Goal: Task Accomplishment & Management: Manage account settings

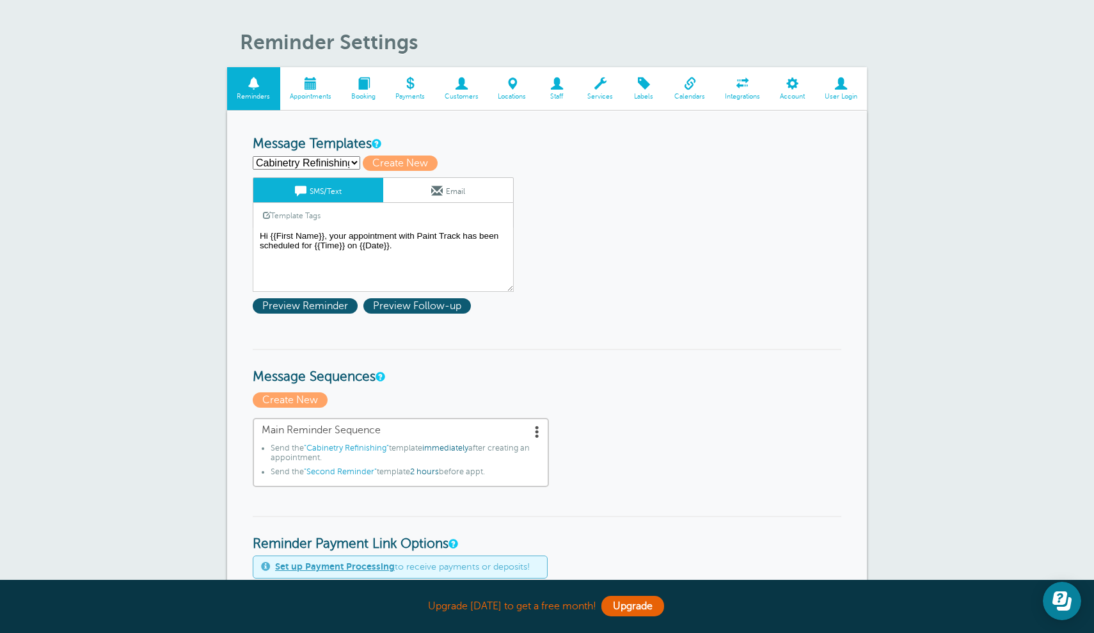
click at [448, 191] on link "Email" at bounding box center [448, 190] width 130 height 24
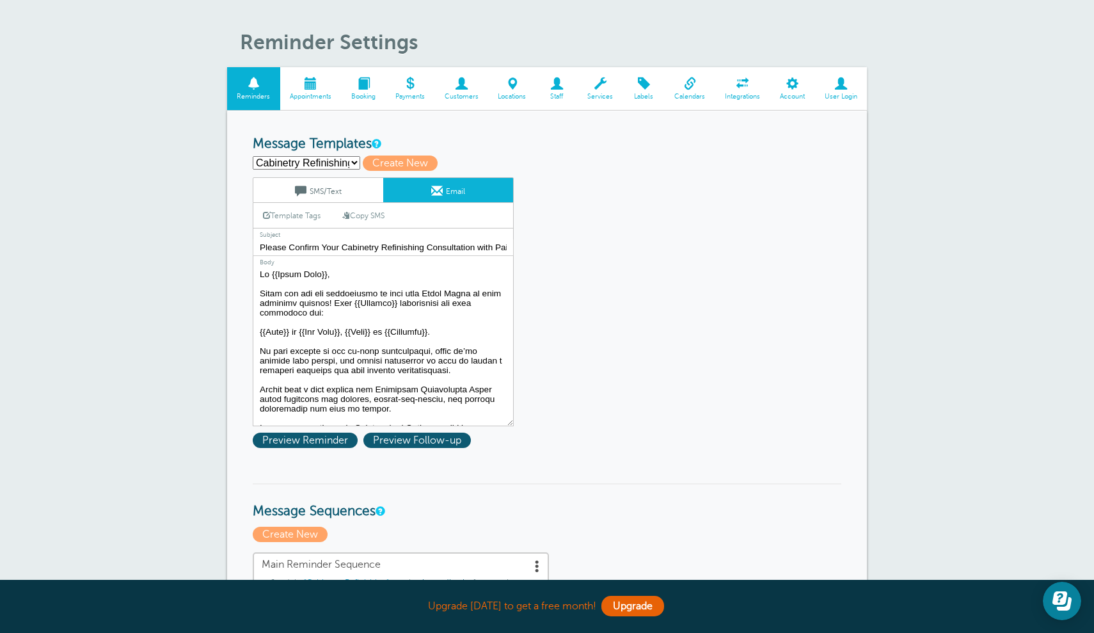
drag, startPoint x: 351, startPoint y: 412, endPoint x: 238, endPoint y: 194, distance: 245.6
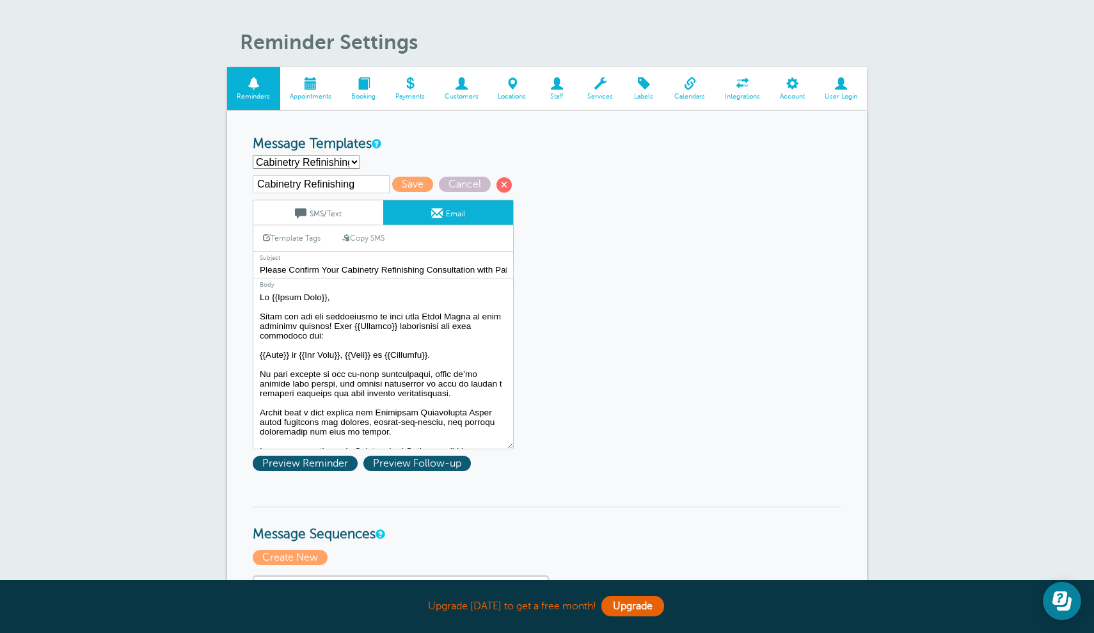
select select "162352"
click at [360, 310] on textarea at bounding box center [383, 369] width 261 height 160
drag, startPoint x: 360, startPoint y: 310, endPoint x: 231, endPoint y: 259, distance: 138.2
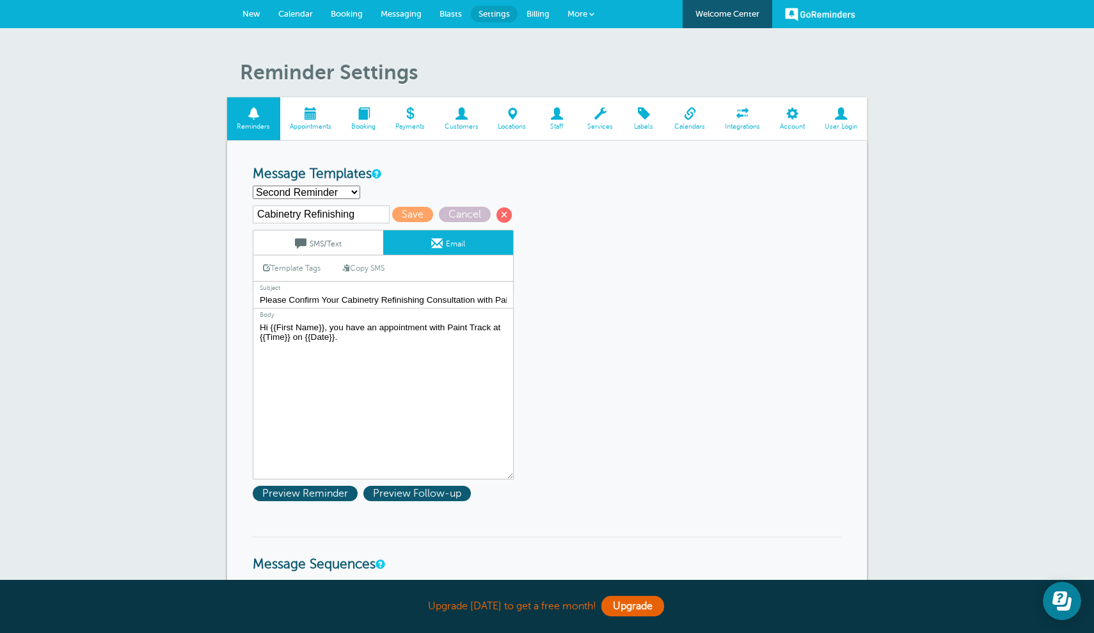
paste textarea "Thank you for the opportunity to work with Paint Track on your upcoming project…"
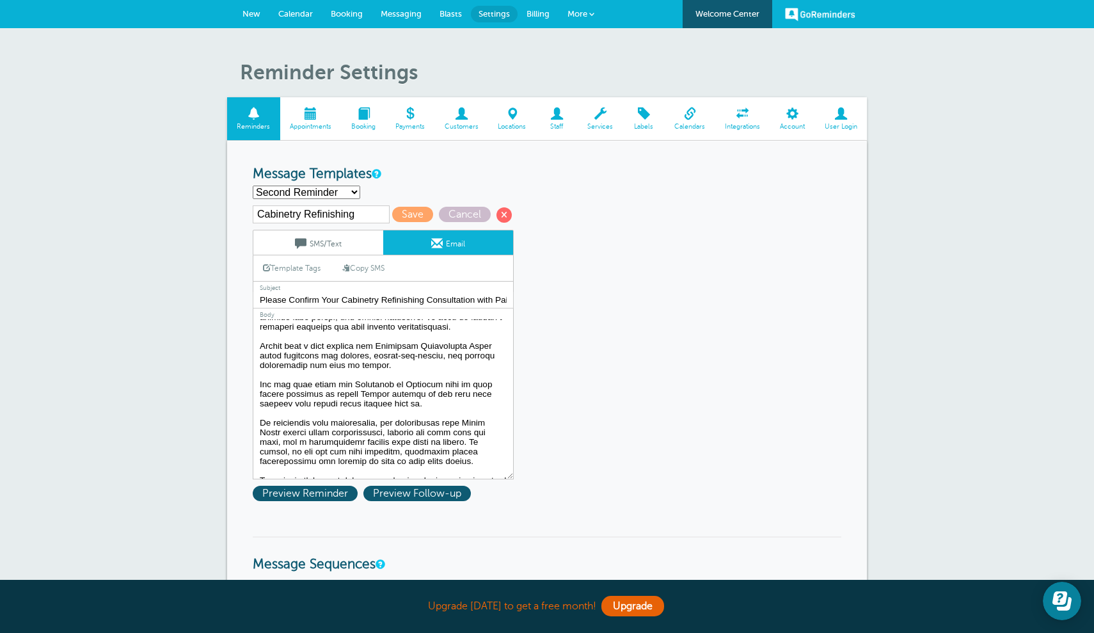
scroll to position [94, 0]
drag, startPoint x: 488, startPoint y: 346, endPoint x: 382, endPoint y: 344, distance: 106.3
click at [381, 344] on textarea at bounding box center [383, 399] width 261 height 160
drag, startPoint x: 422, startPoint y: 358, endPoint x: 358, endPoint y: 357, distance: 64.0
click at [358, 357] on textarea at bounding box center [383, 399] width 261 height 160
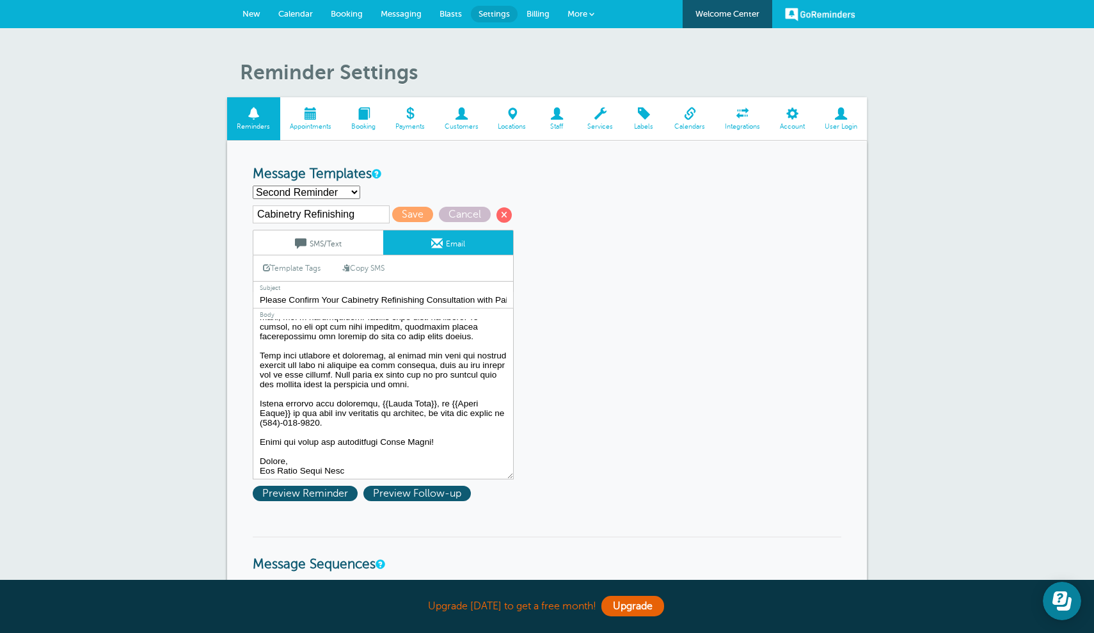
scroll to position [221, 0]
type textarea "Hi {{First Name}}, Thank you for the opportunity to work with Paint Track on yo…"
drag, startPoint x: 340, startPoint y: 209, endPoint x: 180, endPoint y: 202, distance: 160.8
drag, startPoint x: 375, startPoint y: 296, endPoint x: 248, endPoint y: 289, distance: 126.9
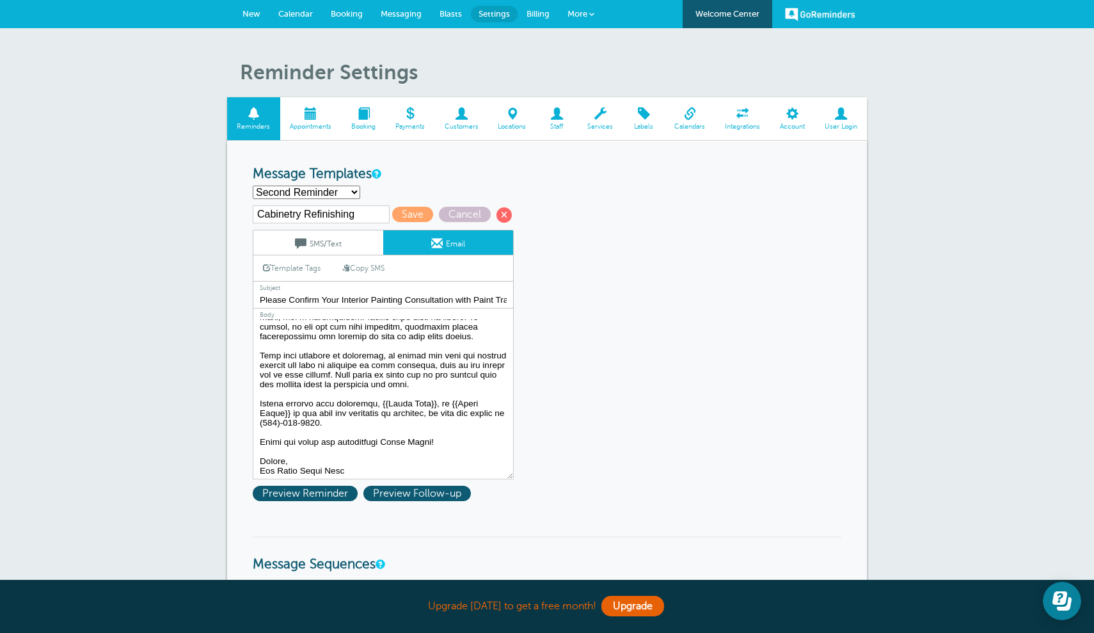
drag, startPoint x: 370, startPoint y: 298, endPoint x: 341, endPoint y: 295, distance: 29.6
click at [341, 295] on input "Please Confirm Your Interior Painting Consultation with Paint Track!" at bounding box center [383, 300] width 261 height 17
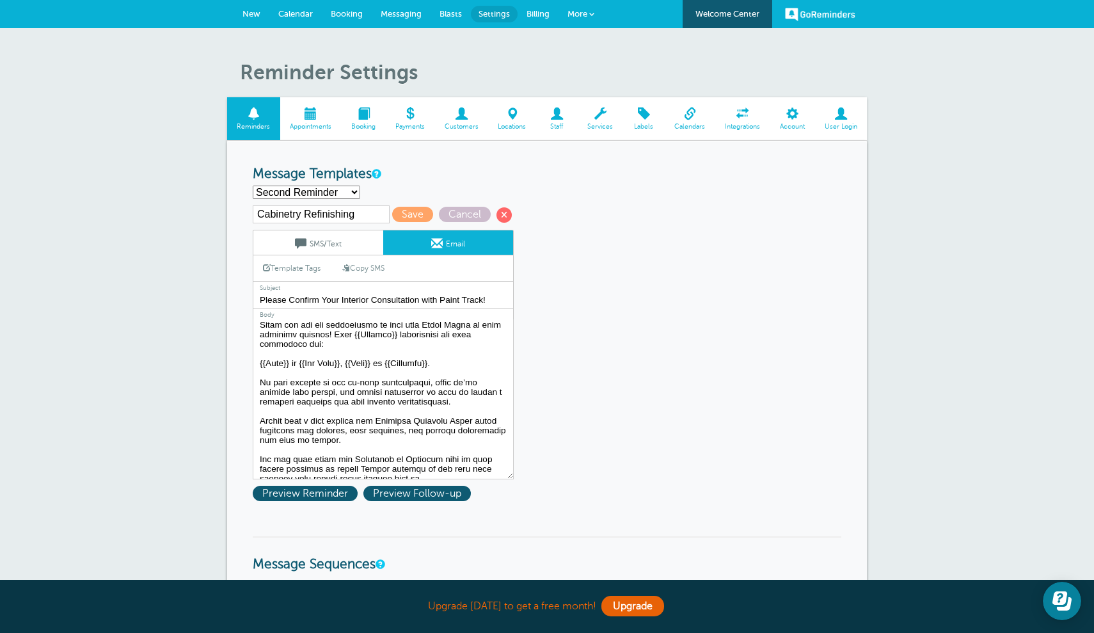
scroll to position [0, 0]
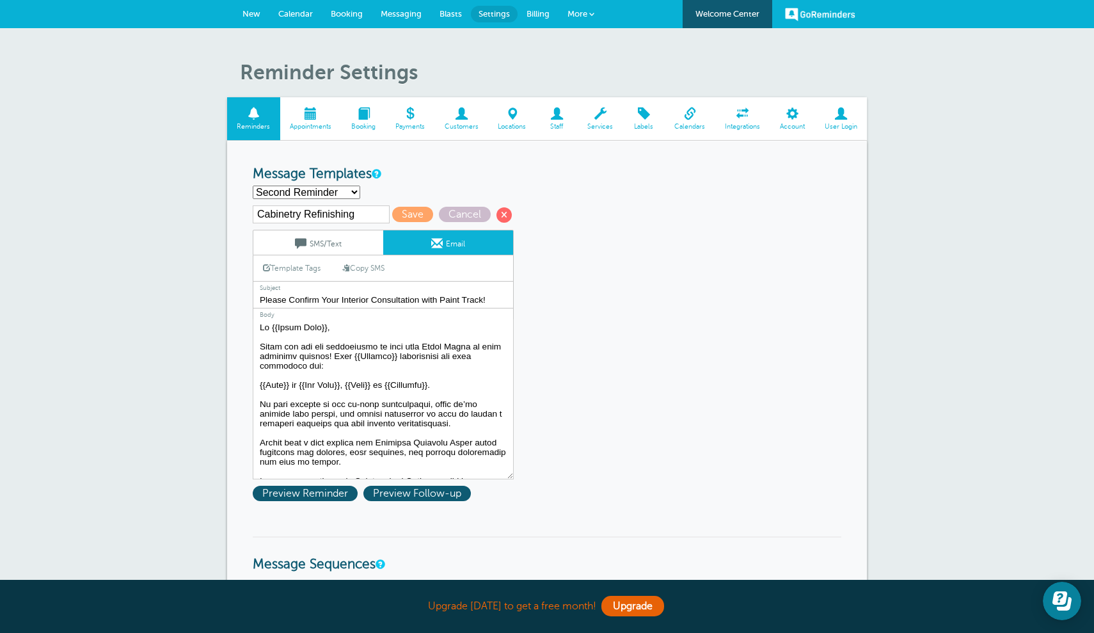
type input "Please Confirm Your Interior Consultation with Paint Track!"
drag, startPoint x: 342, startPoint y: 211, endPoint x: 223, endPoint y: 208, distance: 119.7
type input "Interior Painting"
click at [397, 212] on span "Save" at bounding box center [412, 214] width 41 height 15
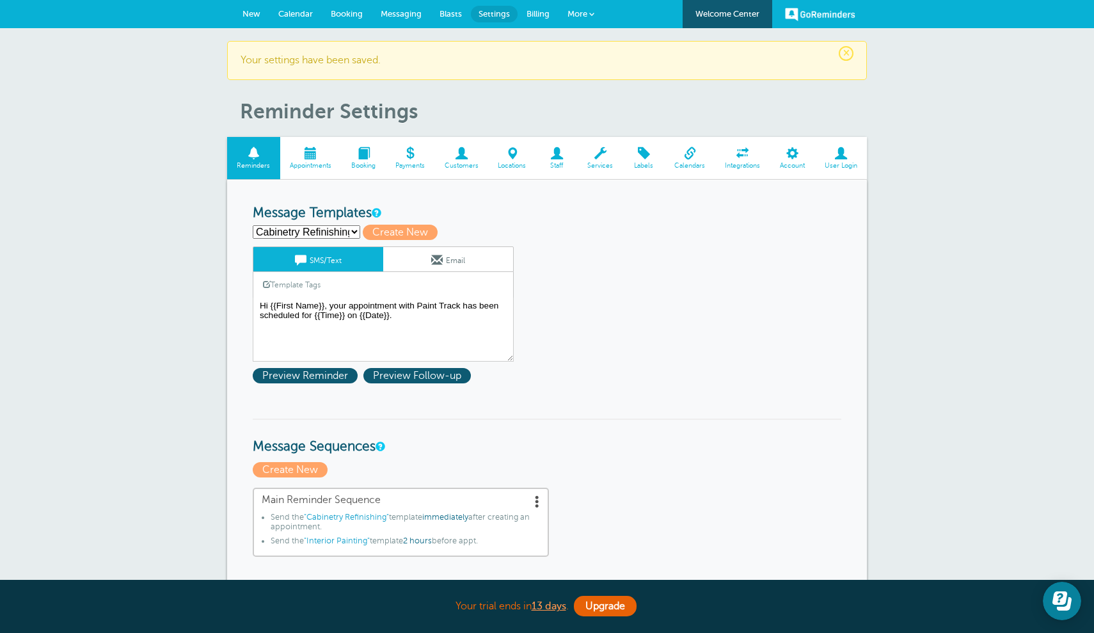
select select "162352"
type input "Interior Painting"
type textarea "Hi {{First Name}}, you have an appointment with Paint Track at {{Time}} on {{Da…"
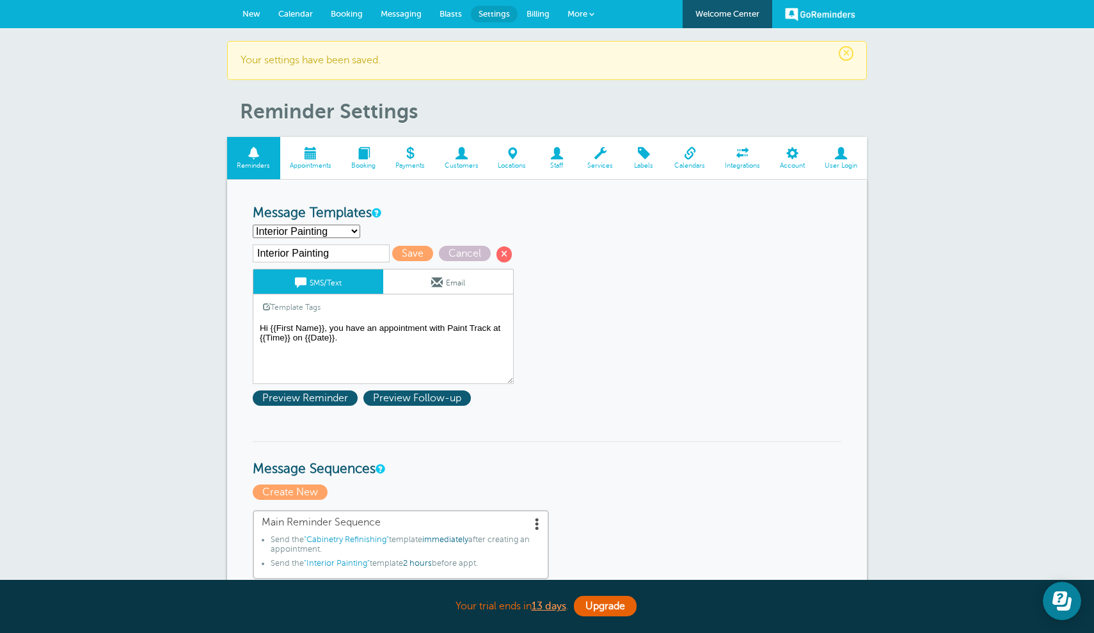
select select "162350"
type input "Cabinetry Refinishing"
type textarea "Hi {{First Name}}, your appointment with Paint Track has been scheduled for {{T…"
select select "162353"
type input "Third Reminder"
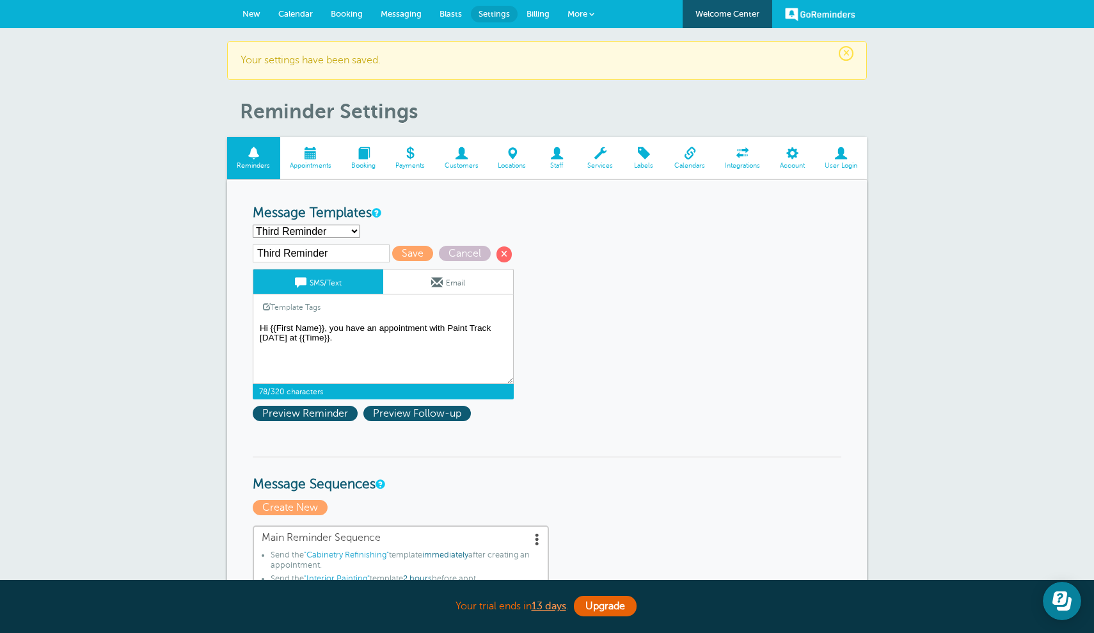
drag, startPoint x: 342, startPoint y: 338, endPoint x: 224, endPoint y: 298, distance: 125.1
paste textarea "Thank you for the opportunity to work with Paint Track on your upcoming project…"
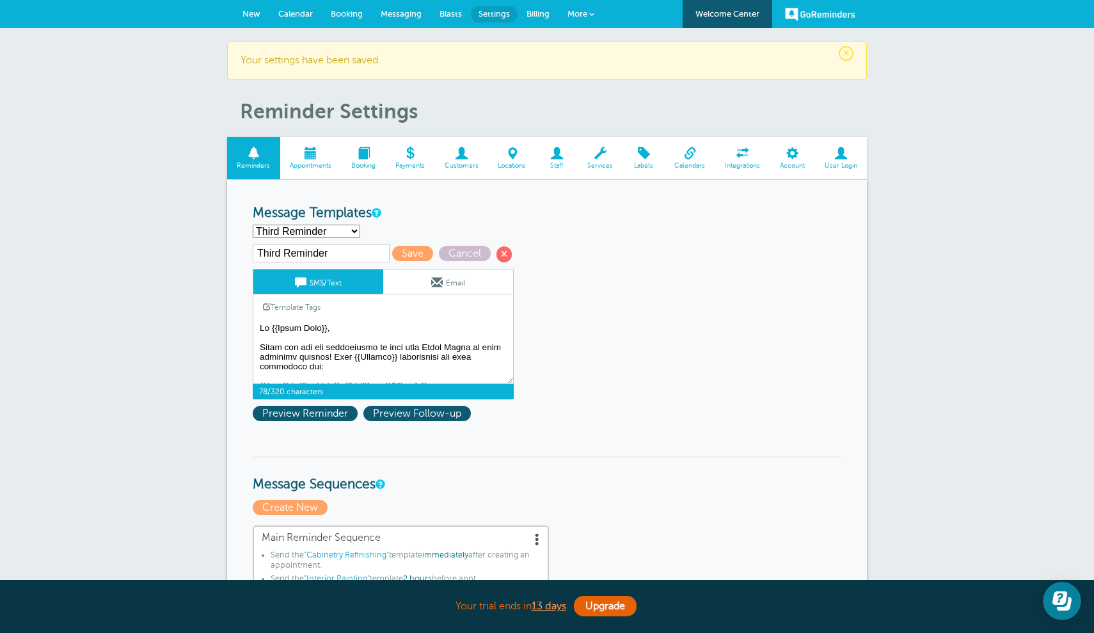
scroll to position [39, 0]
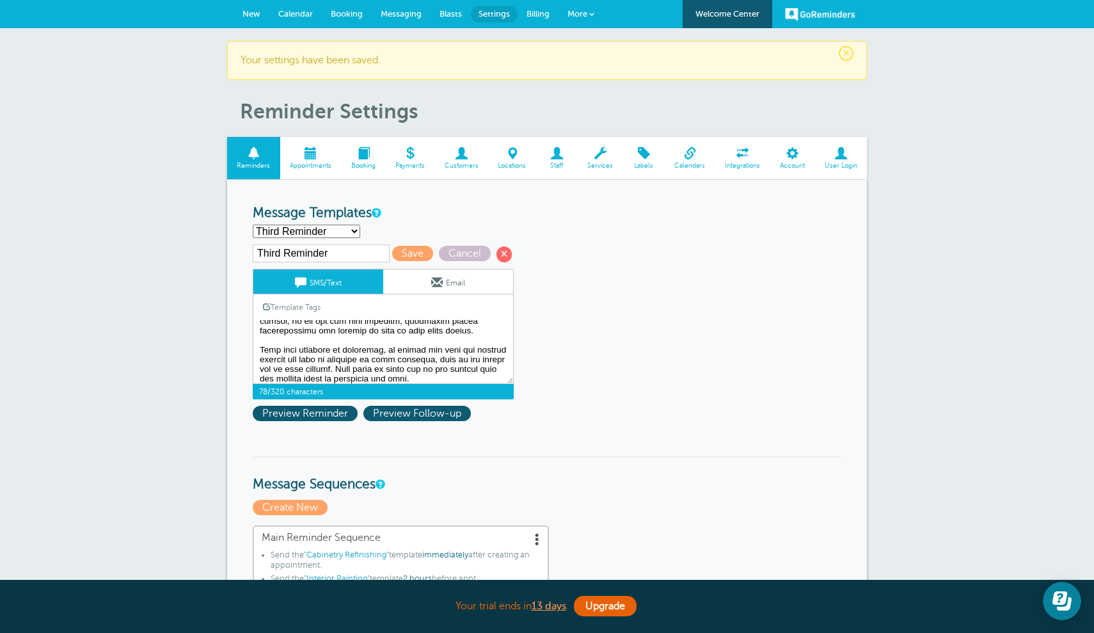
type textarea "Hi {{First Name}}, Thank you for the opportunity to work with Paint Track on yo…"
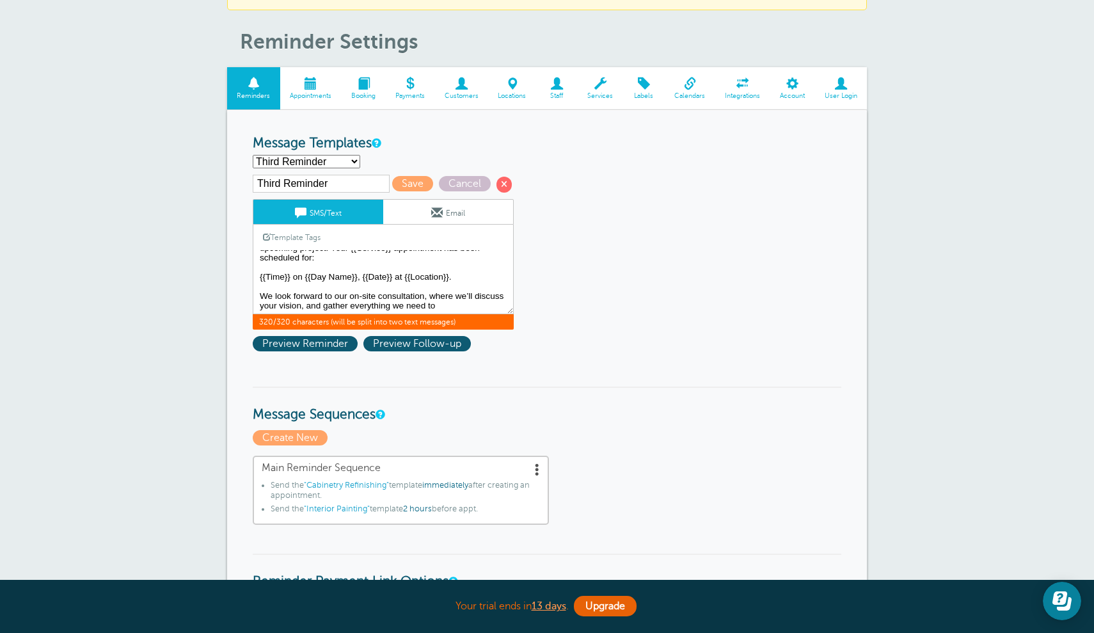
scroll to position [68, 0]
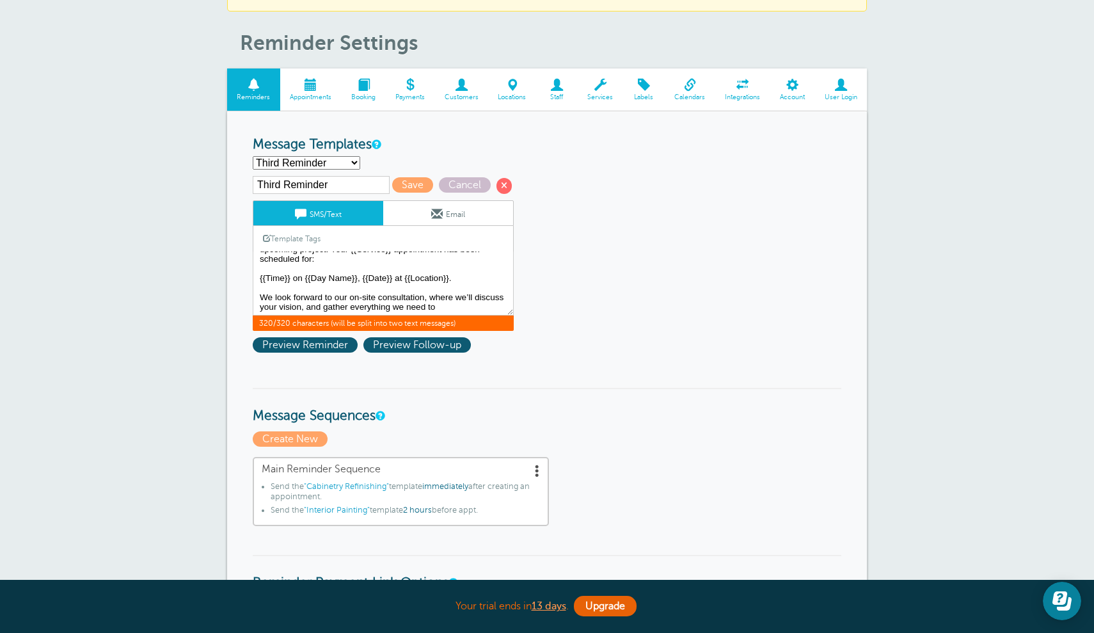
click at [456, 214] on link "Email" at bounding box center [448, 213] width 130 height 24
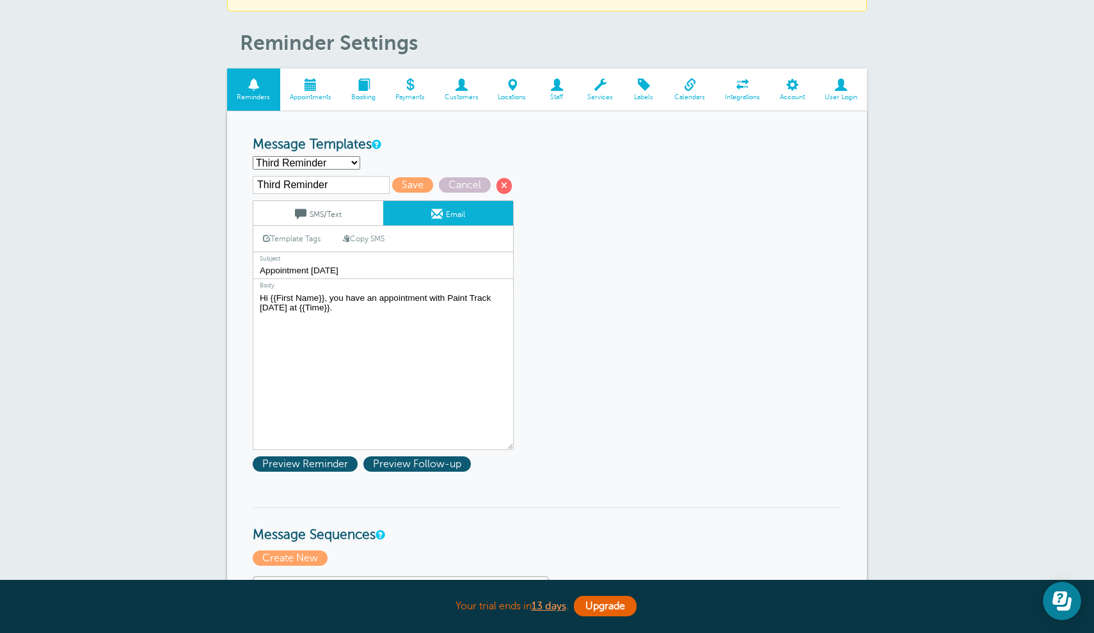
click at [340, 213] on link "SMS/Text" at bounding box center [318, 213] width 130 height 24
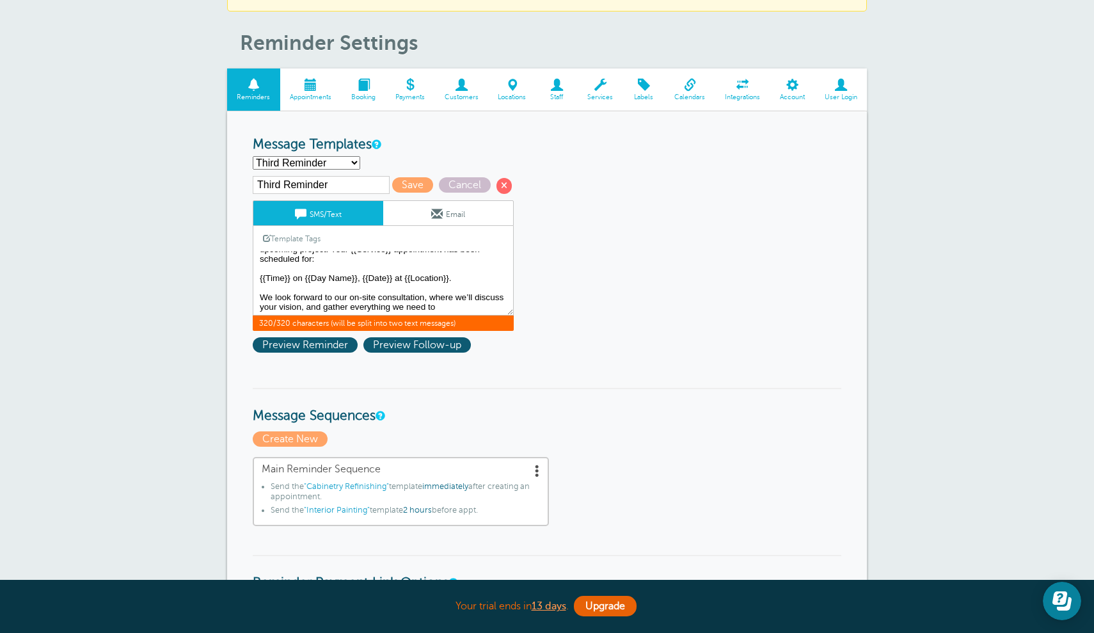
scroll to position [0, 0]
drag, startPoint x: 442, startPoint y: 305, endPoint x: 217, endPoint y: 127, distance: 286.9
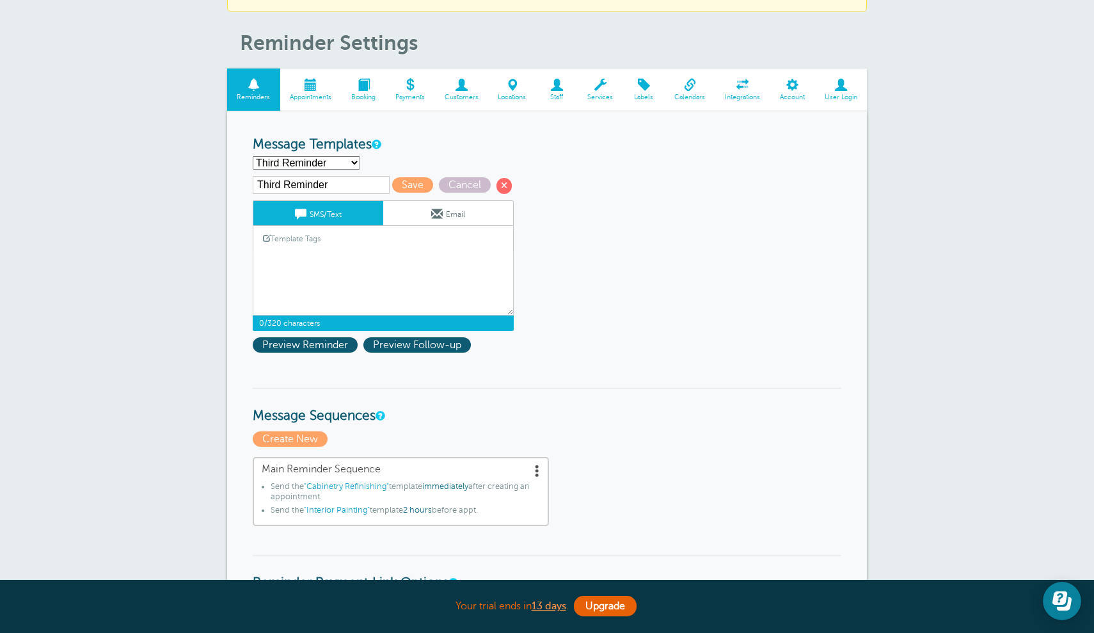
click at [486, 214] on link "Email" at bounding box center [448, 213] width 130 height 24
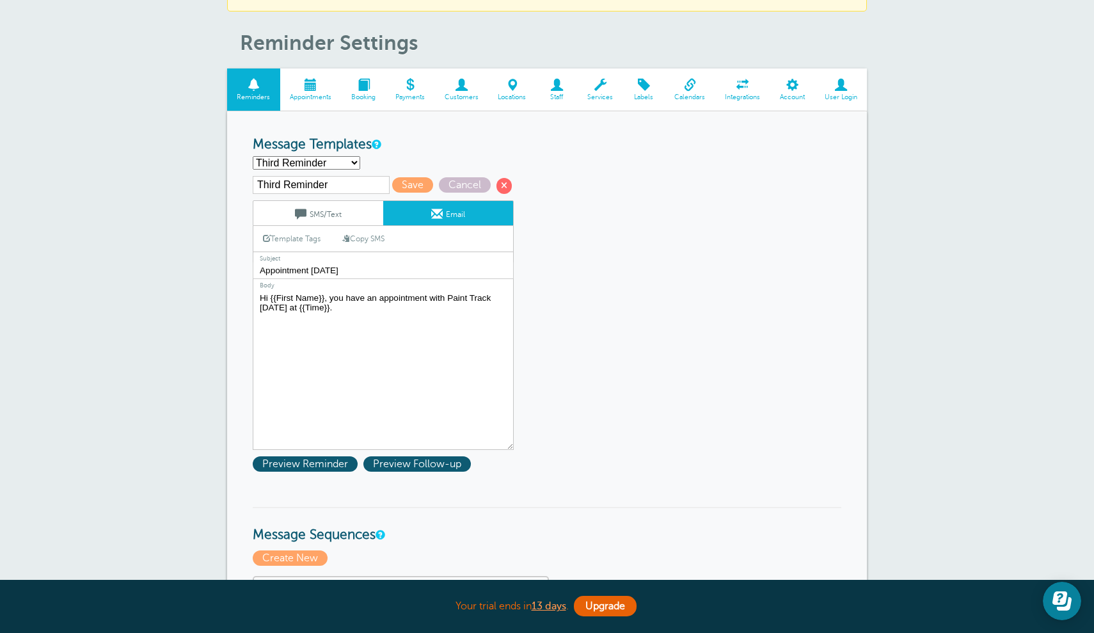
click at [409, 314] on textarea at bounding box center [383, 370] width 261 height 160
drag, startPoint x: 409, startPoint y: 314, endPoint x: 205, endPoint y: 264, distance: 209.5
paste textarea "Thank you for the opportunity to work with Paint Track on your upcoming project…"
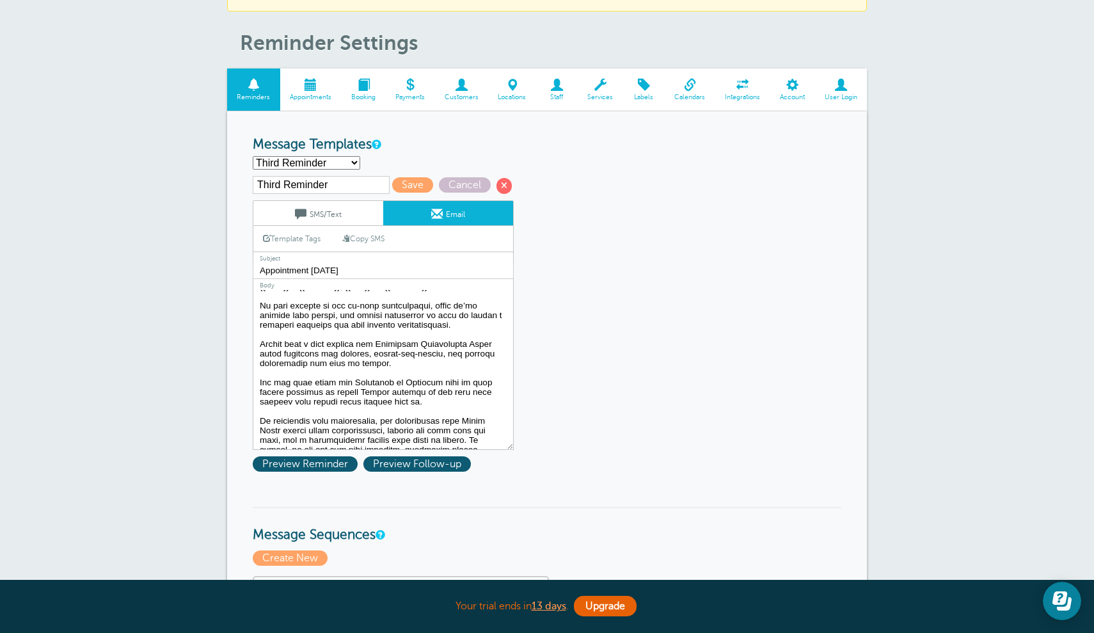
scroll to position [68, 0]
drag, startPoint x: 447, startPoint y: 351, endPoint x: 381, endPoint y: 349, distance: 65.3
click at [382, 349] on textarea at bounding box center [383, 370] width 261 height 160
type textarea "Hi {{First Name}}, Thank you for the opportunity to work with Paint Track on yo…"
drag, startPoint x: 340, startPoint y: 267, endPoint x: 155, endPoint y: 249, distance: 185.2
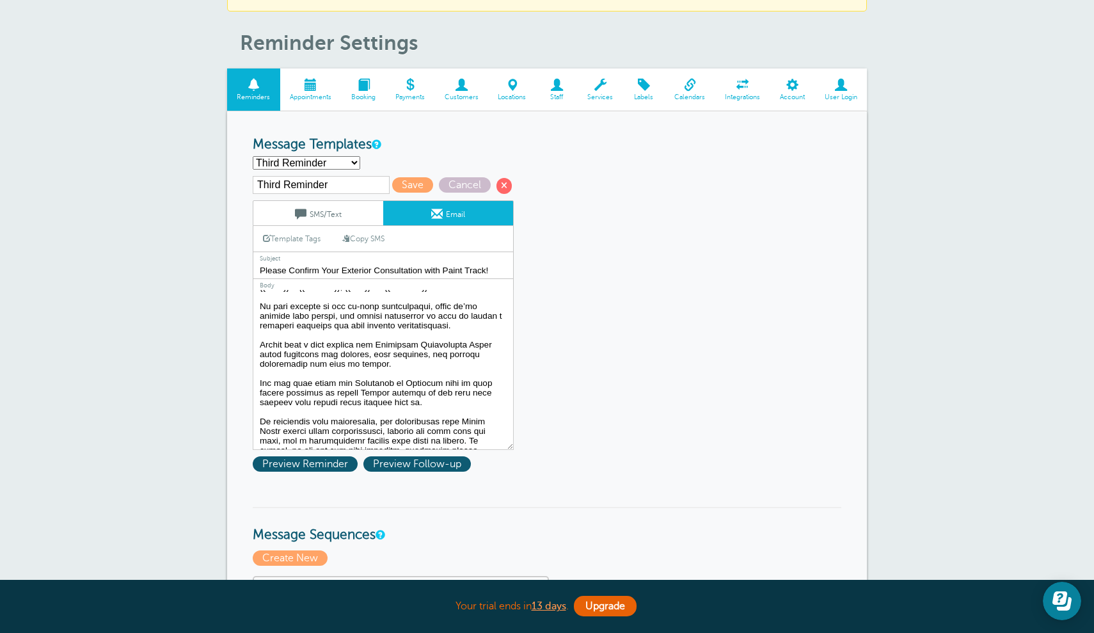
type input "Please Confirm Your Exterior Consultation with Paint Track!"
drag, startPoint x: 381, startPoint y: 343, endPoint x: 461, endPoint y: 341, distance: 80.6
click at [461, 341] on textarea at bounding box center [383, 370] width 261 height 160
type textarea "Hi {{First Name}}, Thank you for the opportunity to work with Paint Track on yo…"
drag, startPoint x: 342, startPoint y: 186, endPoint x: 146, endPoint y: 163, distance: 197.9
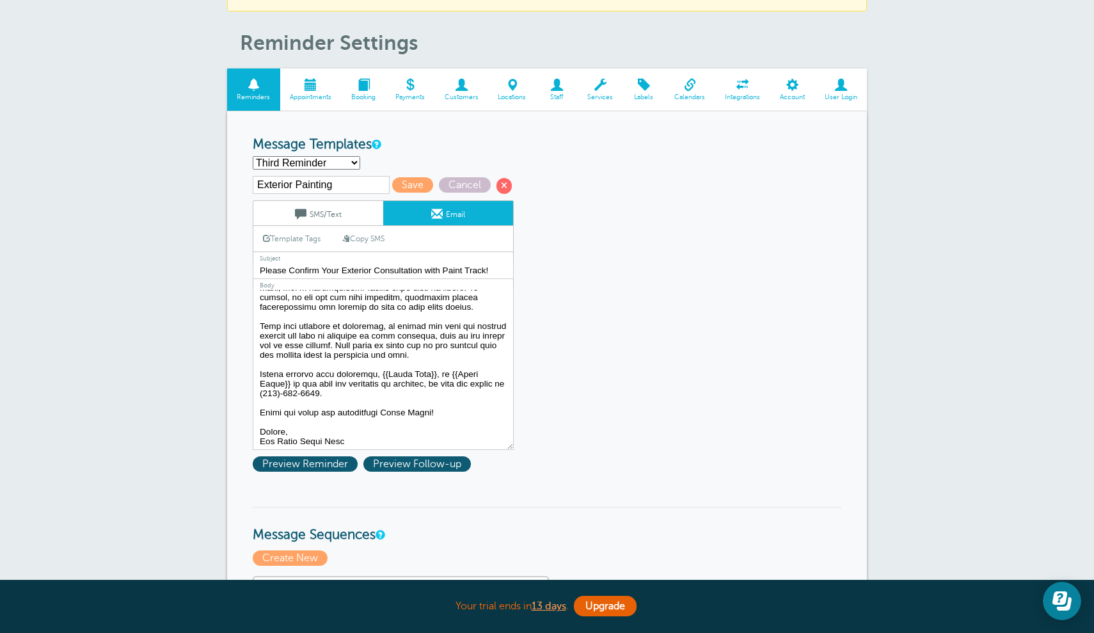
scroll to position [221, 0]
type input "Exterior Painting"
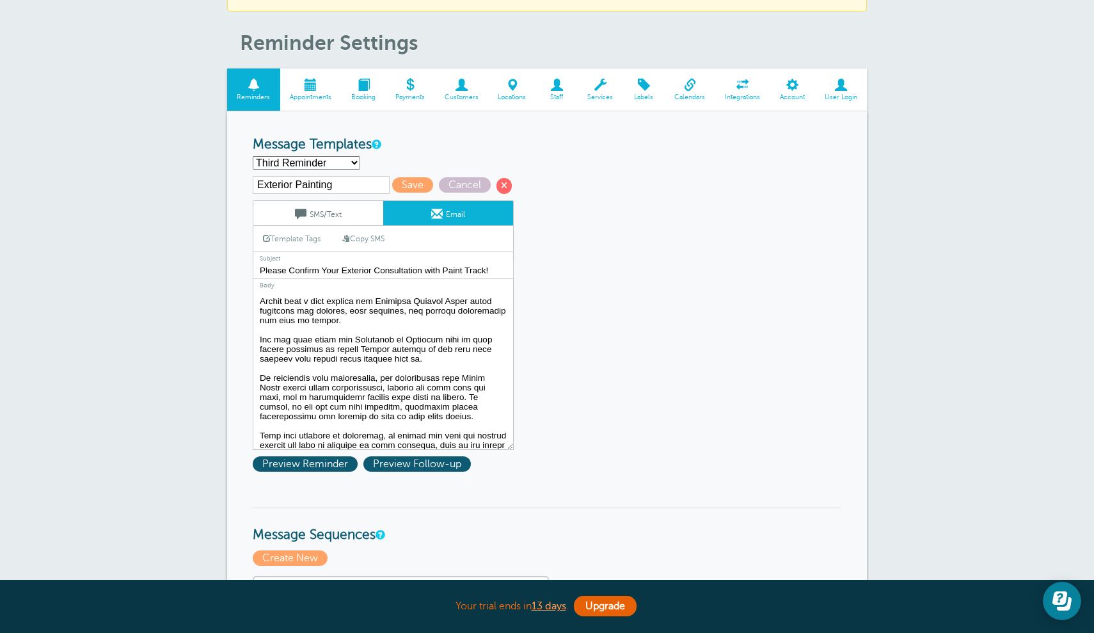
scroll to position [0, 0]
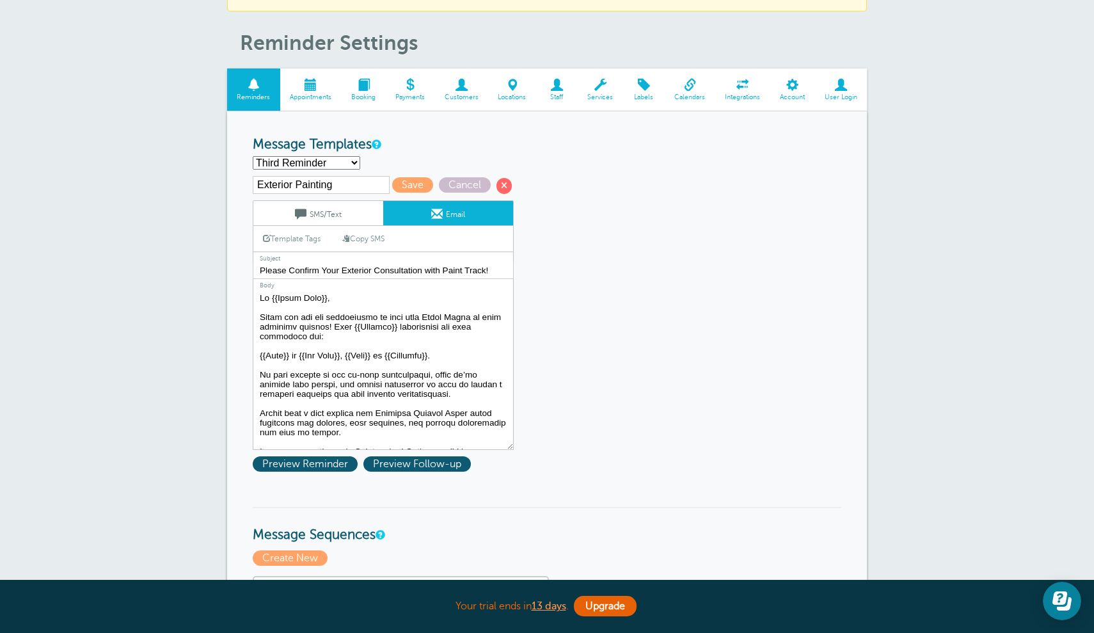
drag, startPoint x: 348, startPoint y: 436, endPoint x: 268, endPoint y: 180, distance: 268.2
click at [269, 180] on div "Exterior Painting Save Cancel SMS/Text Email Template Tags Copy SMS Click to ad…" at bounding box center [400, 312] width 294 height 273
click at [396, 182] on span "Save" at bounding box center [412, 184] width 41 height 15
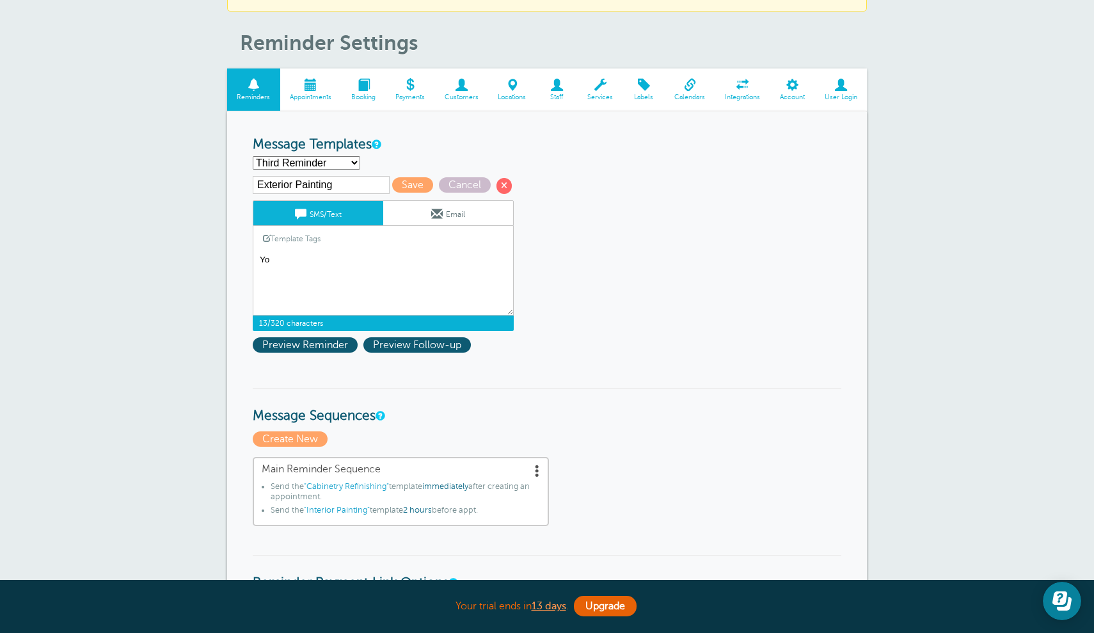
type textarea "Y"
type textarea "Confirm"
click at [410, 213] on link "Email" at bounding box center [448, 213] width 130 height 24
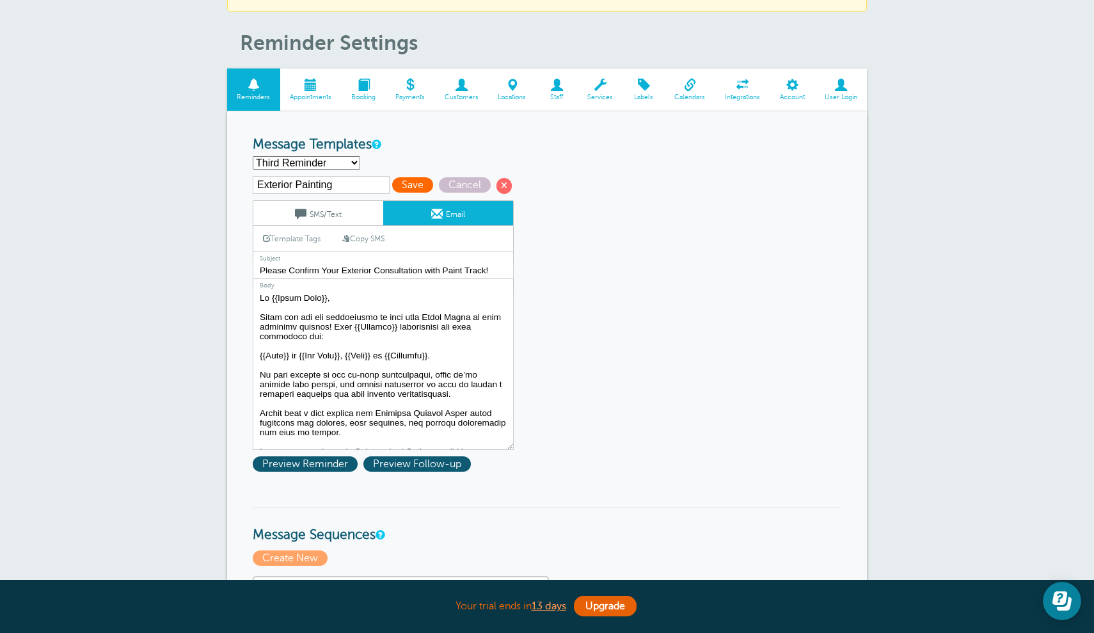
click at [396, 182] on span "Save" at bounding box center [412, 184] width 41 height 15
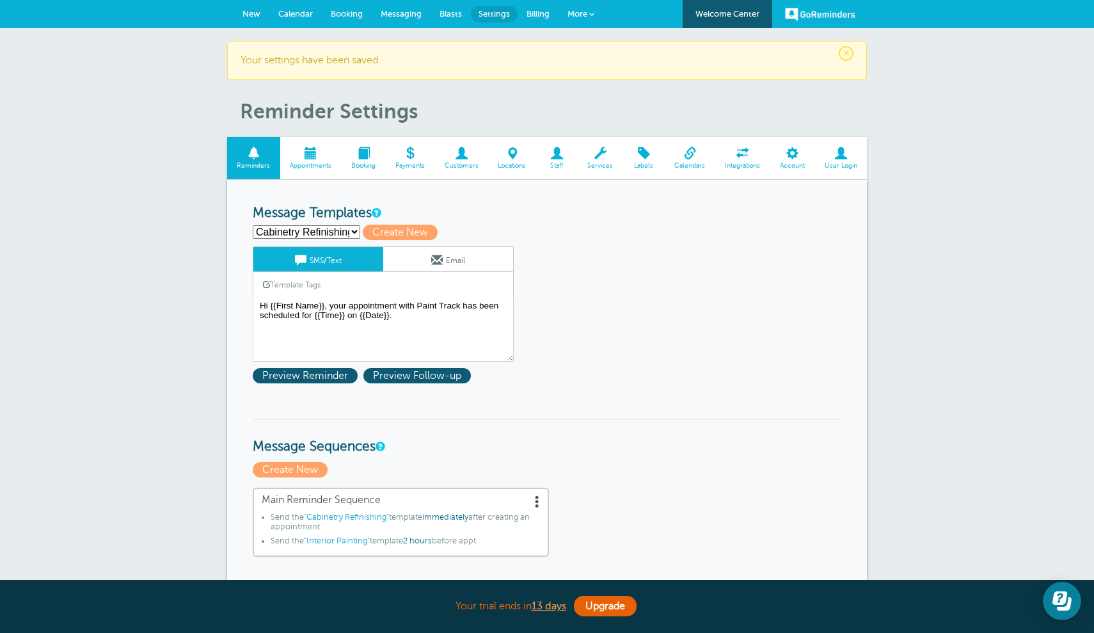
select select
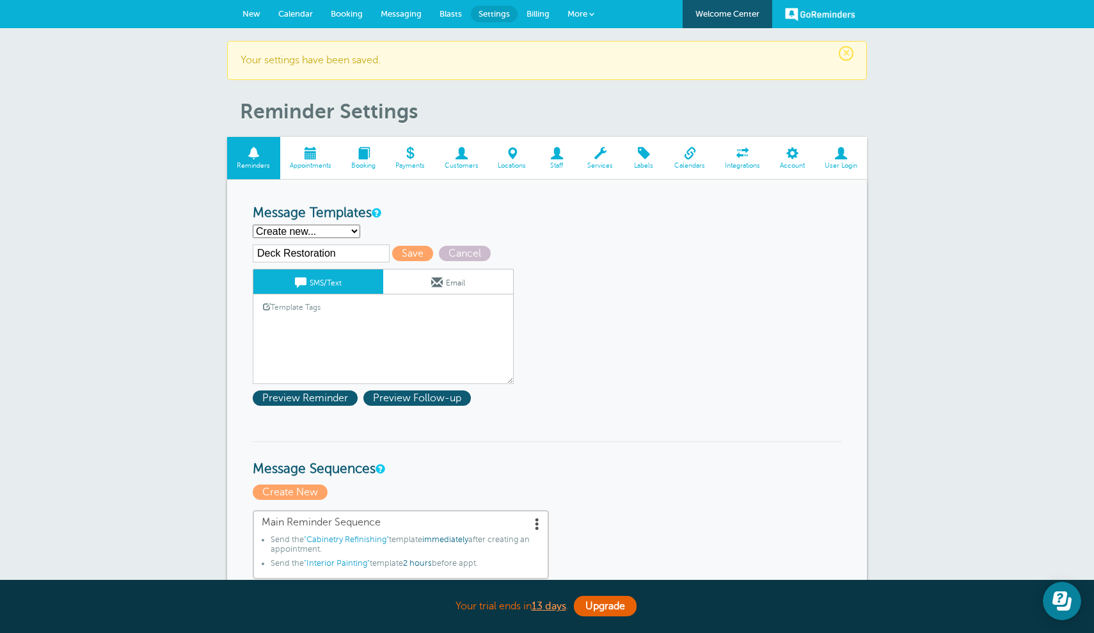
type input "Deck Restoration"
click at [362, 308] on div "Template Tags Copy SMS" at bounding box center [383, 306] width 261 height 25
click at [316, 330] on textarea "Hi {{First Name}}, your appointment with Paint Track has been scheduled for {{T…" at bounding box center [383, 352] width 261 height 64
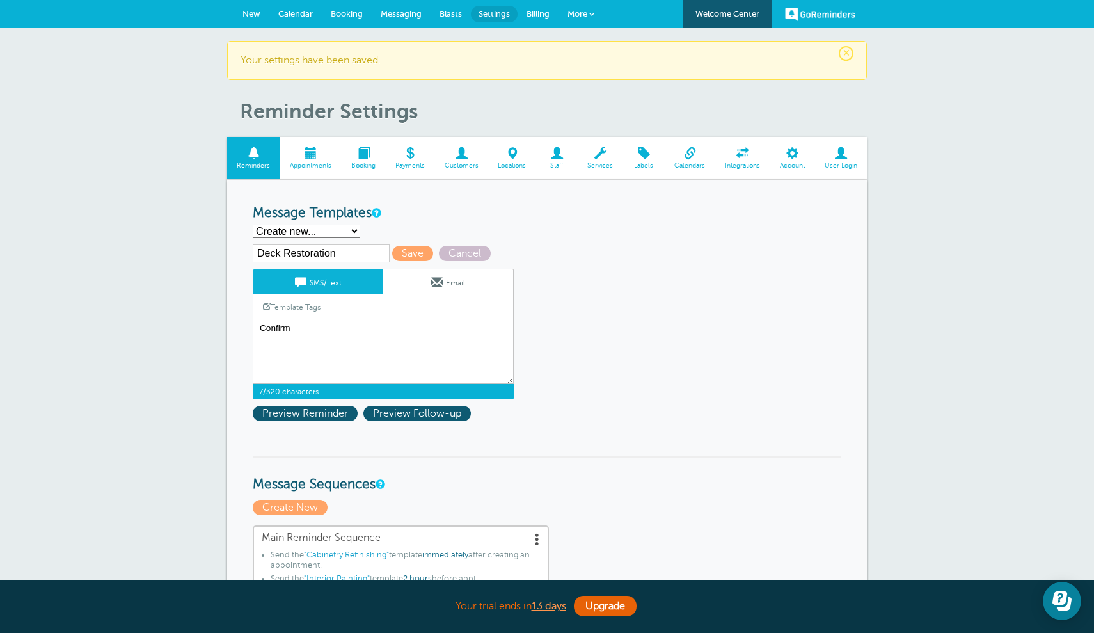
type textarea "Confirm"
click at [460, 280] on link "Email" at bounding box center [448, 281] width 130 height 24
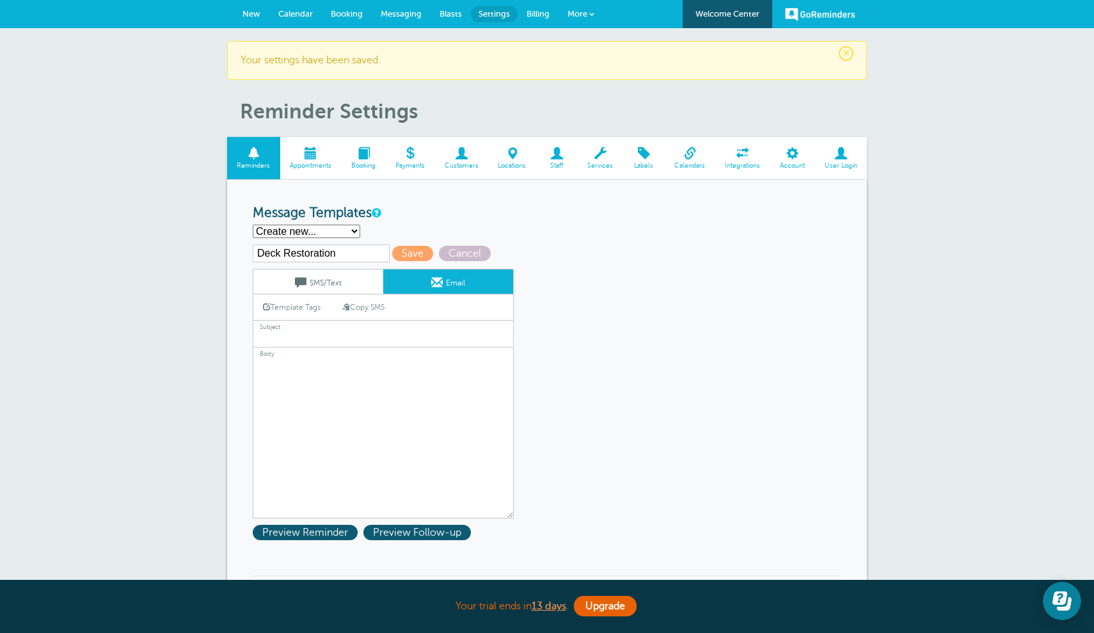
click at [365, 363] on textarea at bounding box center [383, 438] width 261 height 160
paste textarea "Lo {{Ipsum Dolo}}, Sitam con adi eli seddoeiusmo te inci utla Etdol Magna al en…"
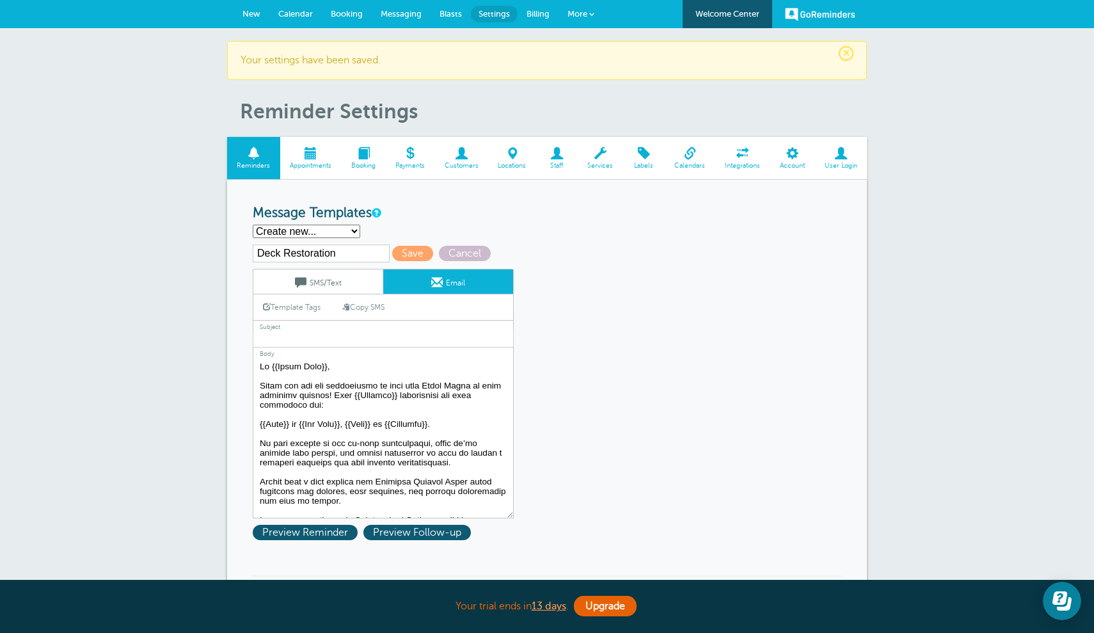
scroll to position [221, 0]
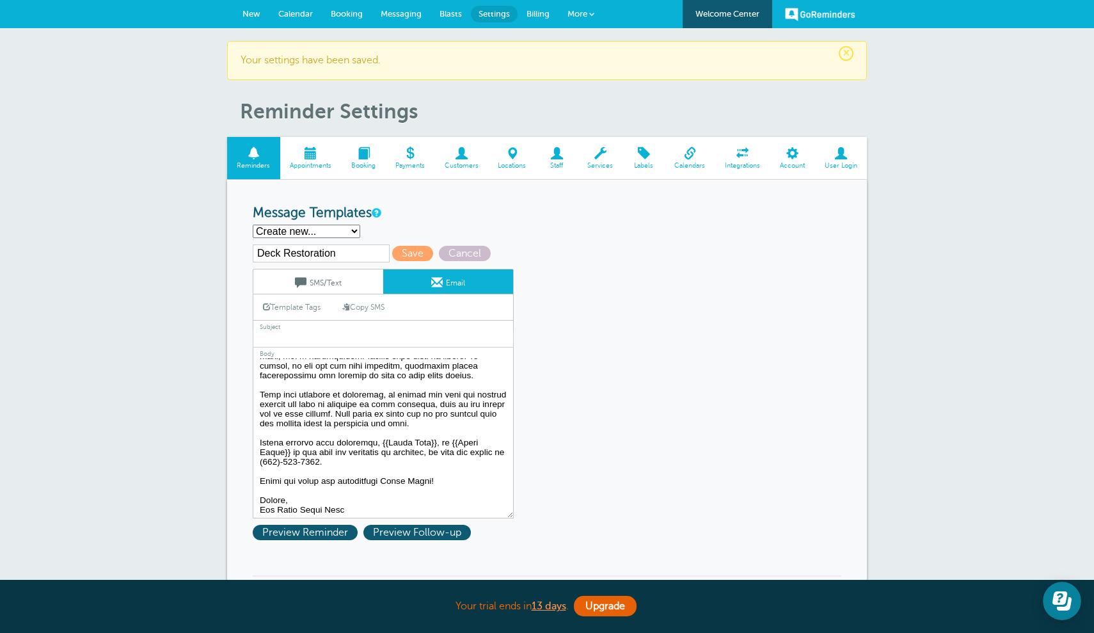
type textarea "Lo {{Ipsum Dolo}}, Sitam con adi eli seddoeiusmo te inci utla Etdol Magna al en…"
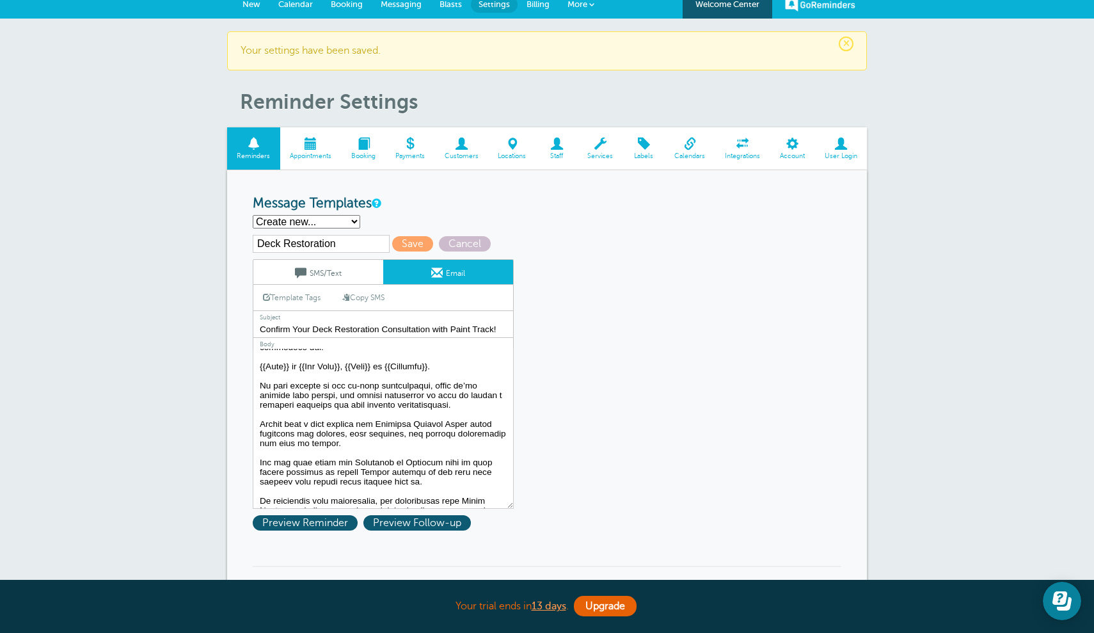
scroll to position [46, 0]
type input "Confirm Your Deck Restoration Consultation with Paint Track!"
drag, startPoint x: 413, startPoint y: 406, endPoint x: 329, endPoint y: 402, distance: 83.9
click at [329, 402] on textarea at bounding box center [383, 429] width 261 height 160
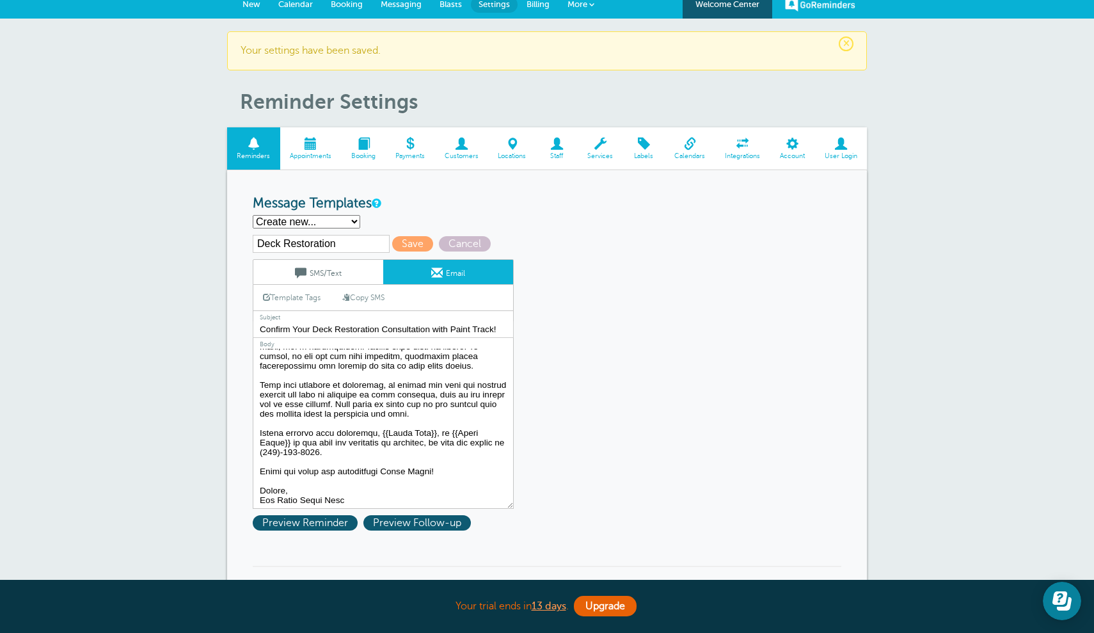
scroll to position [221, 0]
type textarea "Lo {{Ipsum Dolo}}, Sitam con adi eli seddoeiusmo te inci utla Etdol Magna al en…"
click at [394, 244] on span "Save" at bounding box center [412, 243] width 41 height 15
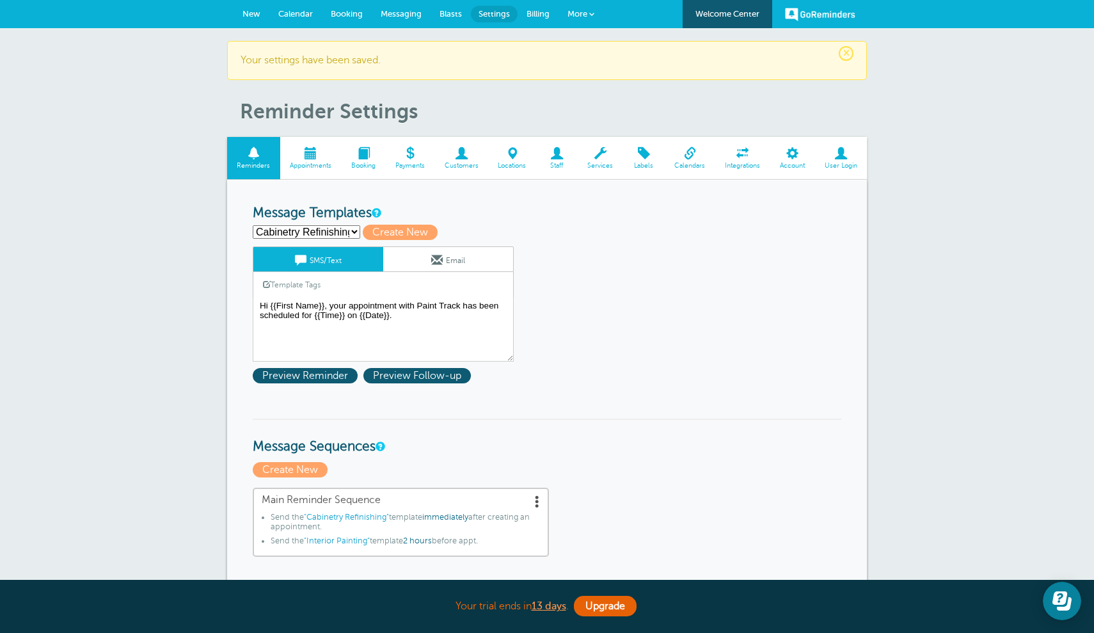
click at [462, 261] on link "Email" at bounding box center [448, 259] width 130 height 24
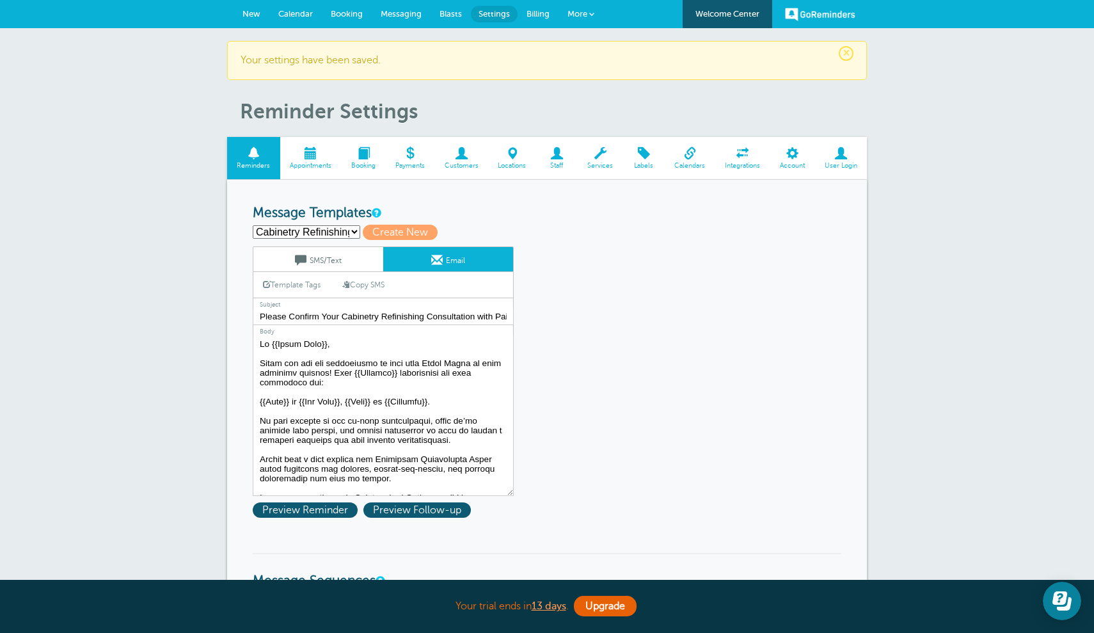
select select "162493"
type input "Deck Restoration"
type input "Confirm Your Deck Restoration Consultation with Paint Track!"
type textarea "Hi {{First Name}}, Thank you for the opportunity to work with Paint Track on yo…"
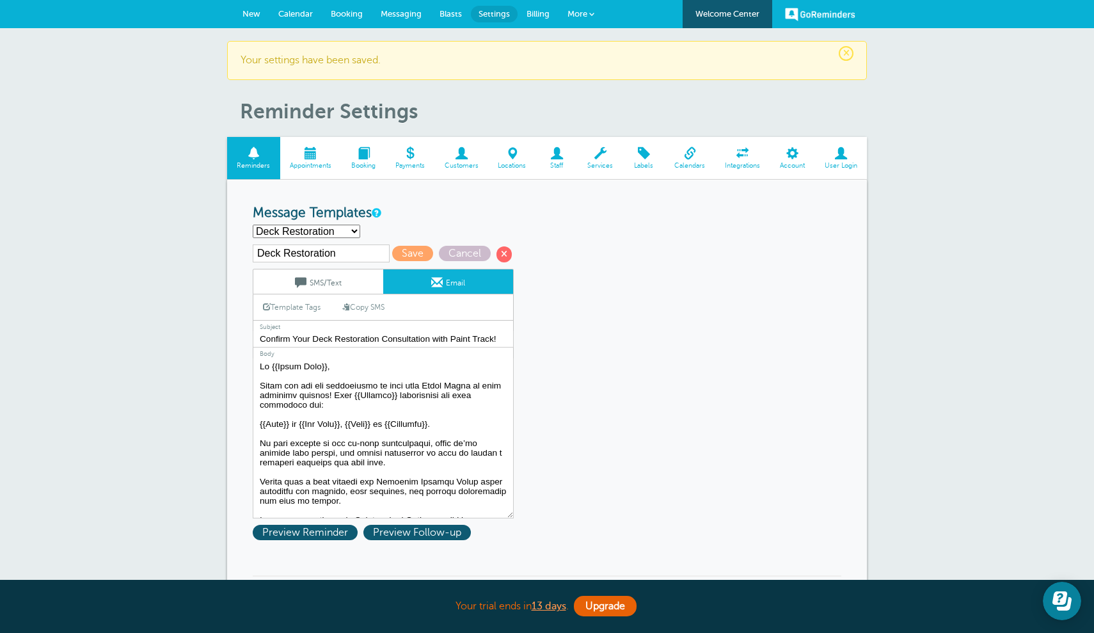
select select "162353"
type input "Exterior Painting"
type input "Please Confirm Your Exterior Consultation with Paint Track!"
drag, startPoint x: 412, startPoint y: 461, endPoint x: 328, endPoint y: 456, distance: 83.9
click at [328, 456] on textarea at bounding box center [383, 438] width 261 height 160
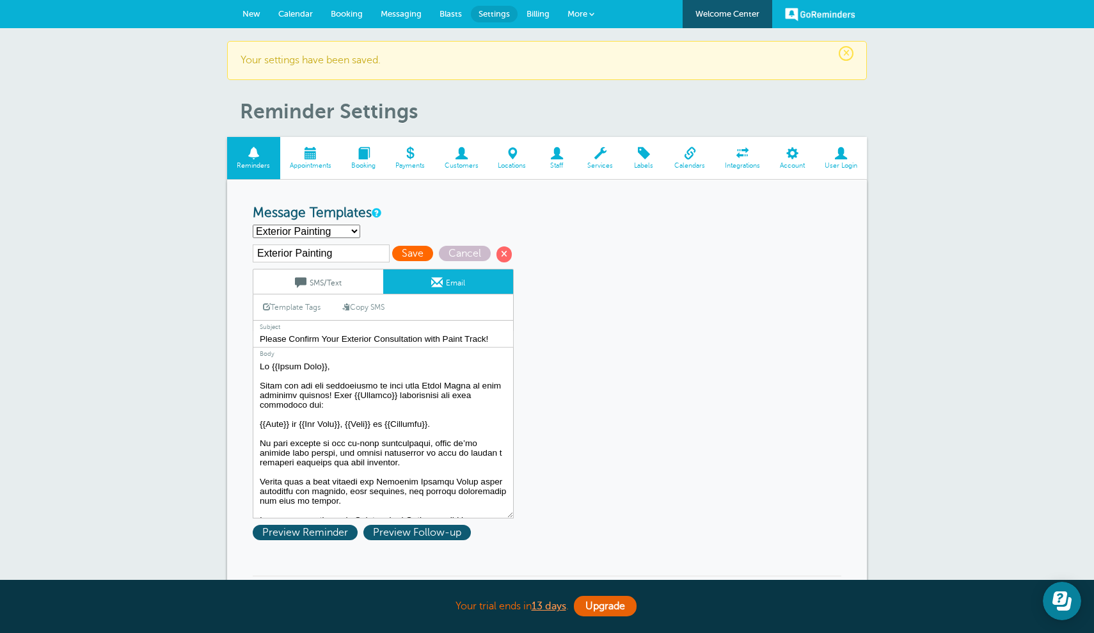
type textarea "Hi {{First Name}}, Thank you for the opportunity to work with Paint Track on yo…"
click at [399, 250] on span "Save" at bounding box center [412, 253] width 41 height 15
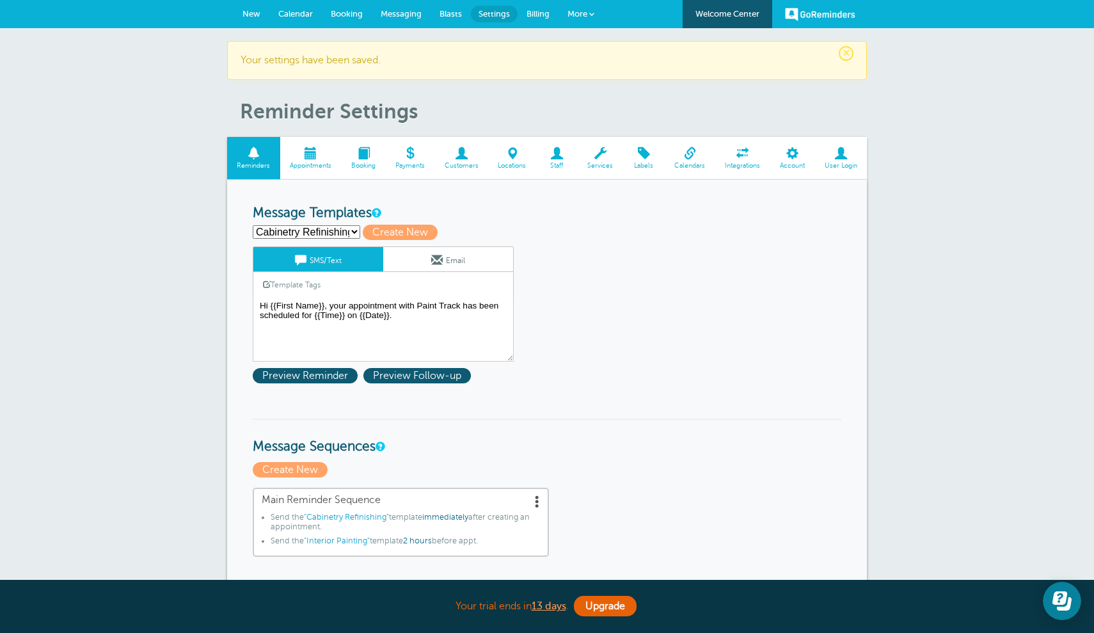
select select "162352"
type input "Interior Painting"
type textarea "Hi {{First Name}}, you have an appointment with Paint Track at {{Time}} on {{Da…"
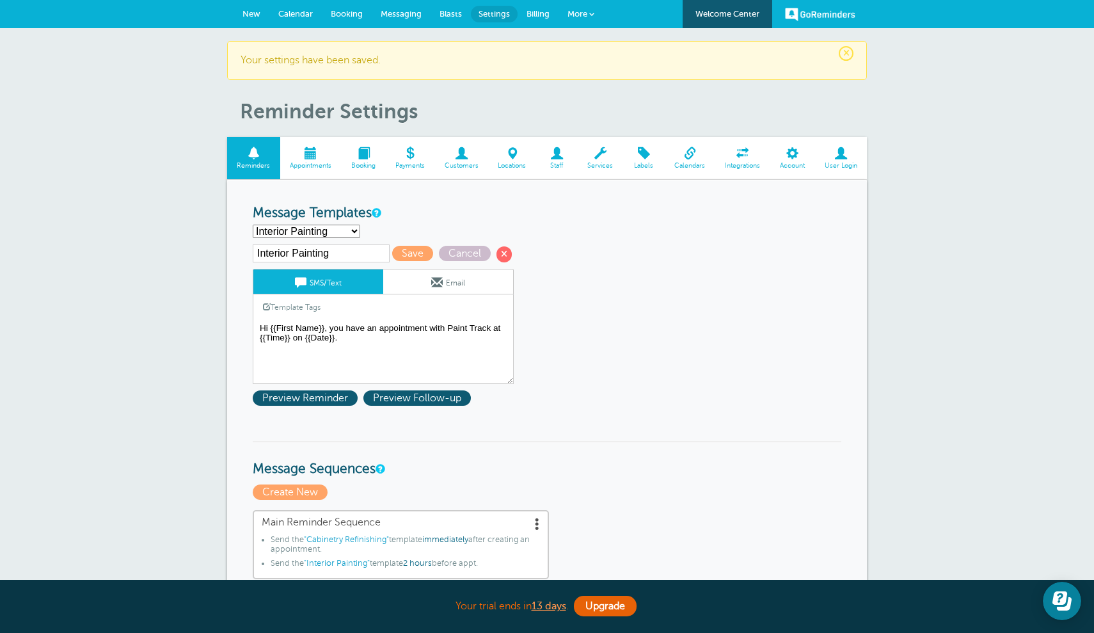
click at [456, 281] on link "Email" at bounding box center [448, 281] width 130 height 24
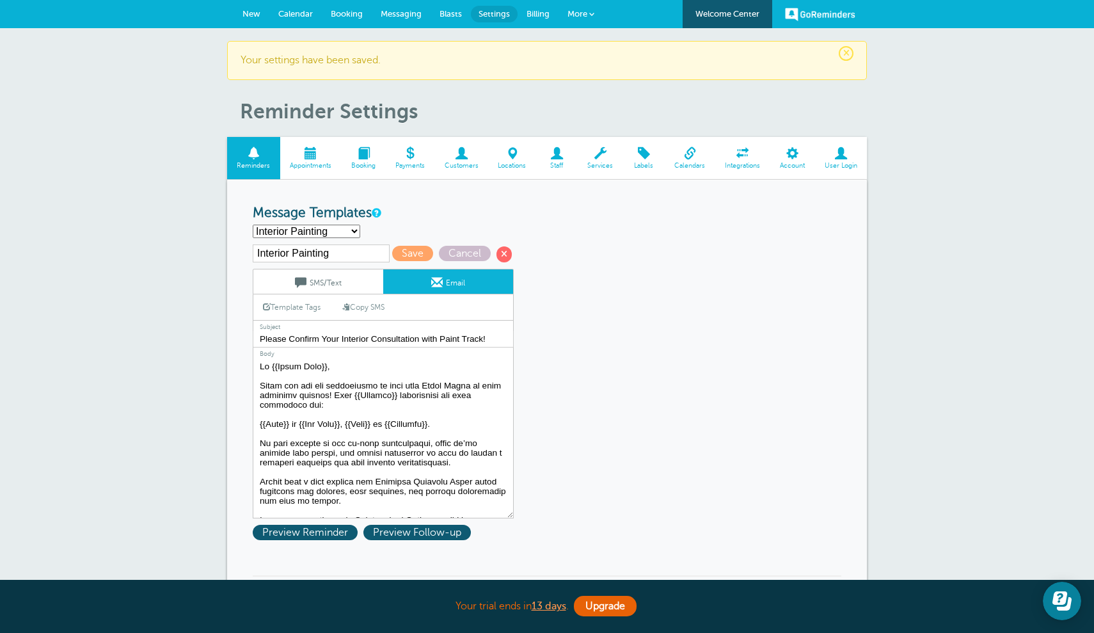
drag, startPoint x: 413, startPoint y: 461, endPoint x: 328, endPoint y: 457, distance: 85.8
click at [328, 457] on textarea at bounding box center [383, 438] width 261 height 160
type textarea "Hi {{First Name}}, Thank you for the opportunity to work with Paint Track on yo…"
click at [394, 252] on span "Save" at bounding box center [412, 253] width 41 height 15
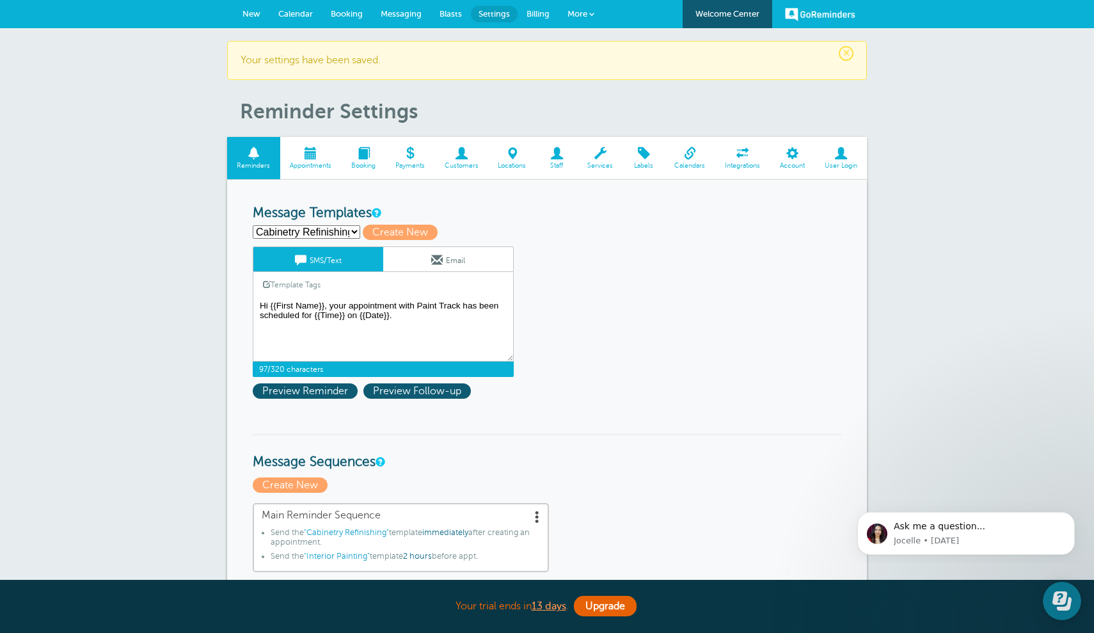
click at [329, 301] on textarea "Hi {{First Name}}, your appointment with Paint Track has been scheduled for {{T…" at bounding box center [383, 330] width 261 height 64
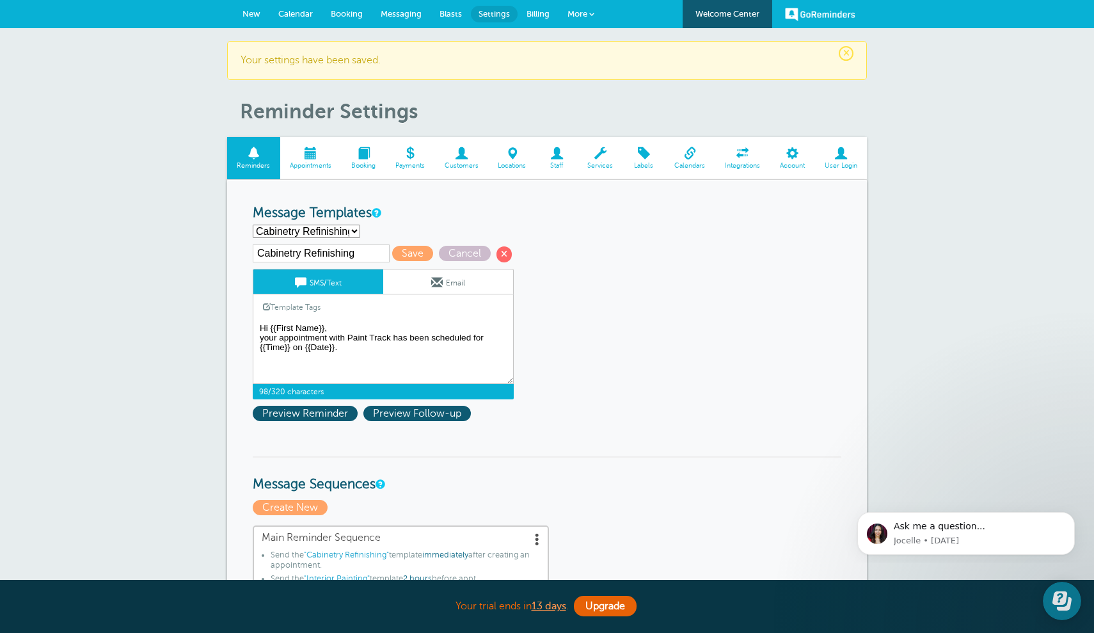
click at [356, 347] on textarea "Hi {{First Name}}, your appointment with Paint Track has been scheduled for {{T…" at bounding box center [383, 352] width 261 height 64
click at [341, 327] on textarea "Hi {{First Name}}, your appointment with Paint Track has been scheduled for {{T…" at bounding box center [383, 352] width 261 height 64
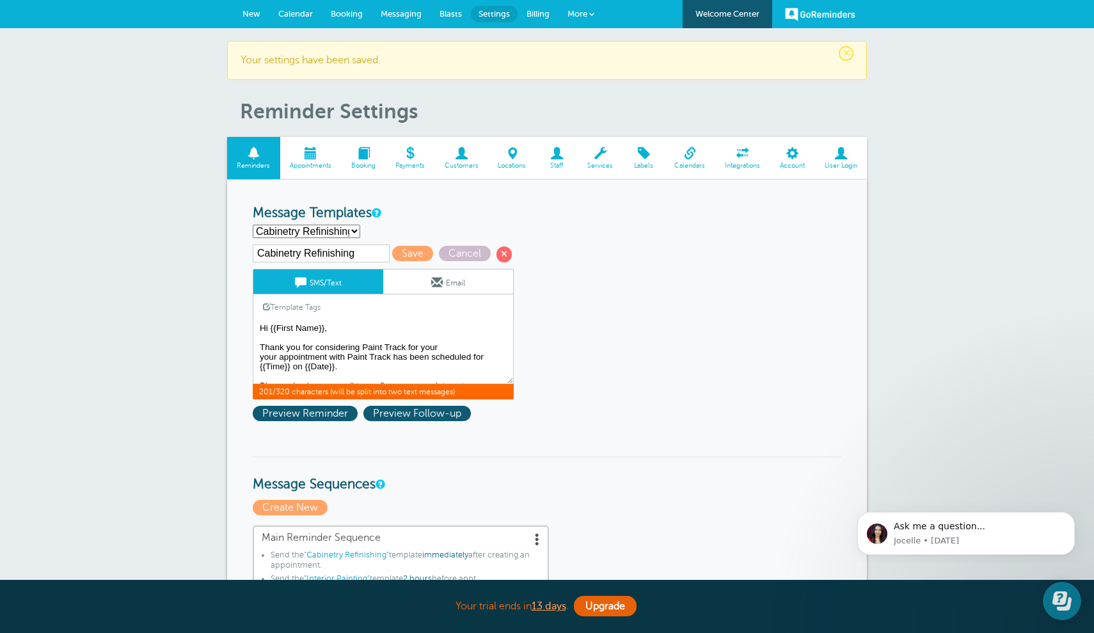
click at [311, 308] on link "Template Tags" at bounding box center [291, 306] width 77 height 25
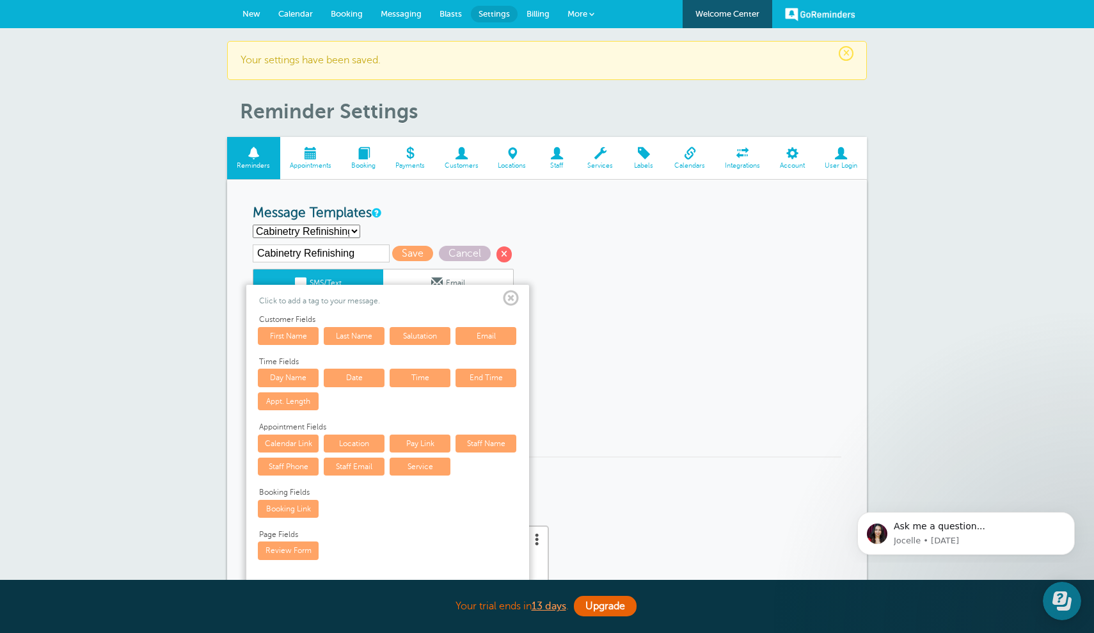
click at [419, 463] on link "Service" at bounding box center [420, 467] width 61 height 18
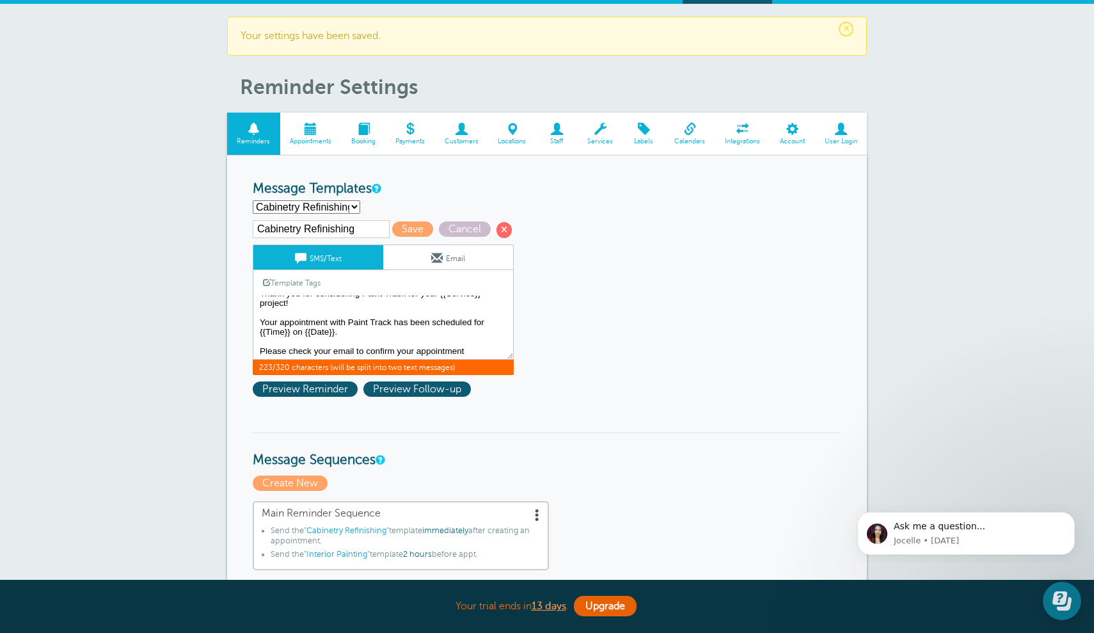
scroll to position [24, 0]
drag, startPoint x: 433, startPoint y: 320, endPoint x: 394, endPoint y: 315, distance: 39.4
click at [394, 316] on textarea "Hi {{First Name}}, your appointment with Paint Track has been scheduled for {{T…" at bounding box center [383, 328] width 261 height 64
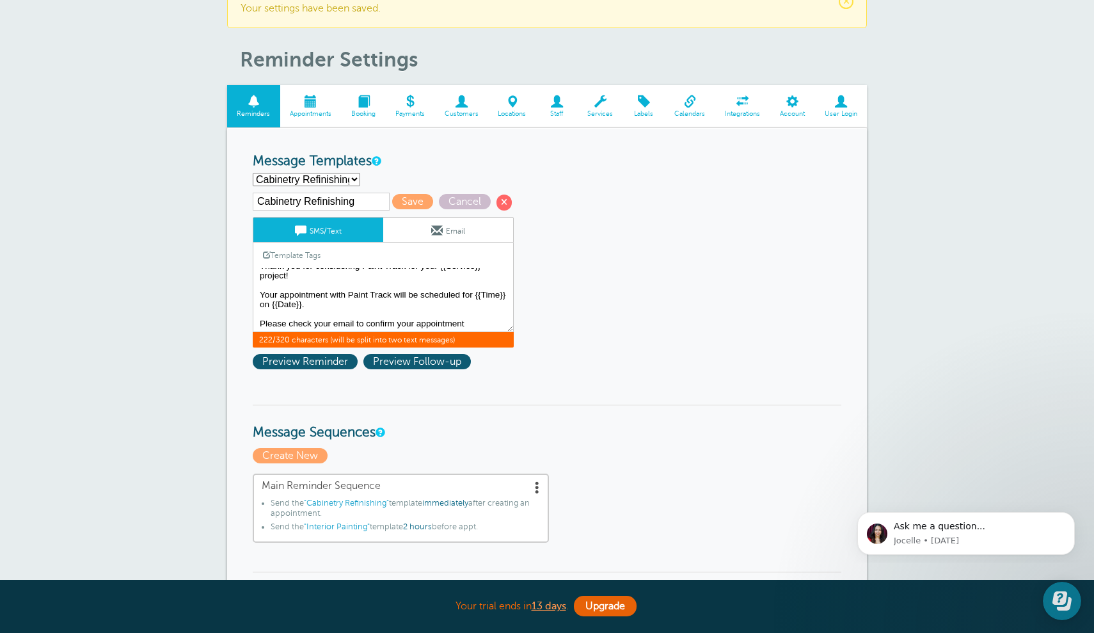
scroll to position [53, 0]
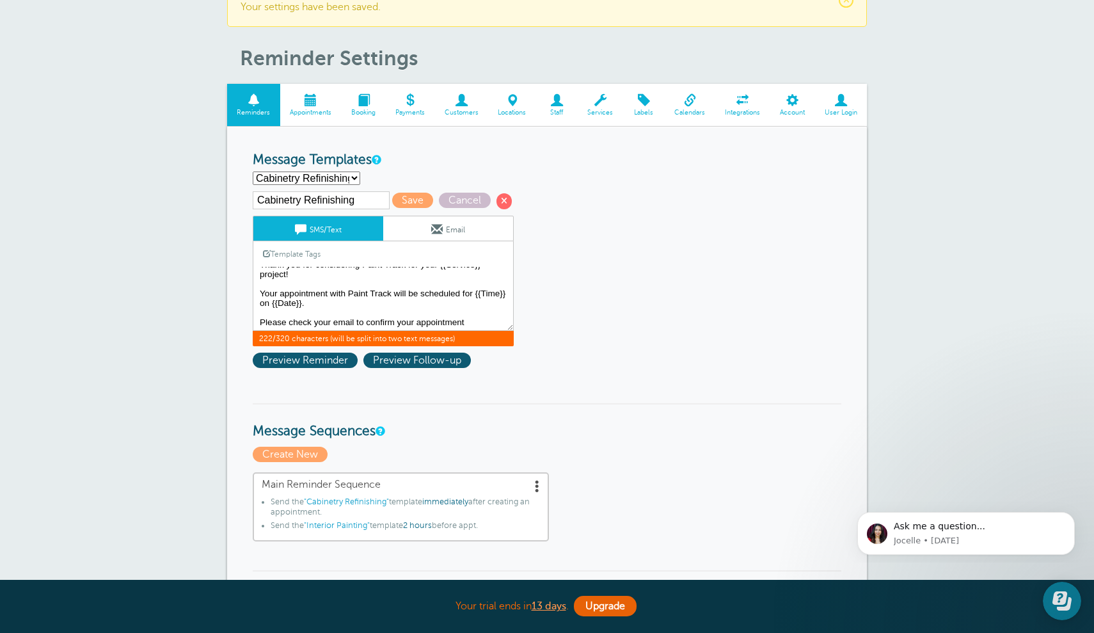
click at [475, 317] on textarea "Hi {{First Name}}, your appointment with Paint Track has been scheduled for {{T…" at bounding box center [383, 299] width 261 height 64
click at [330, 360] on span "Preview Reminder" at bounding box center [305, 360] width 105 height 15
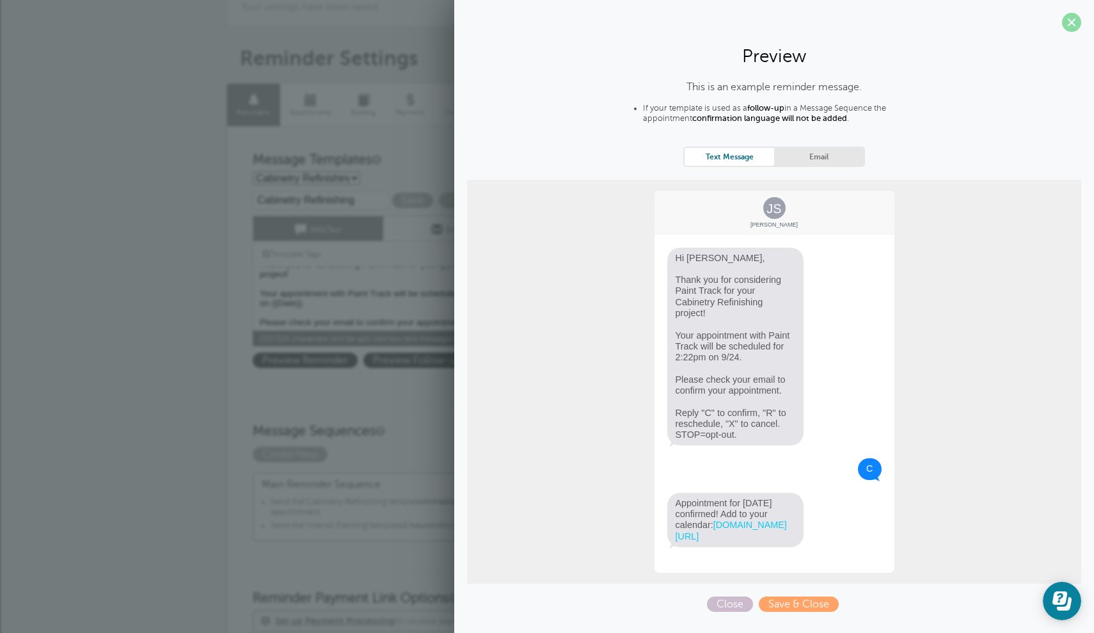
click at [1069, 24] on span at bounding box center [1071, 22] width 19 height 19
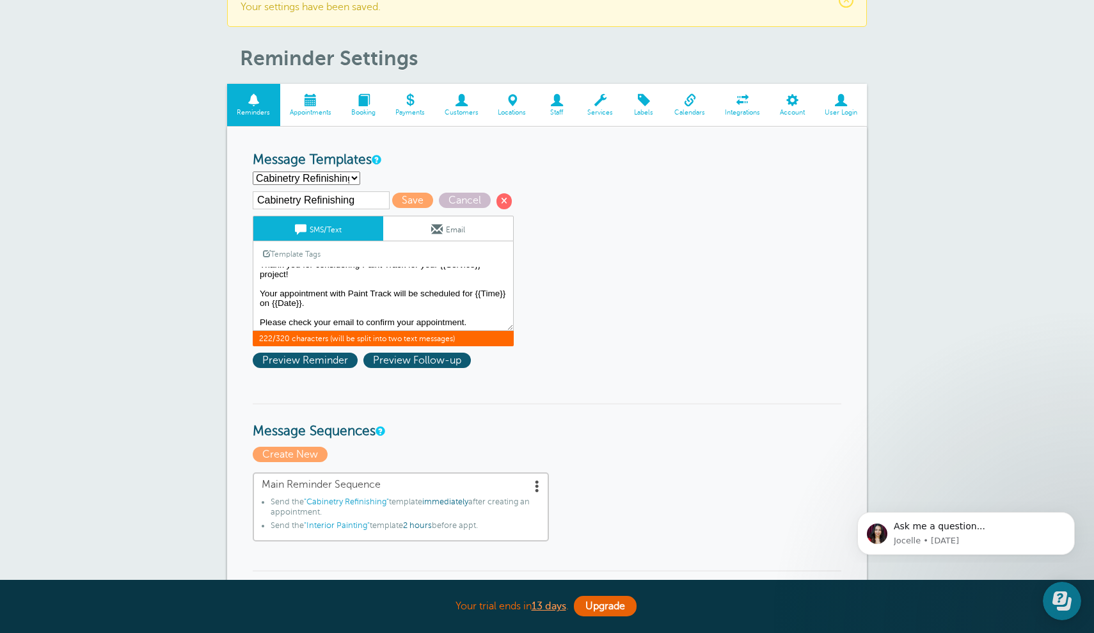
drag, startPoint x: 395, startPoint y: 292, endPoint x: 350, endPoint y: 289, distance: 44.9
click at [350, 289] on textarea "Hi {{First Name}}, your appointment with Paint Track has been scheduled for {{T…" at bounding box center [383, 299] width 261 height 64
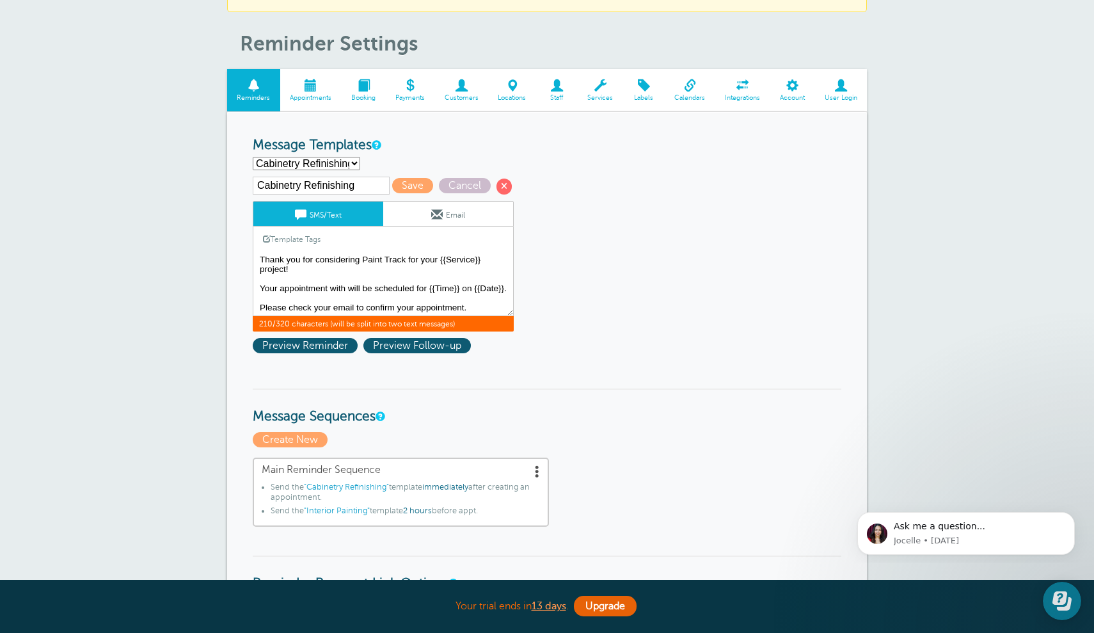
scroll to position [70, 0]
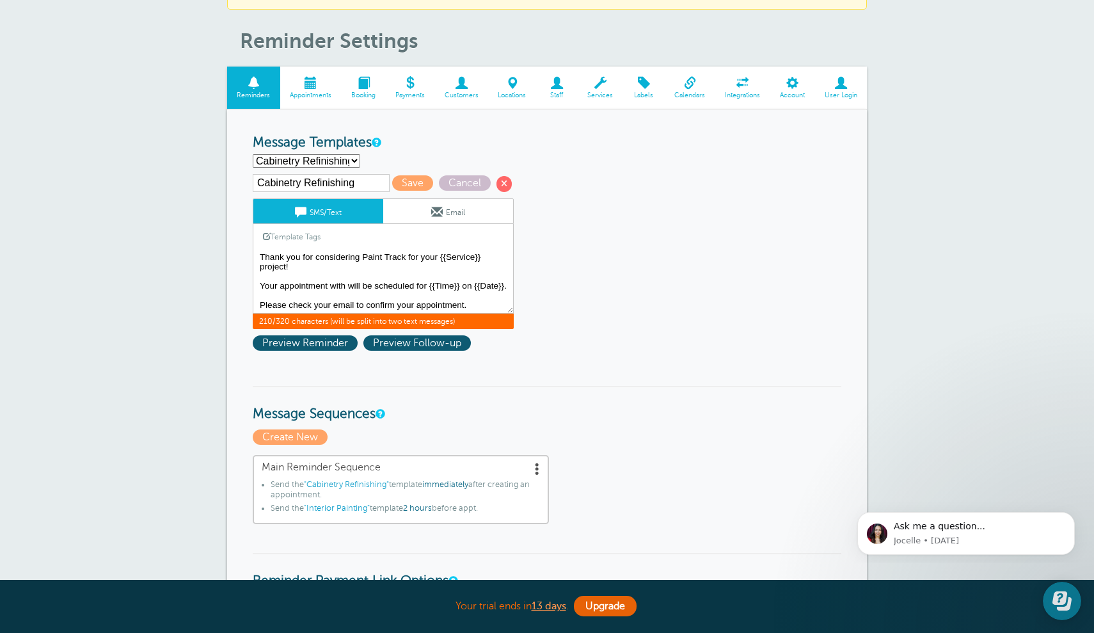
drag, startPoint x: 473, startPoint y: 304, endPoint x: 244, endPoint y: 299, distance: 228.5
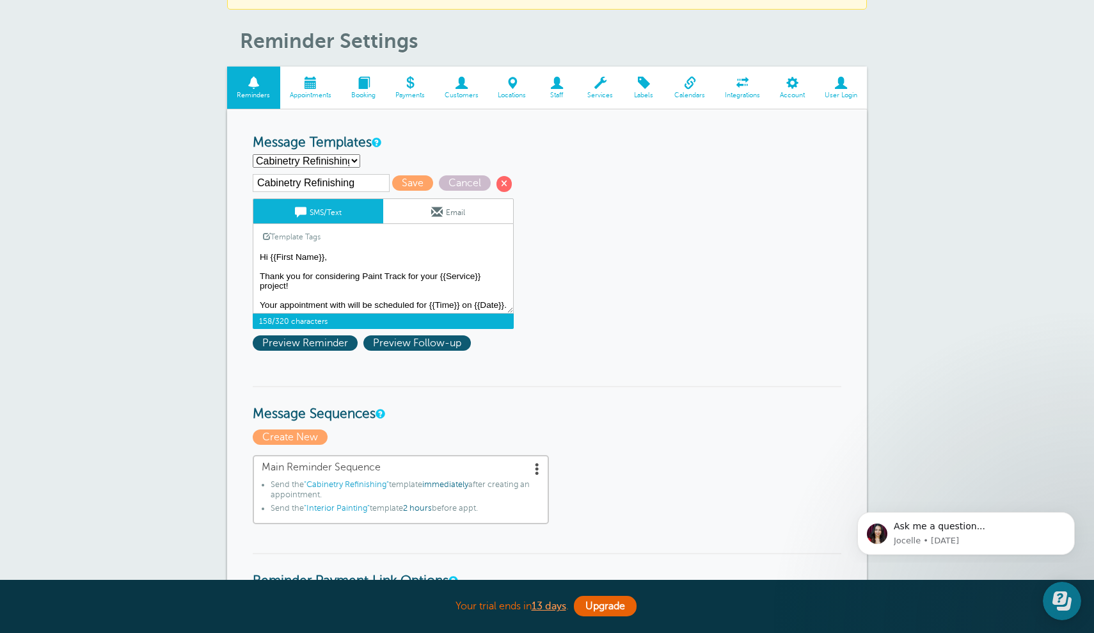
scroll to position [20, 0]
click at [330, 342] on span "Preview Reminder" at bounding box center [305, 342] width 105 height 15
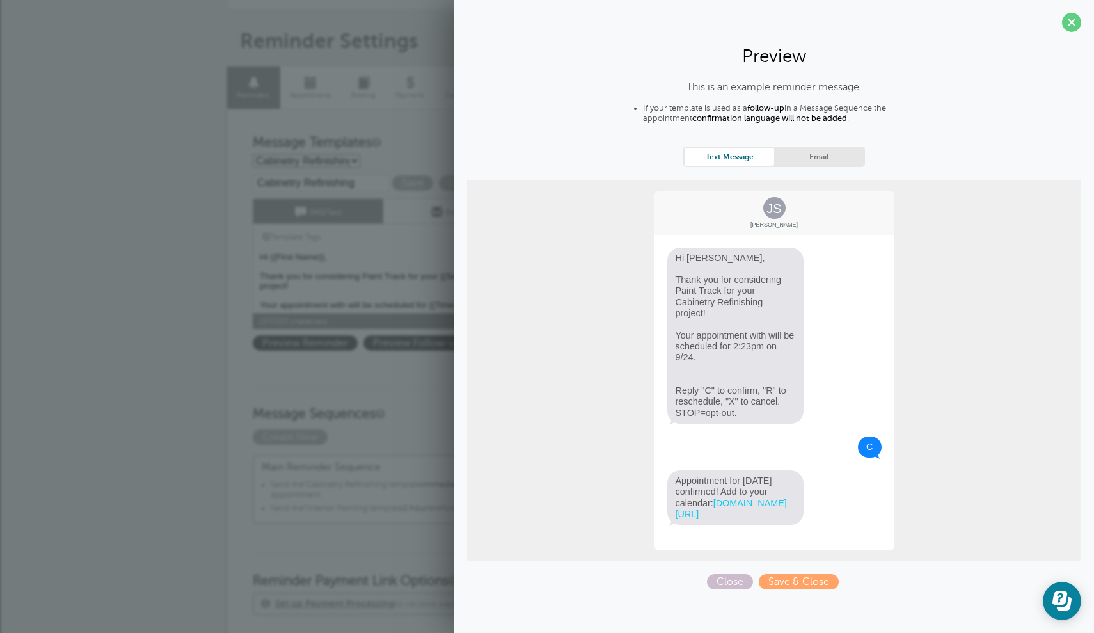
click at [814, 157] on link "Email" at bounding box center [819, 156] width 90 height 17
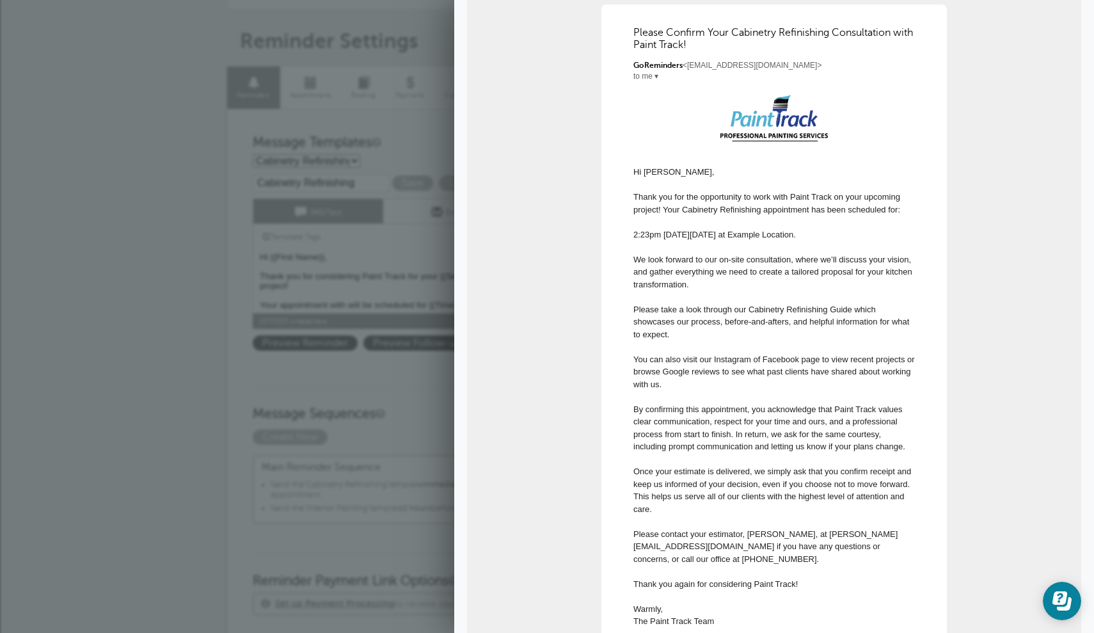
scroll to position [200, 0]
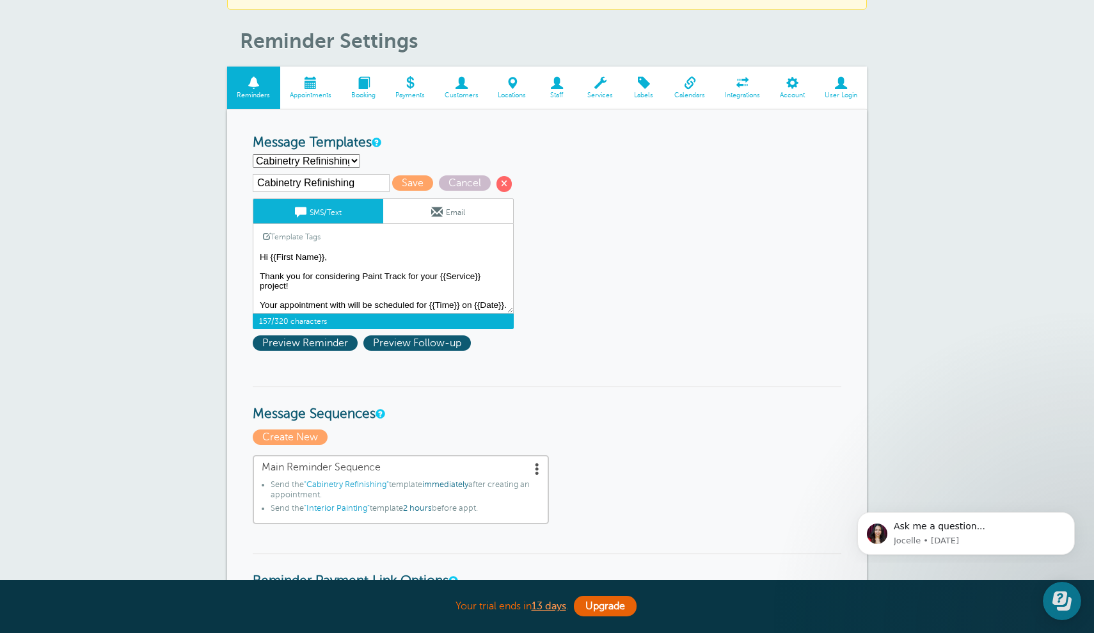
click at [433, 298] on textarea "Hi {{First Name}}, your appointment with Paint Track has been scheduled for {{T…" at bounding box center [383, 282] width 261 height 64
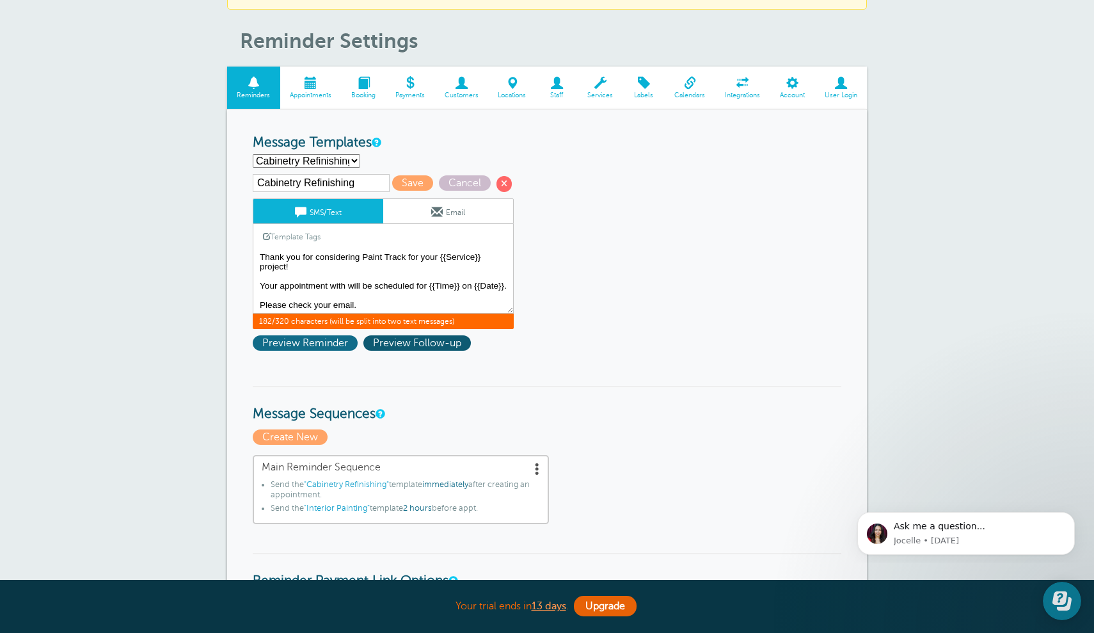
type textarea "Hi {{First Name}}, Thank you for considering Paint Track for your {{Service}} p…"
click at [340, 345] on span "Preview Reminder" at bounding box center [305, 342] width 105 height 15
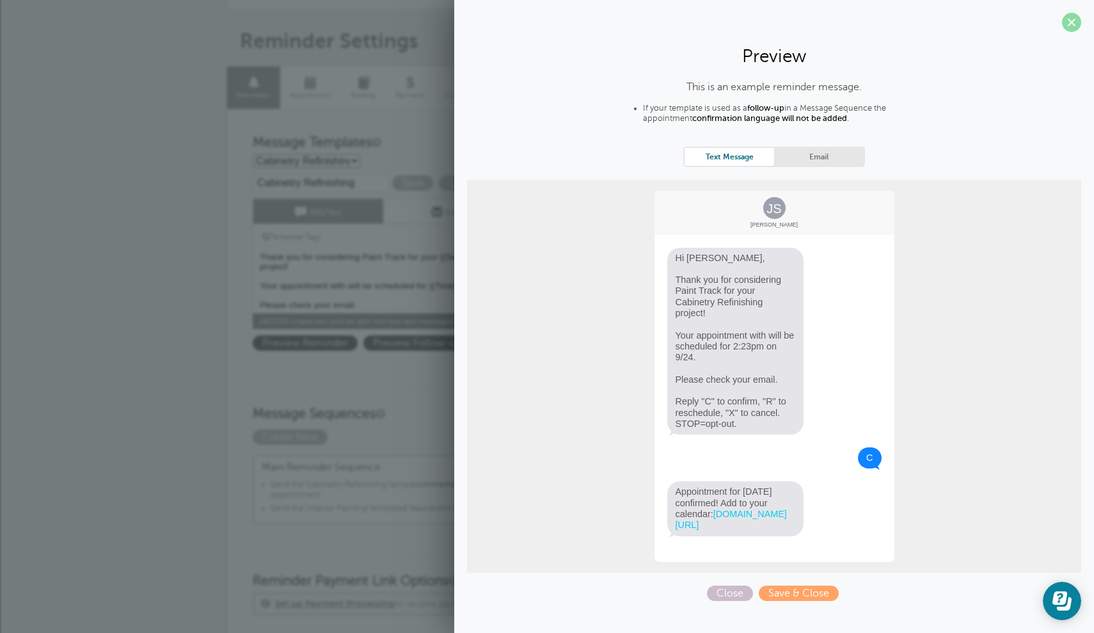
click at [1079, 24] on span at bounding box center [1071, 22] width 19 height 19
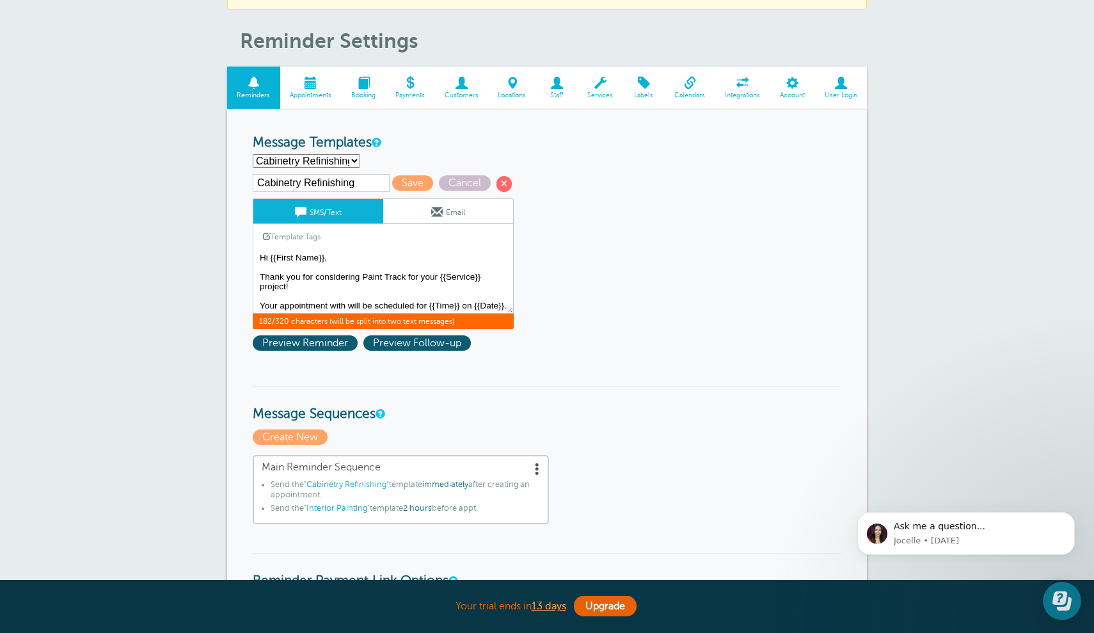
drag, startPoint x: 366, startPoint y: 303, endPoint x: 233, endPoint y: 173, distance: 186.0
click at [400, 182] on span "Save" at bounding box center [412, 182] width 41 height 15
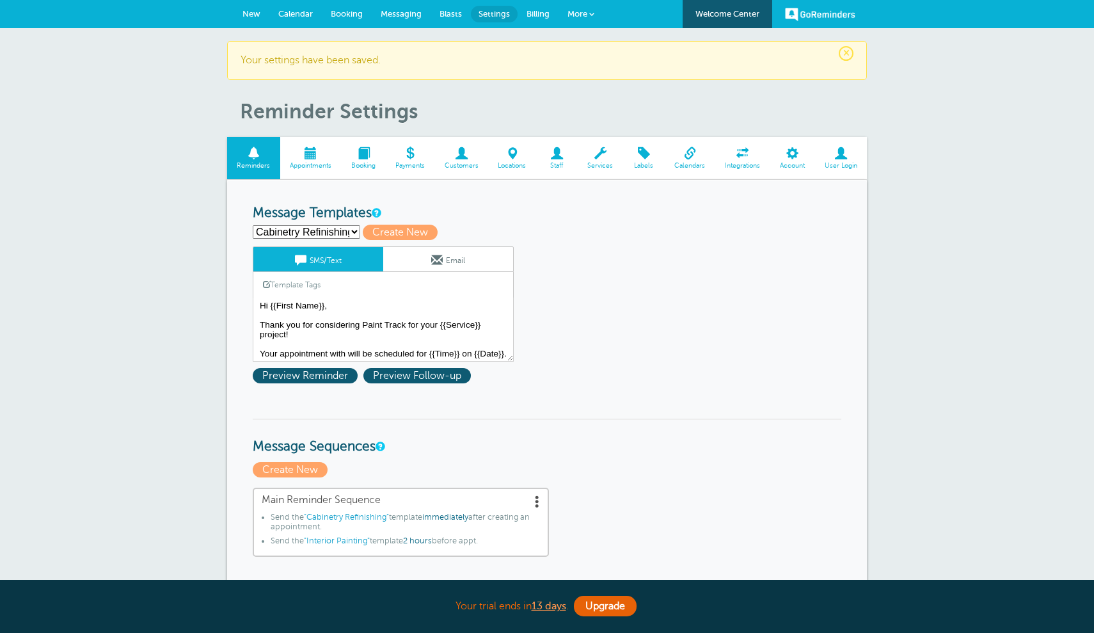
click at [347, 229] on select "Cabinetry Refinishing Deck Restoration Exterior Painting Interior Painting Crea…" at bounding box center [307, 231] width 108 height 13
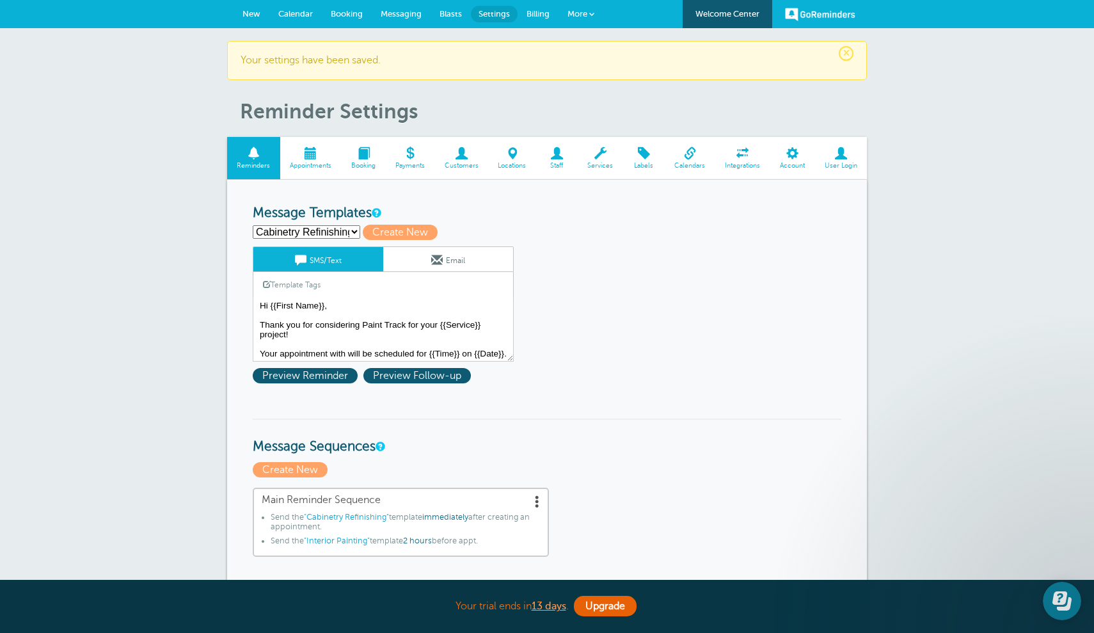
select select "162493"
type input "Deck Restoration"
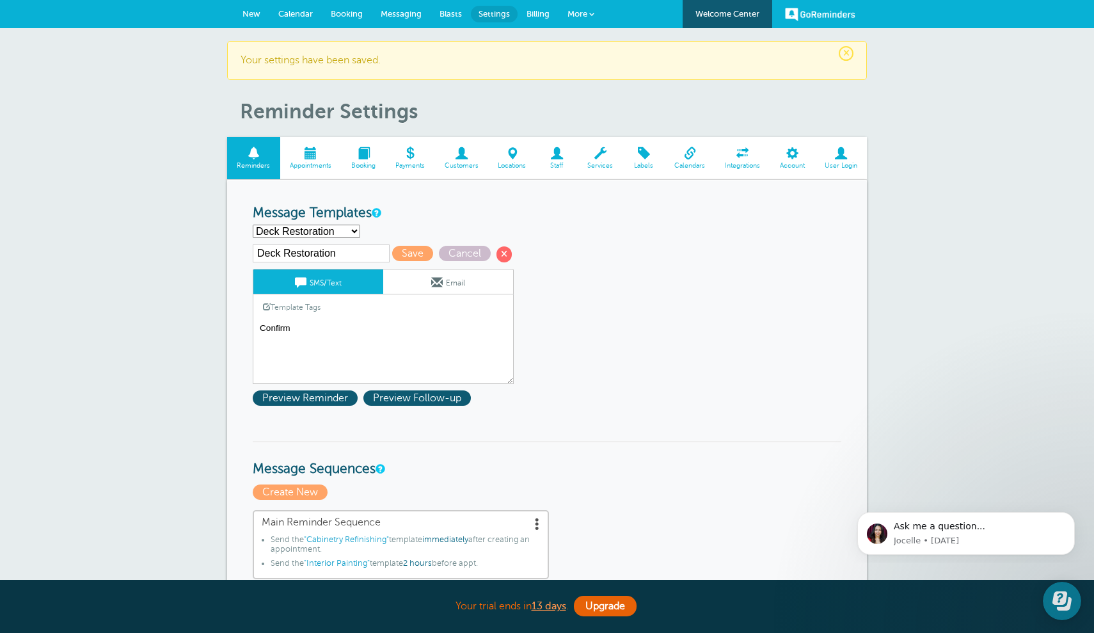
click at [337, 337] on textarea "Hi {{First Name}}, Thank you for considering Paint Track for your {{Service}} p…" at bounding box center [383, 352] width 261 height 64
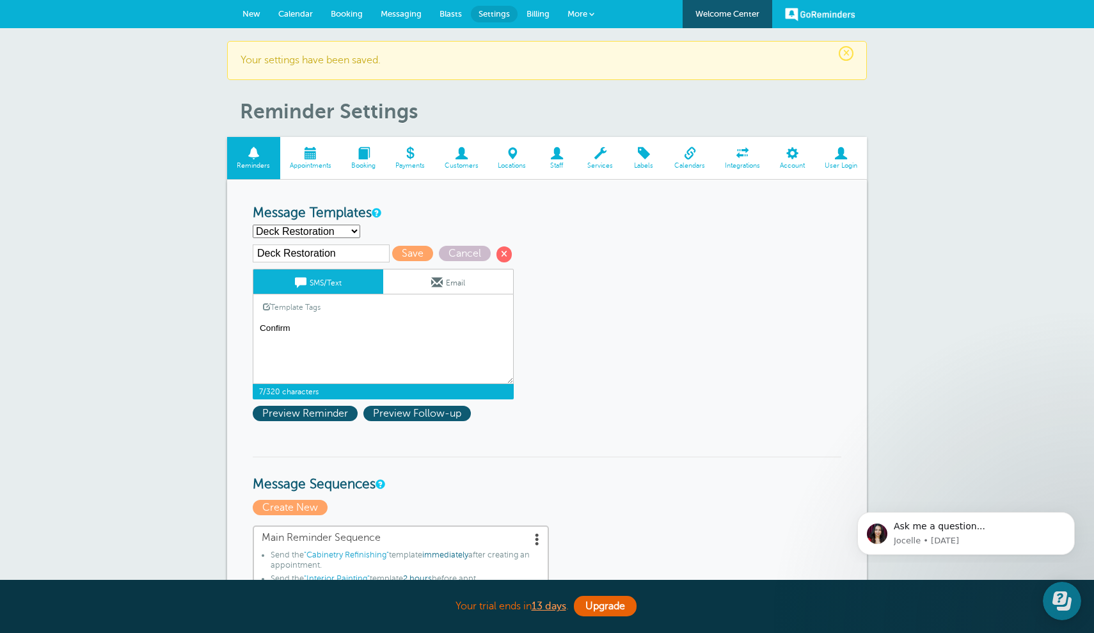
drag, startPoint x: 337, startPoint y: 333, endPoint x: 243, endPoint y: 326, distance: 95.0
paste textarea "Hi {{First Name}}, Thank you for considering Paint Track for your {{Service}} p…"
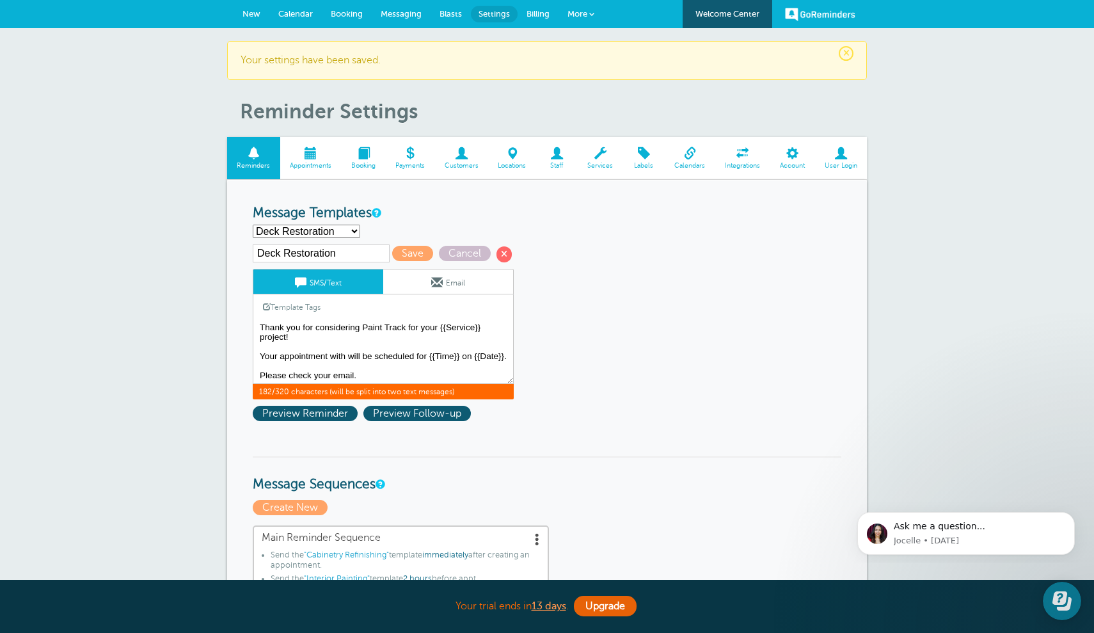
scroll to position [29, 0]
type textarea "Hi {{First Name}}, Thank you for considering Paint Track for your {{Service}} p…"
click at [395, 251] on span "Save" at bounding box center [412, 253] width 41 height 15
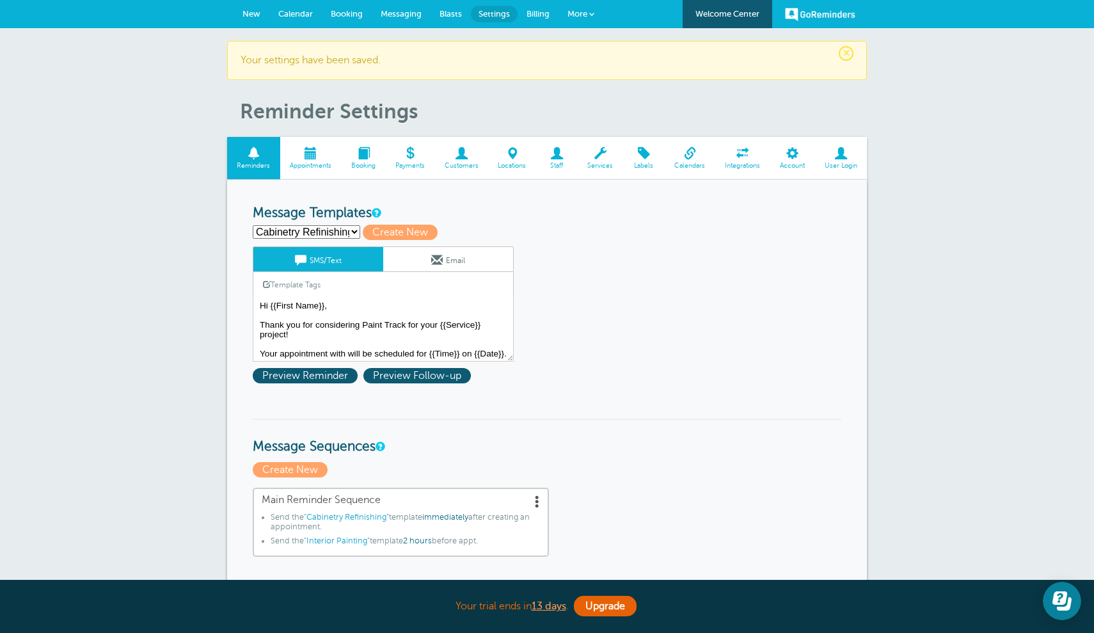
select select "162353"
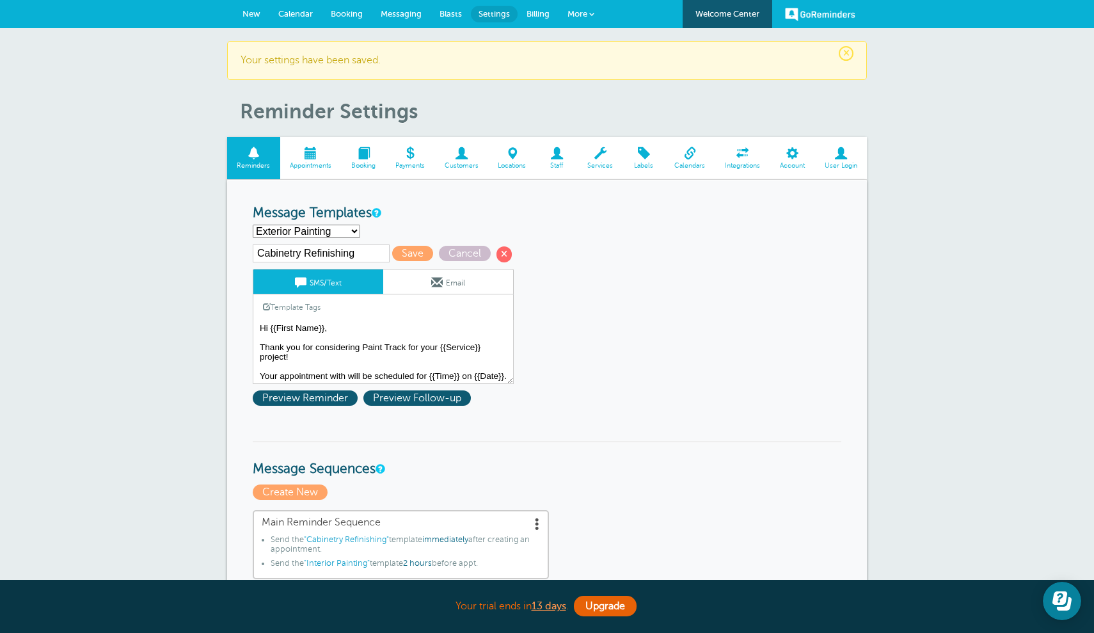
type input "Exterior Painting"
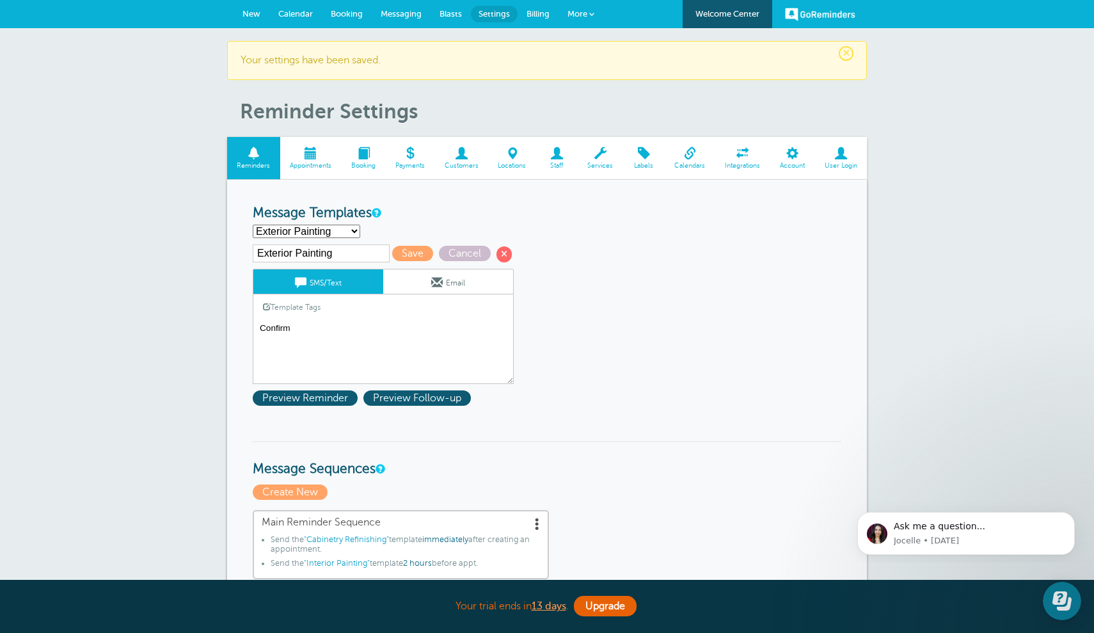
click at [340, 338] on textarea "Hi {{First Name}}, Thank you for considering Paint Track for your {{Service}} p…" at bounding box center [383, 352] width 261 height 64
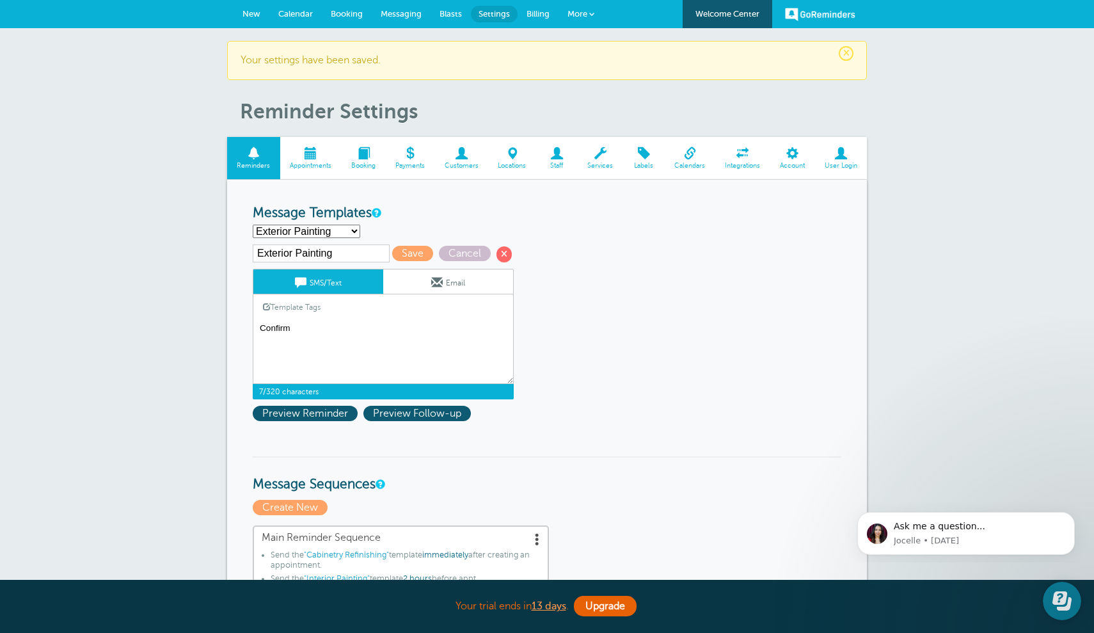
drag, startPoint x: 340, startPoint y: 338, endPoint x: 262, endPoint y: 330, distance: 79.1
click at [262, 330] on textarea "Hi {{First Name}}, Thank you for considering Paint Track for your {{Service}} p…" at bounding box center [383, 352] width 261 height 64
paste textarea "Hi {{First Name}}, Thank you for considering Paint Track for your {{Service}} p…"
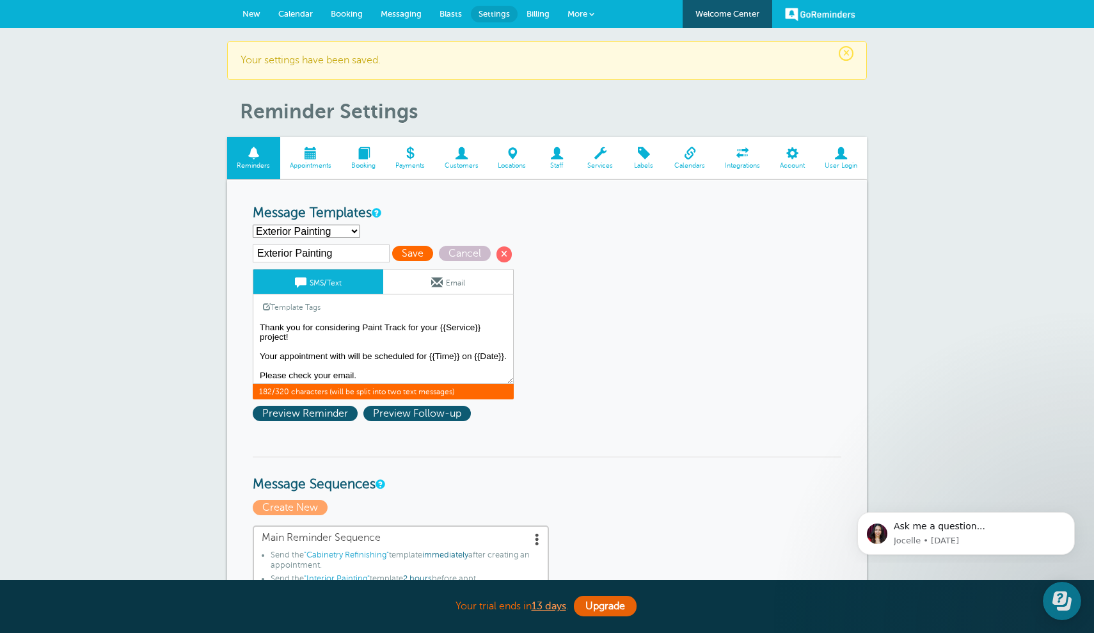
type textarea "Hi {{First Name}}, Thank you for considering Paint Track for your {{Service}} p…"
click at [397, 250] on span "Save" at bounding box center [412, 253] width 41 height 15
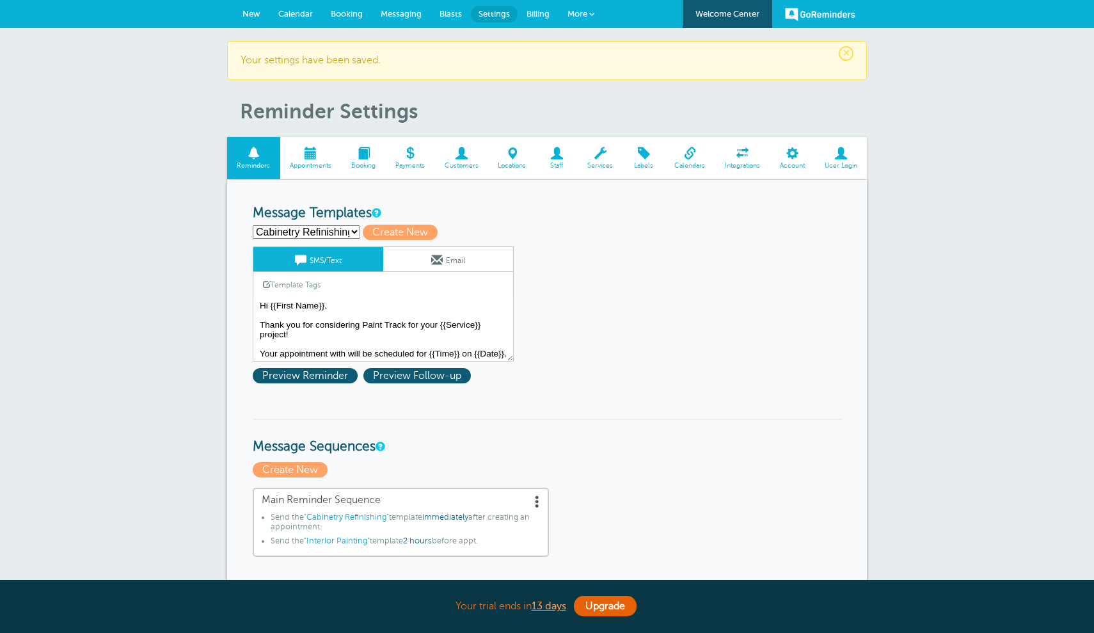
click at [346, 228] on select "Cabinetry Refinishing Deck Restoration Exterior Painting Interior Painting Crea…" at bounding box center [307, 231] width 108 height 13
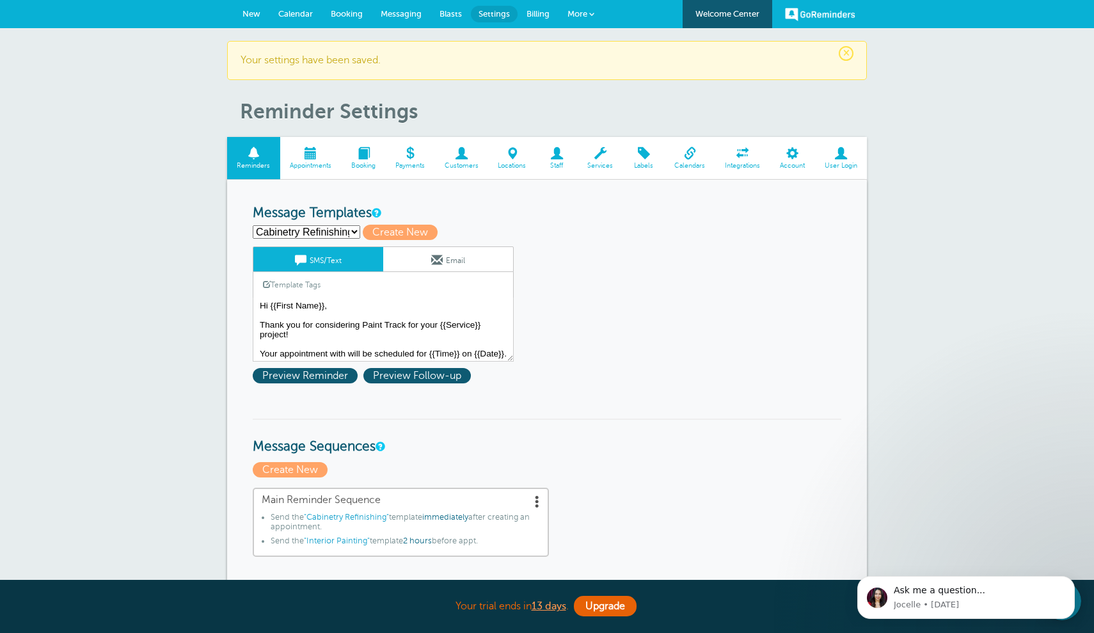
select select "162352"
type input "Interior Painting"
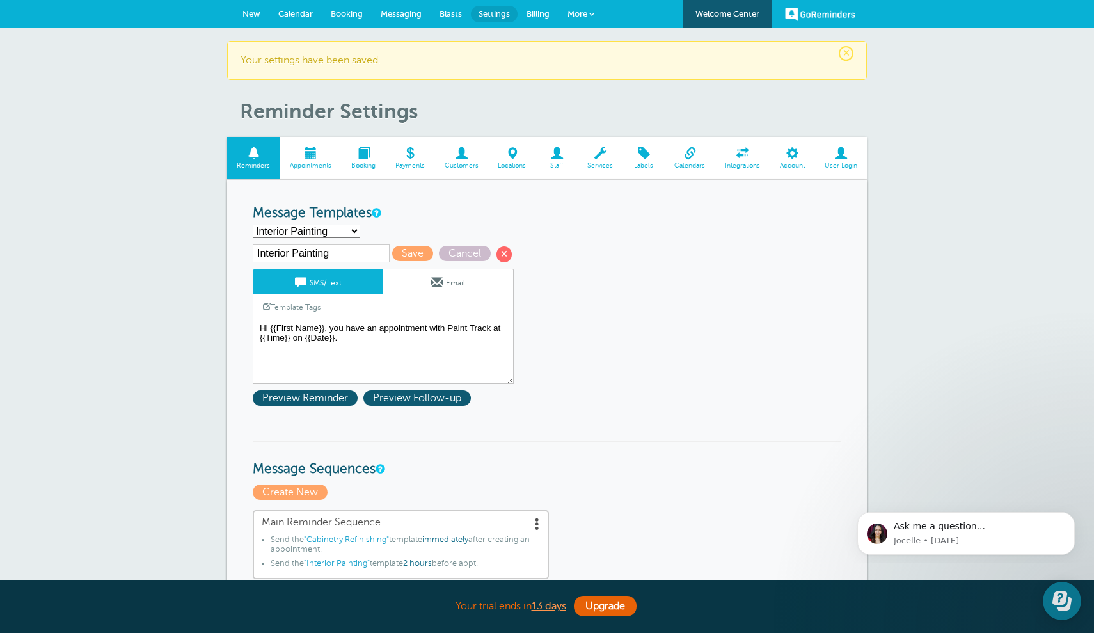
click at [347, 337] on textarea "Hi {{First Name}}, Thank you for considering Paint Track for your {{Service}} p…" at bounding box center [383, 352] width 261 height 64
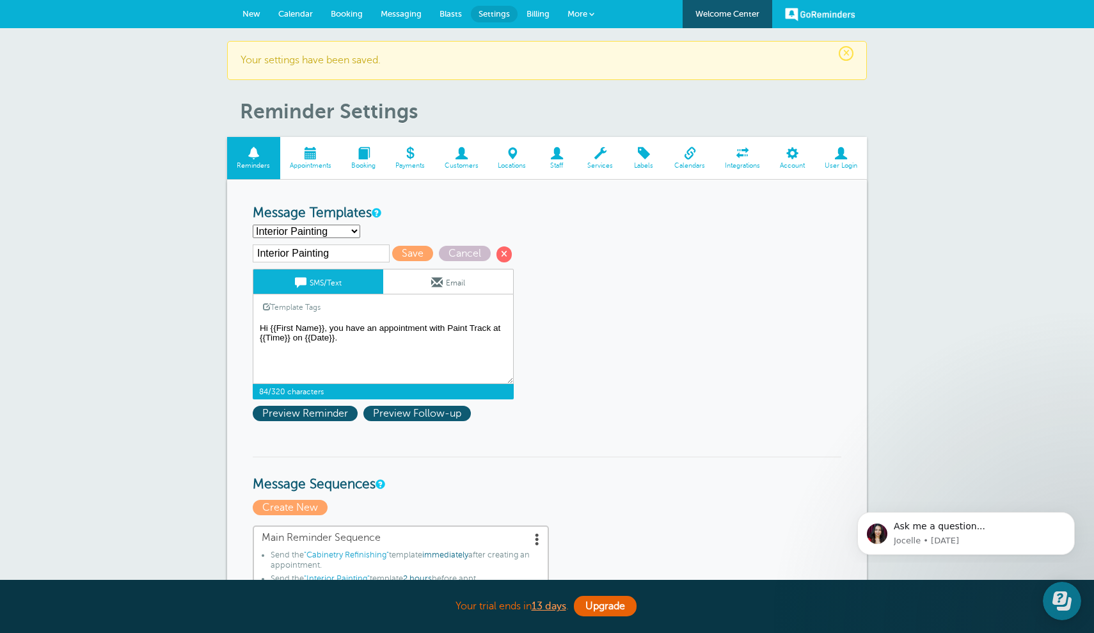
drag, startPoint x: 347, startPoint y: 337, endPoint x: 252, endPoint y: 315, distance: 97.8
paste textarea "Thank you for considering Paint Track for your {{Service}} project! Your appoin…"
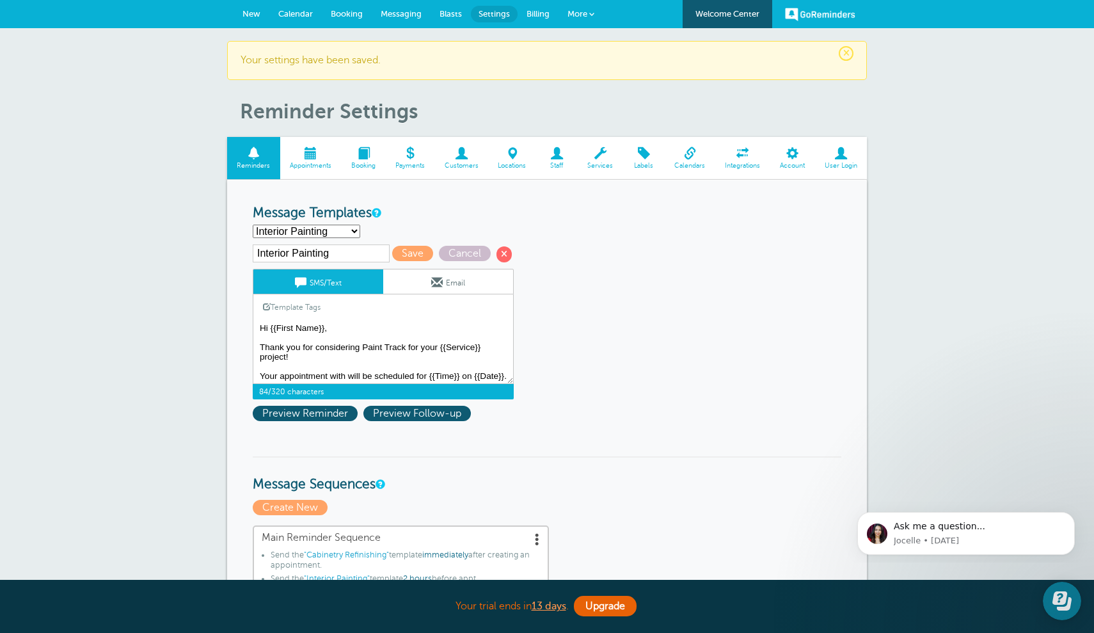
scroll to position [29, 0]
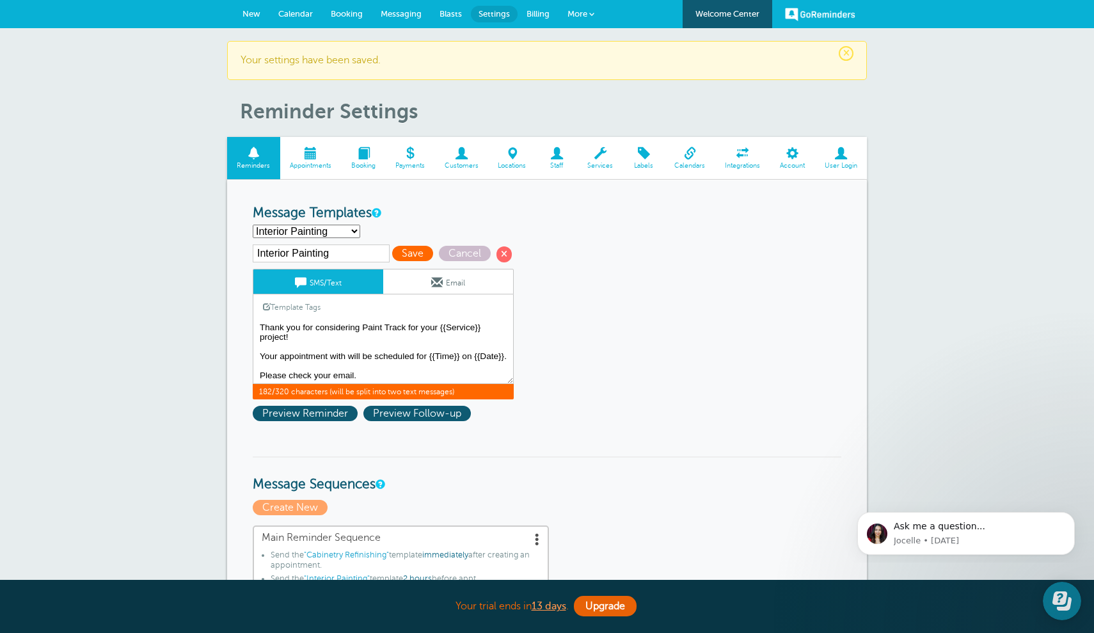
type textarea "Hi {{First Name}}, Thank you for considering Paint Track for your {{Service}} p…"
click at [395, 255] on span "Save" at bounding box center [412, 253] width 41 height 15
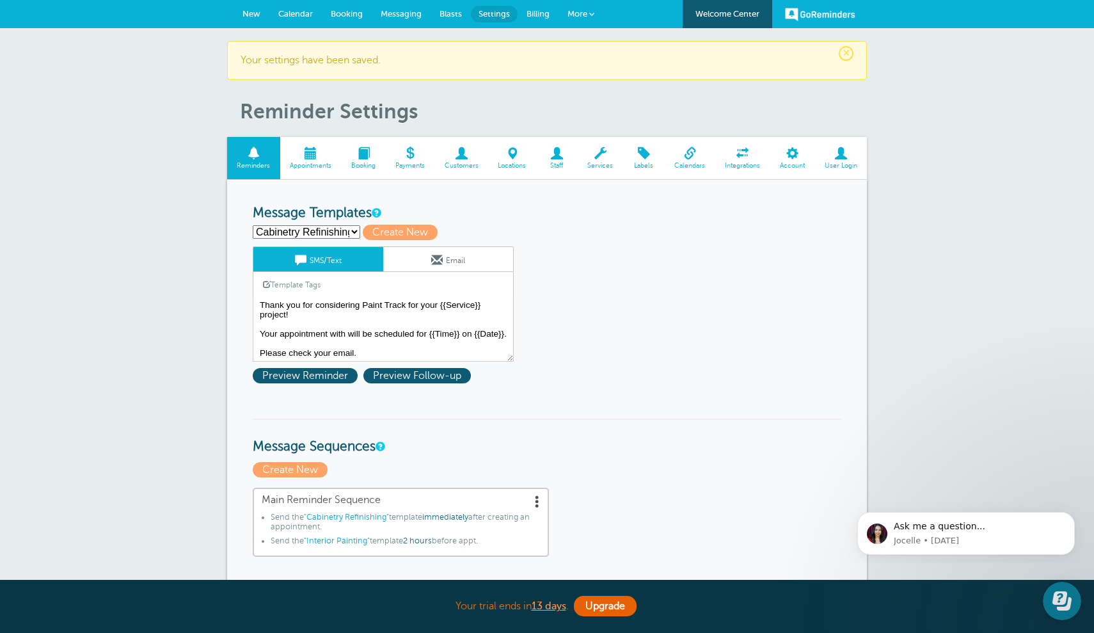
scroll to position [29, 0]
click at [459, 262] on link "Email" at bounding box center [448, 259] width 130 height 24
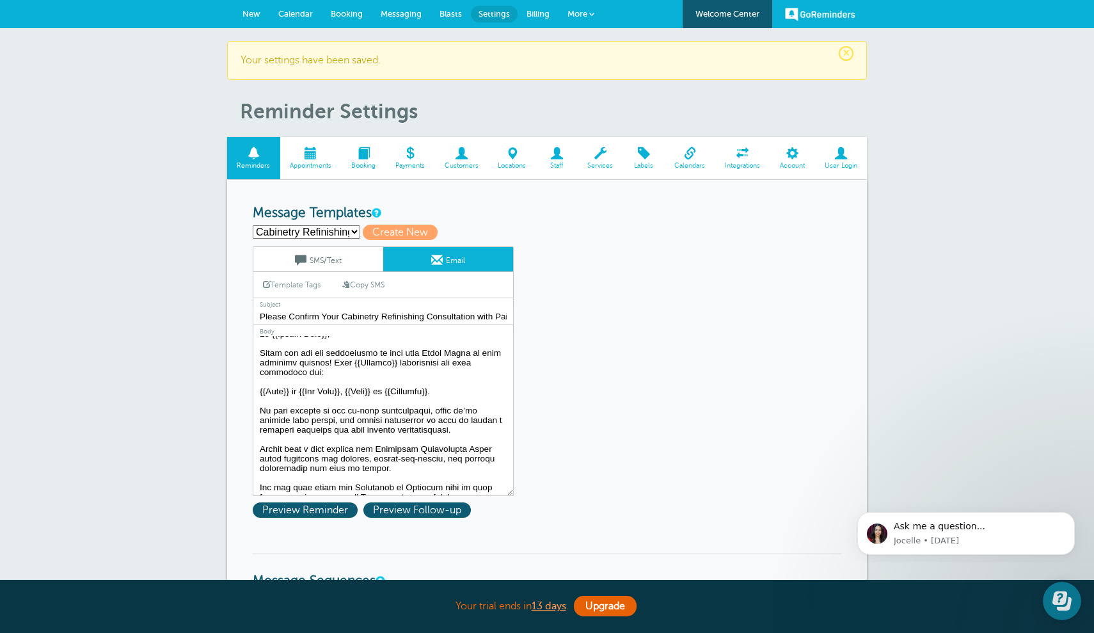
scroll to position [12, 0]
click at [424, 426] on textarea at bounding box center [383, 416] width 261 height 160
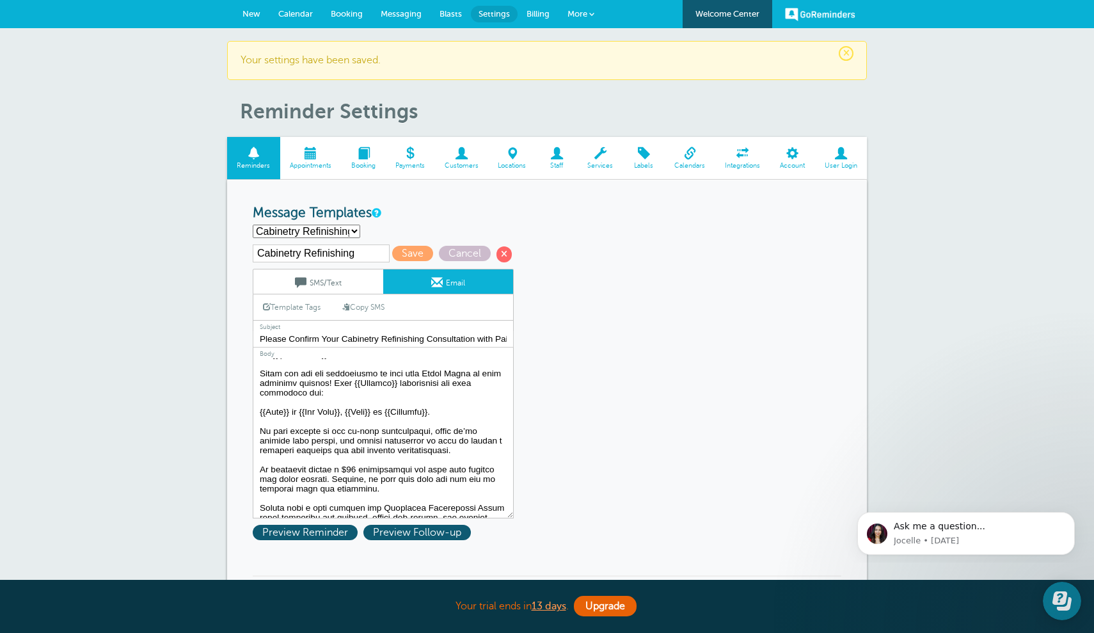
drag, startPoint x: 374, startPoint y: 483, endPoint x: 251, endPoint y: 468, distance: 123.8
type textarea "Lo {{Ipsum Dolo}}, Sitam con adi eli seddoeiusmo te inci utla Etdol Magna al en…"
click at [392, 253] on span "Save" at bounding box center [412, 253] width 41 height 15
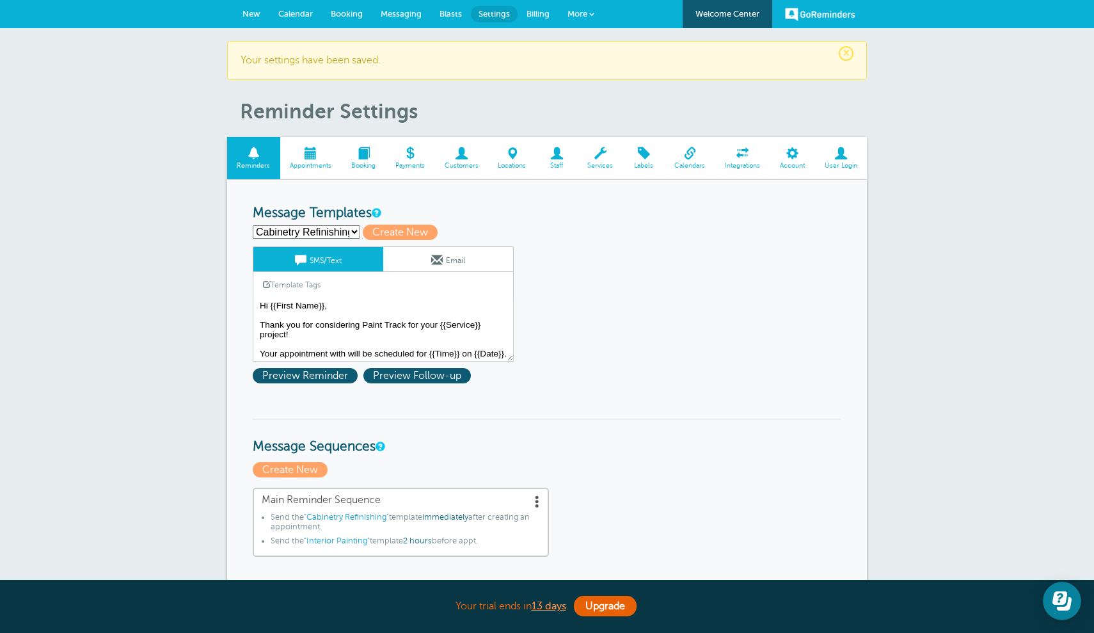
select select "162493"
type input "Deck Restoration"
type textarea "Hi {{First Name}}, Thank you for considering Paint Track for your {{Service}} p…"
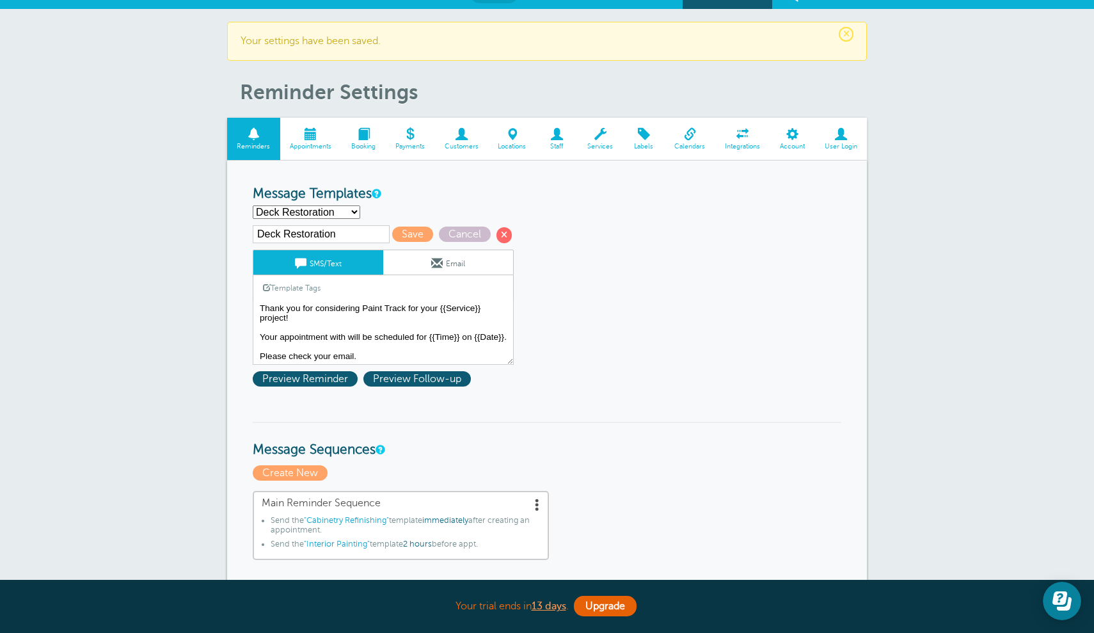
scroll to position [15, 0]
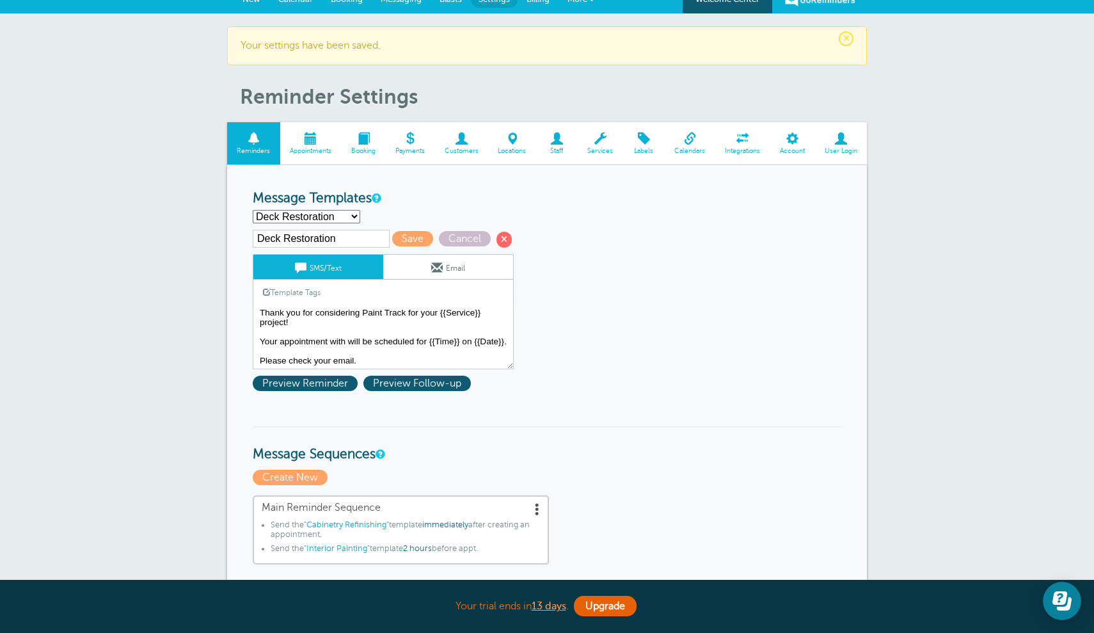
click at [442, 269] on span at bounding box center [437, 268] width 12 height 12
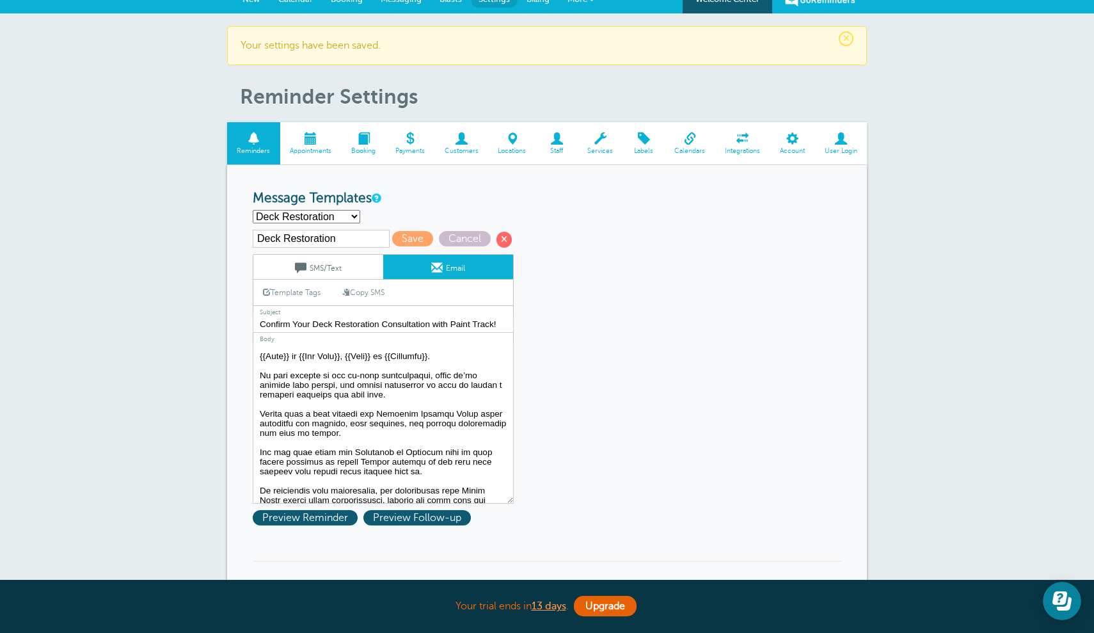
scroll to position [54, 0]
click at [356, 389] on textarea at bounding box center [383, 424] width 261 height 160
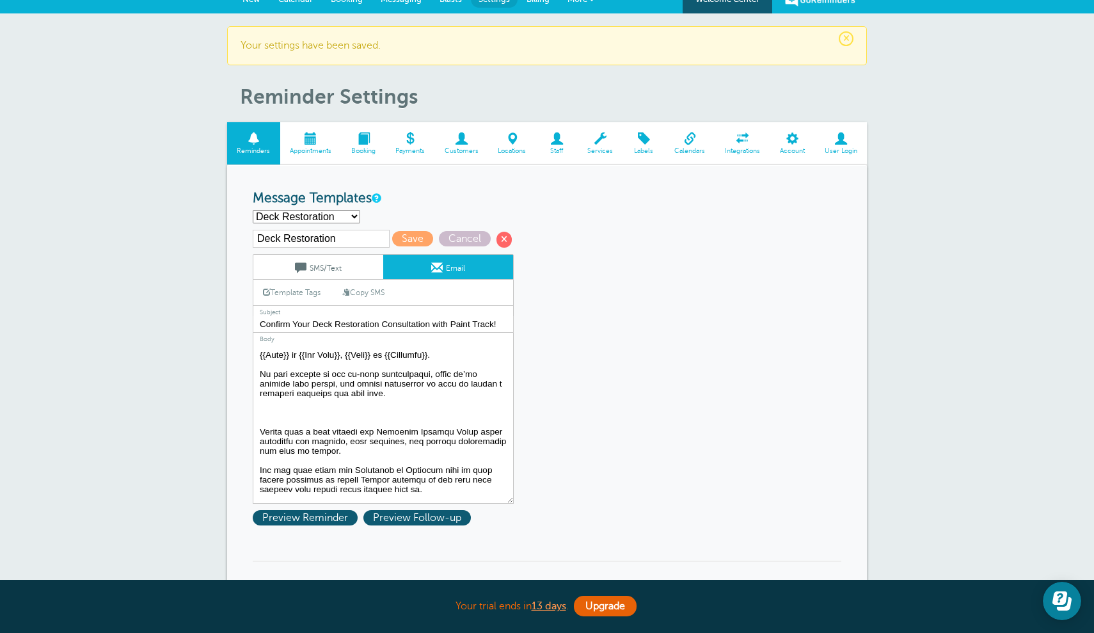
paste textarea "We typically charge a $90 consultation fee that goes towards the final invoice.…"
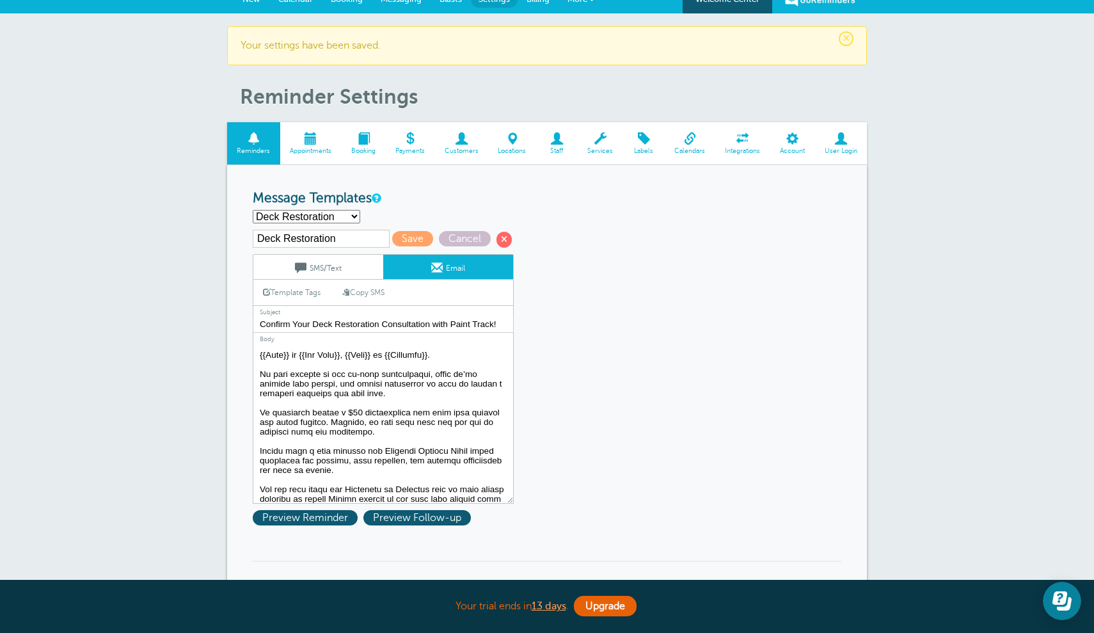
click at [358, 408] on textarea at bounding box center [383, 424] width 261 height 160
type textarea "Lo {{Ipsum Dolo}}, Sitam con adi eli seddoeiusmo te inci utla Etdol Magna al en…"
click at [404, 239] on span "Save" at bounding box center [412, 238] width 41 height 15
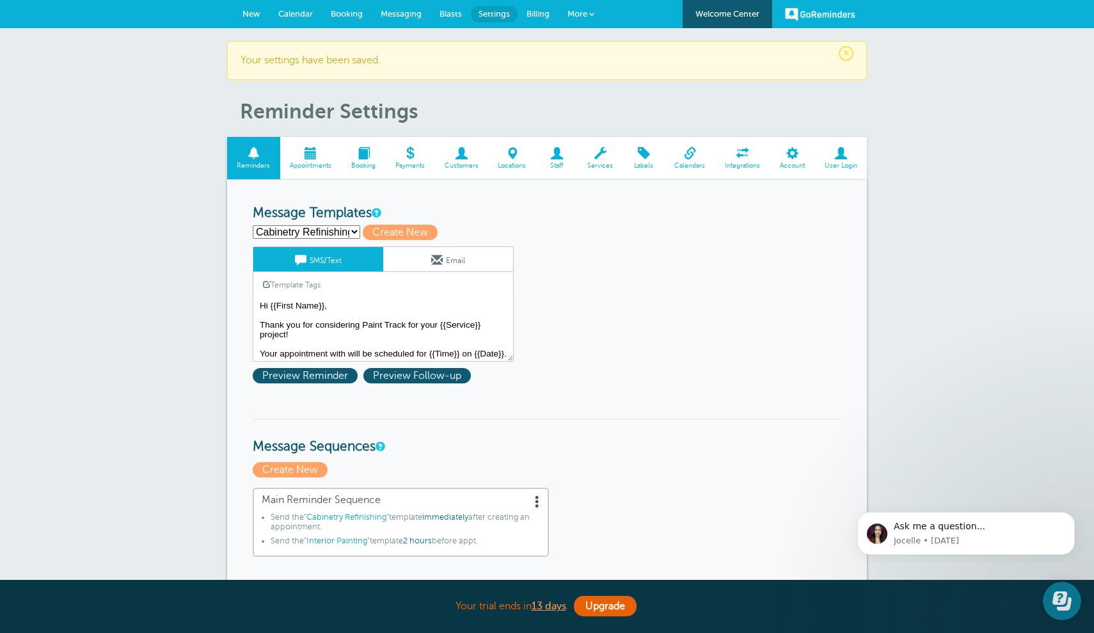
select select "162353"
type input "Exterior Painting"
type textarea "Hi {{First Name}}, Thank you for considering Paint Track for your {{Service}} p…"
type input "Please Confirm Your Exterior Consultation with Paint Track!"
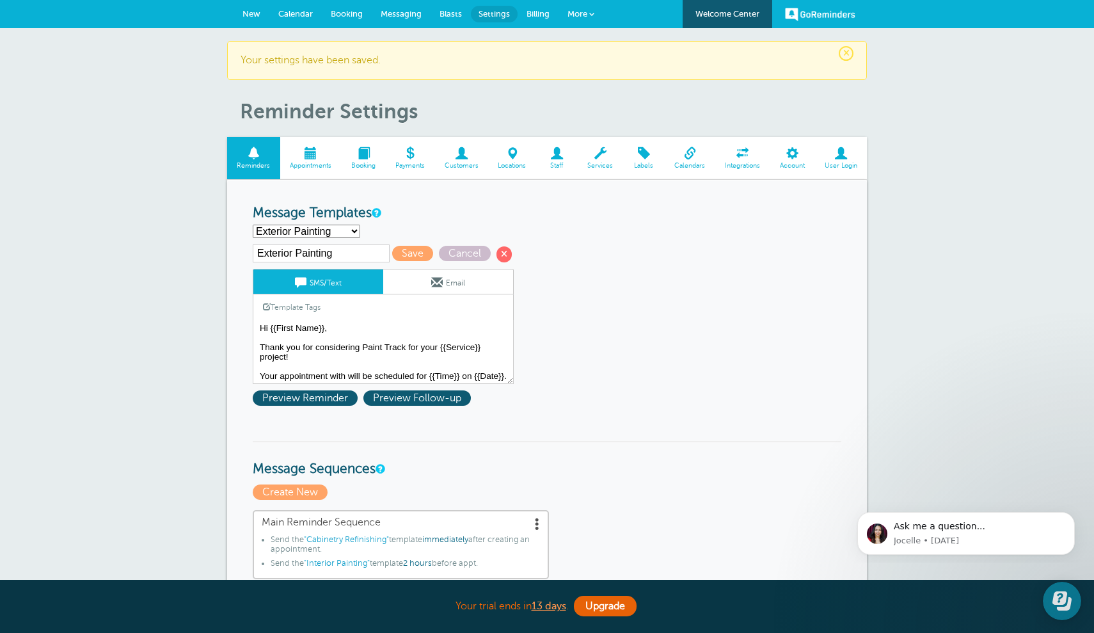
click at [443, 283] on link "Email" at bounding box center [448, 281] width 130 height 24
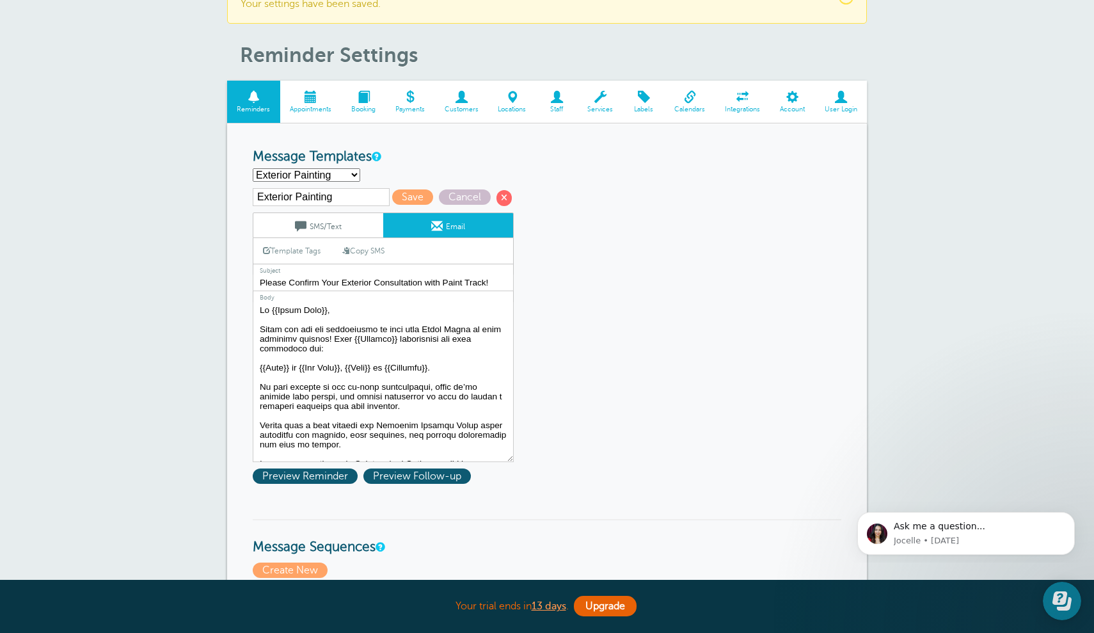
scroll to position [66, 0]
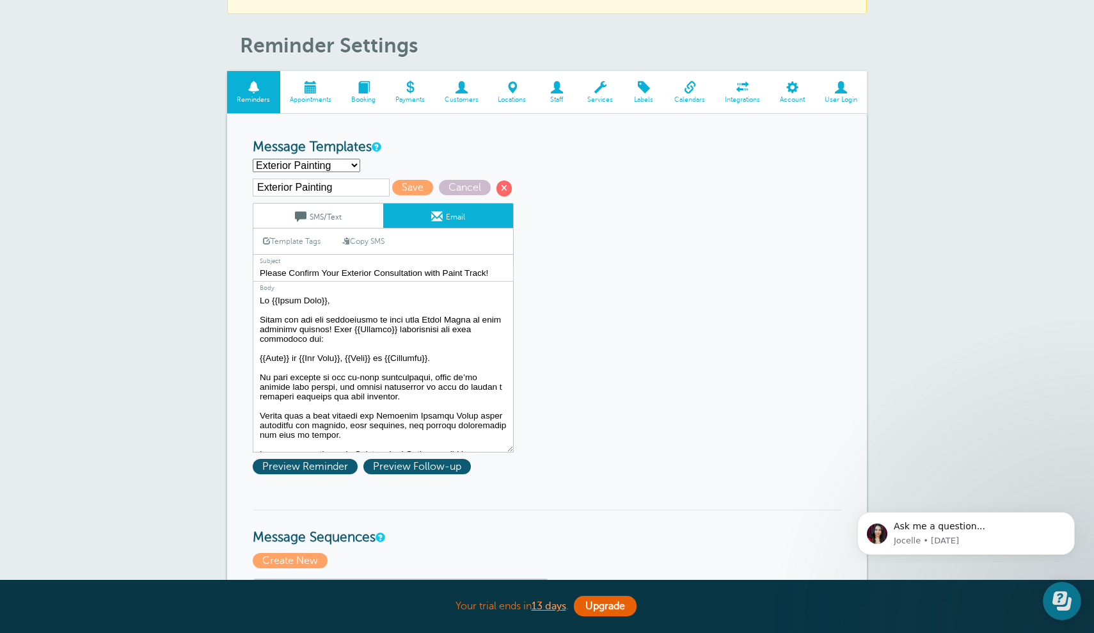
click at [372, 392] on textarea at bounding box center [383, 372] width 261 height 160
paste textarea "We typically charge a $90 consultation fee that goes towards the final invoice.…"
click at [359, 413] on textarea at bounding box center [383, 372] width 261 height 160
type textarea "Lo {{Ipsum Dolo}}, Sitam con adi eli seddoeiusmo te inci utla Etdol Magna al en…"
click at [402, 189] on span "Save" at bounding box center [412, 187] width 41 height 15
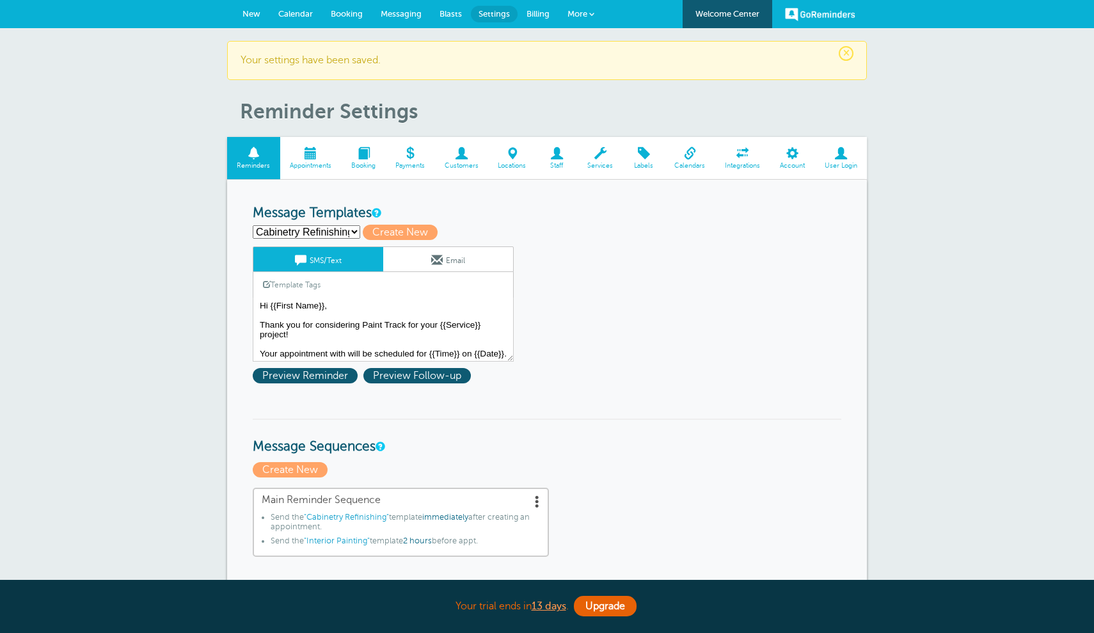
click at [348, 230] on select "Cabinetry Refinishing Deck Restoration Exterior Painting Interior Painting Crea…" at bounding box center [307, 231] width 108 height 13
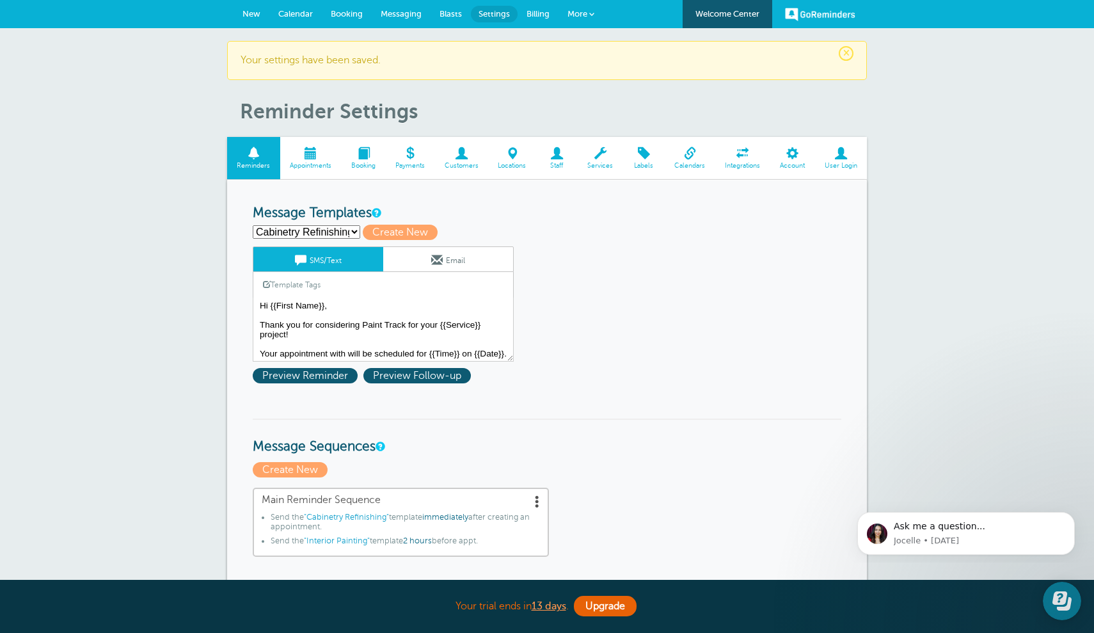
select select "162352"
type input "Interior Painting"
type textarea "Hi {{First Name}}, Thank you for considering Paint Track for your {{Service}} p…"
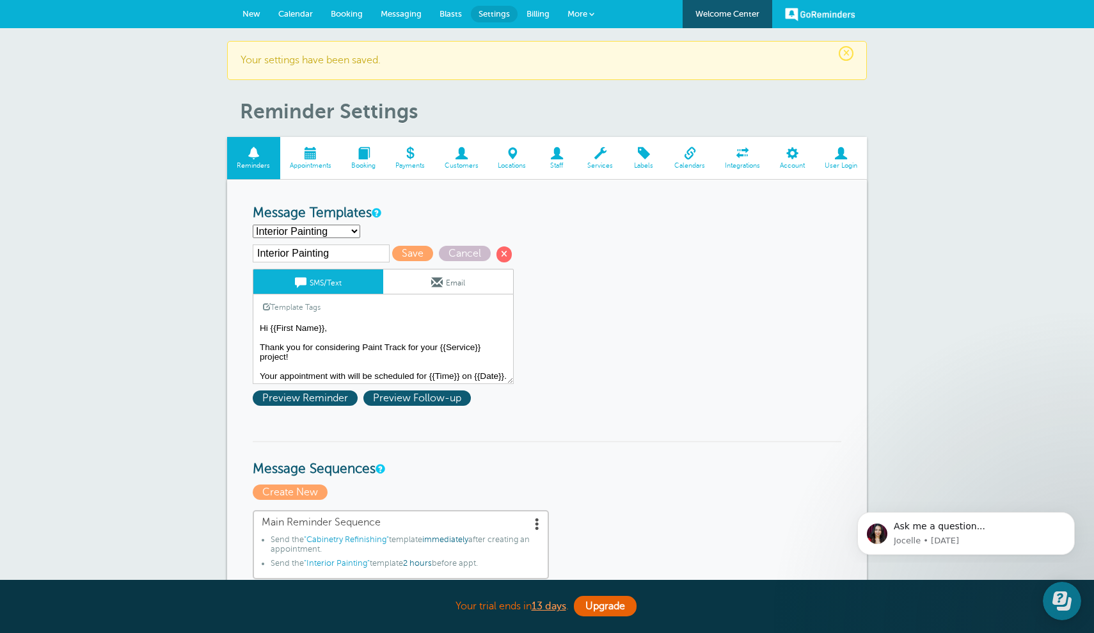
click at [431, 276] on span at bounding box center [437, 282] width 12 height 12
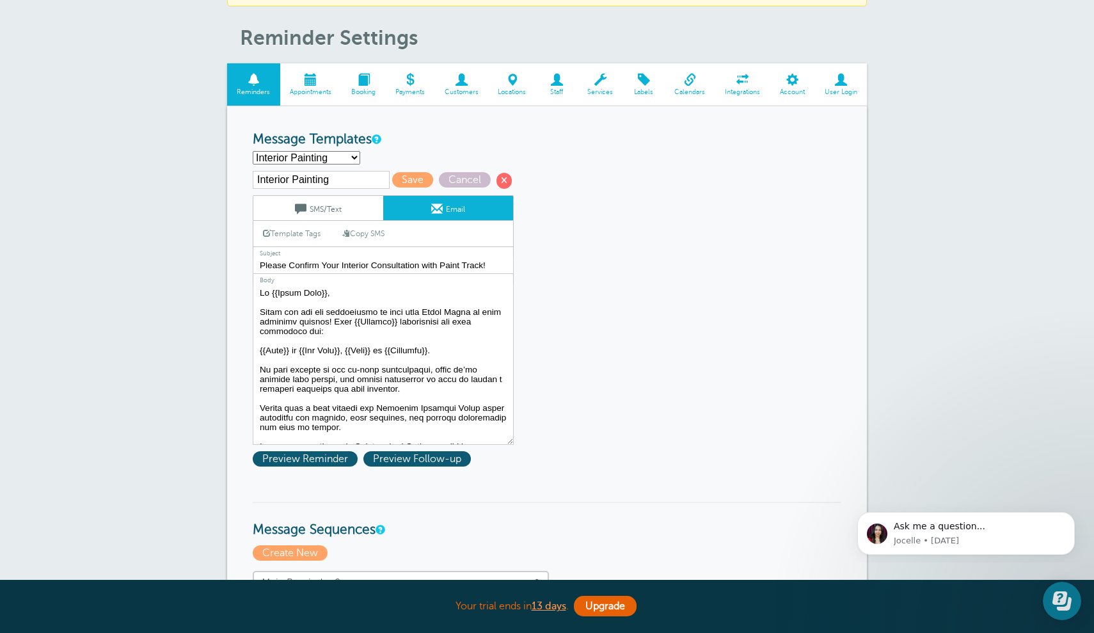
scroll to position [75, 0]
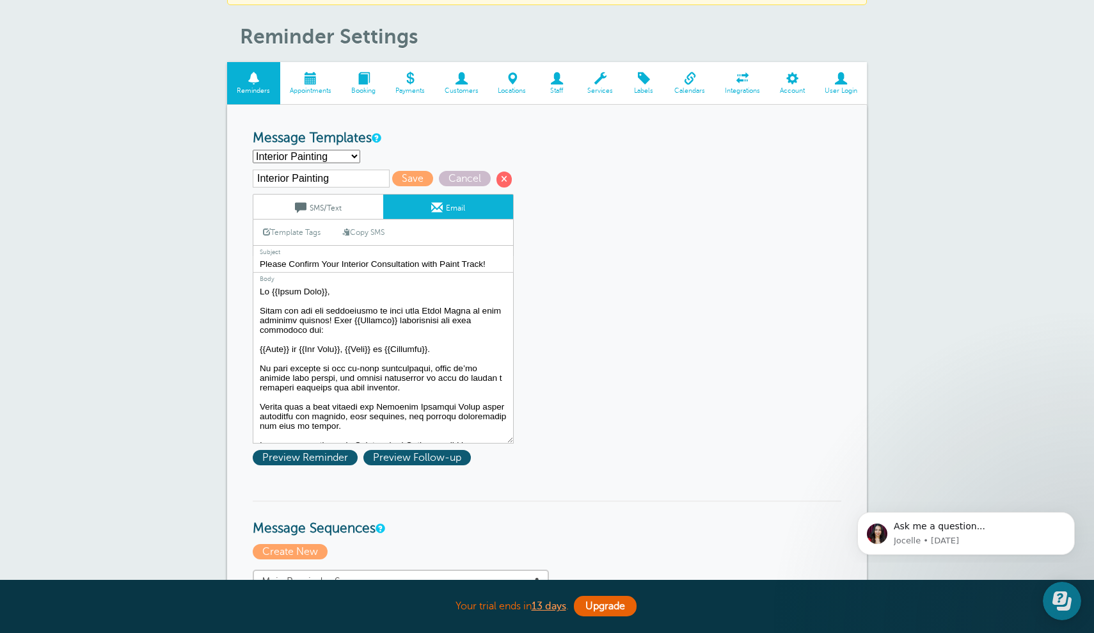
click at [367, 390] on textarea at bounding box center [383, 363] width 261 height 160
click at [365, 385] on textarea at bounding box center [383, 363] width 261 height 160
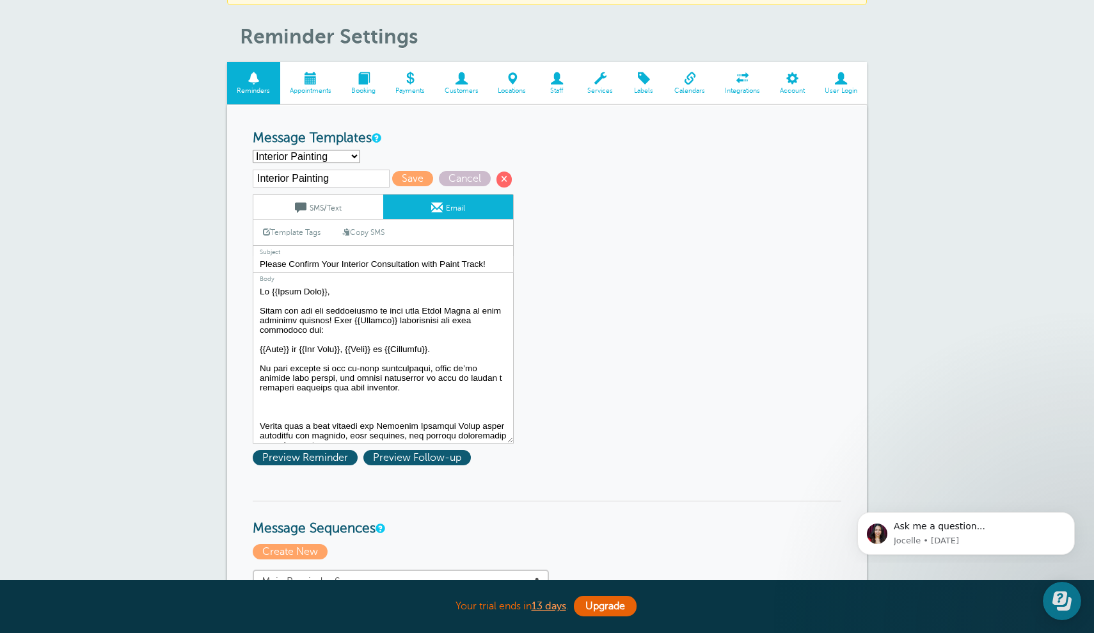
paste textarea "We typically charge a $90 consultation fee that goes towards the final invoice.…"
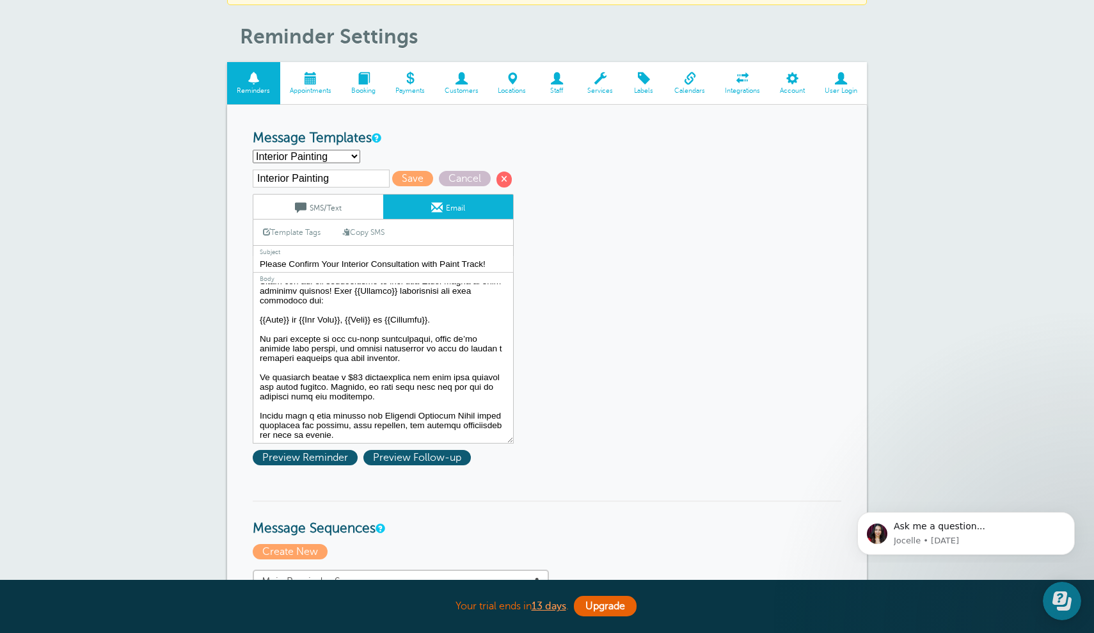
scroll to position [37, 0]
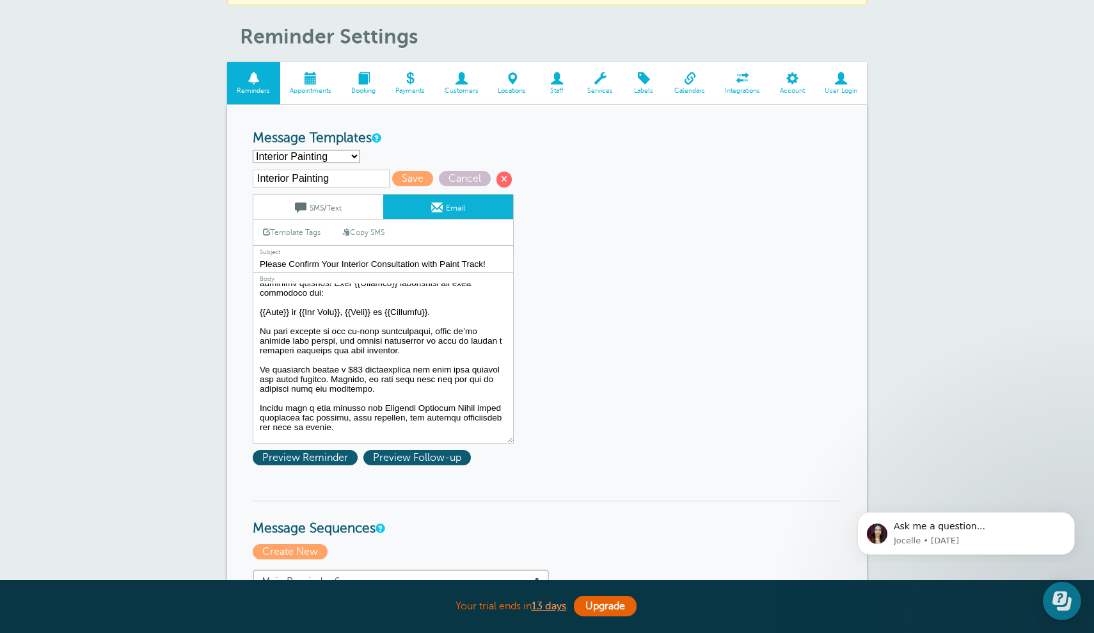
type textarea "Lo {{Ipsum Dolo}}, Sitam con adi eli seddoeiusmo te inci utla Etdol Magna al en…"
type input "Interior Painting - FEE WAIVED"
click at [397, 182] on span "Save" at bounding box center [412, 178] width 41 height 15
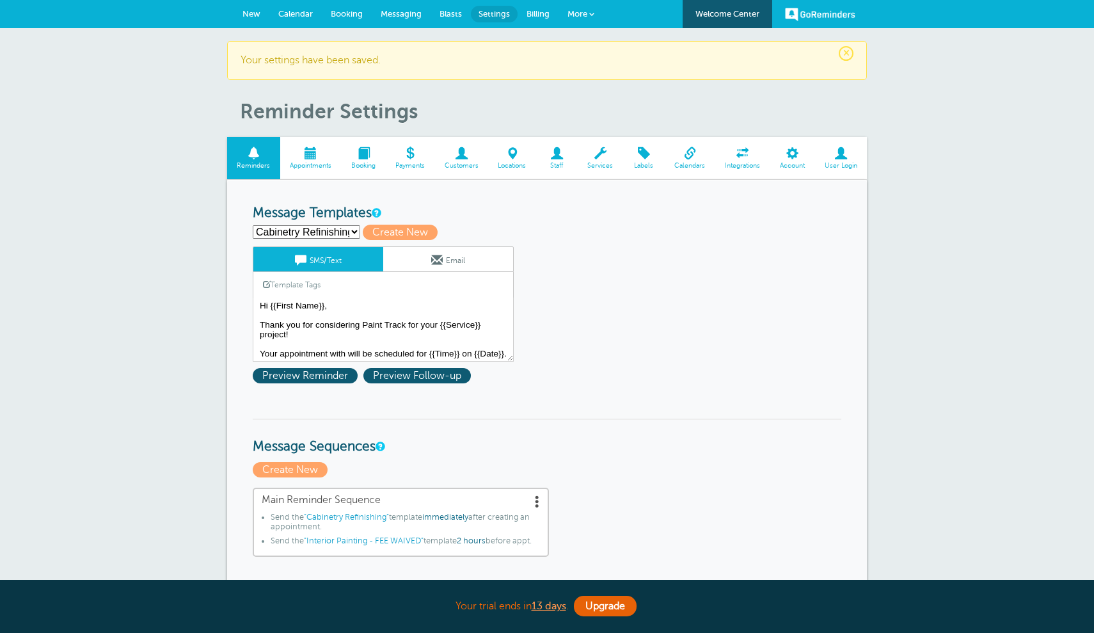
click at [353, 228] on select "Cabinetry Refinishing Deck Restoration Exterior Painting Interior Painting - FE…" at bounding box center [307, 231] width 108 height 13
select select "162353"
type input "Exterior Painting"
type textarea "Hi {{First Name}}, Thank you for considering Paint Track for your {{Service}} p…"
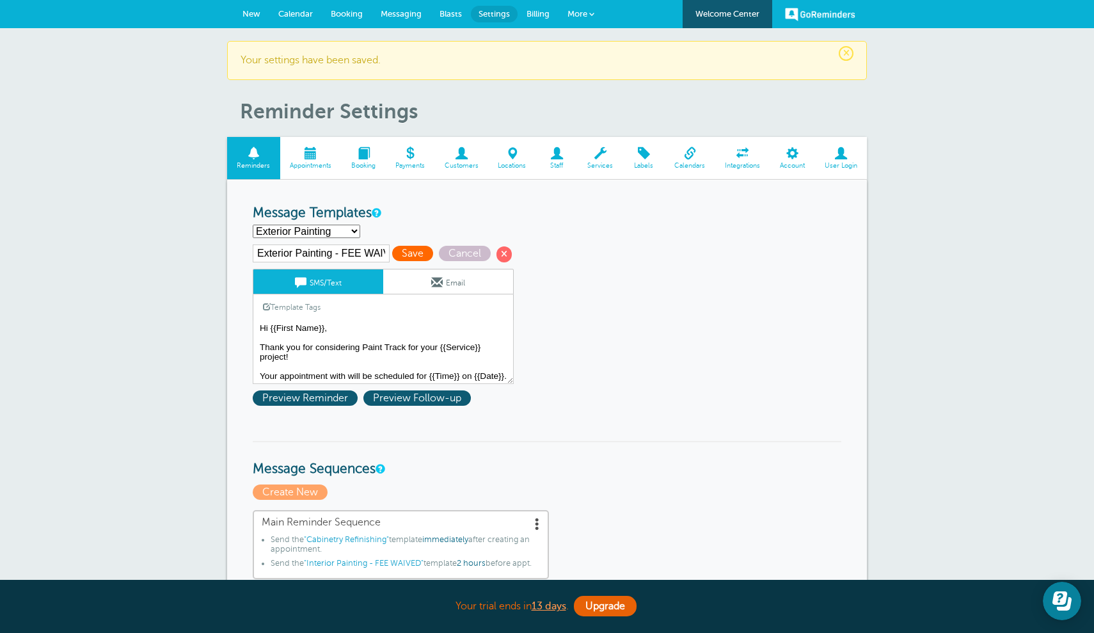
type input "Exterior Painting - FEE WAIVED"
click at [393, 255] on span "Save" at bounding box center [412, 253] width 41 height 15
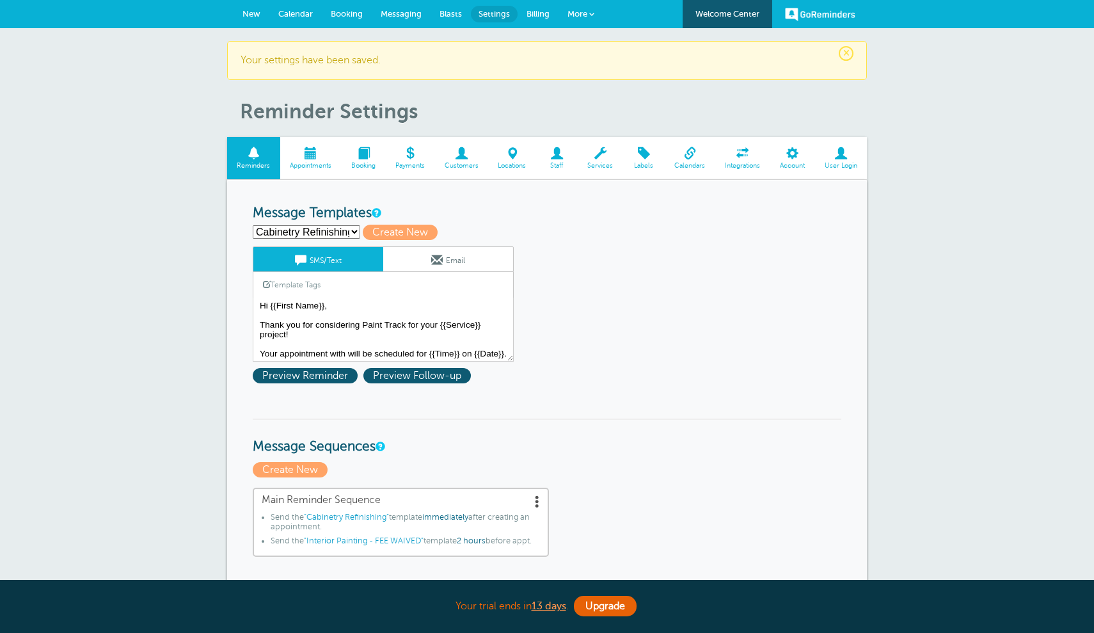
click at [356, 232] on select "Cabinetry Refinishing Deck Restoration Exterior Painting - FEE WAIVED Interior …" at bounding box center [307, 231] width 108 height 13
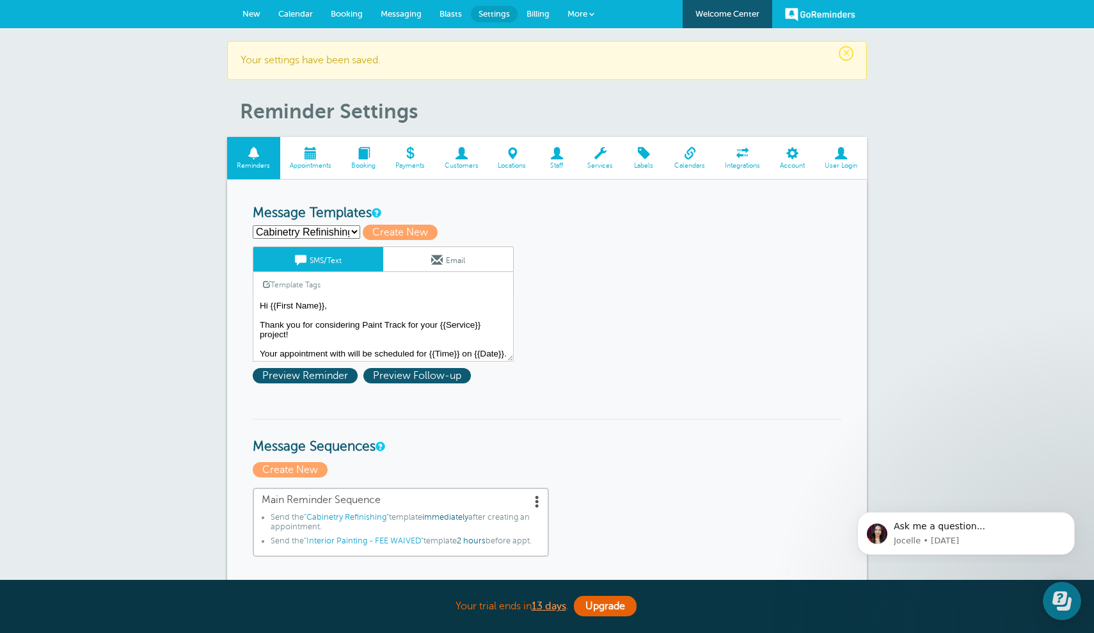
select select "162493"
type input "Deck Restoration"
type textarea "Hi {{First Name}}, Thank you for considering Paint Track for your {{Service}} p…"
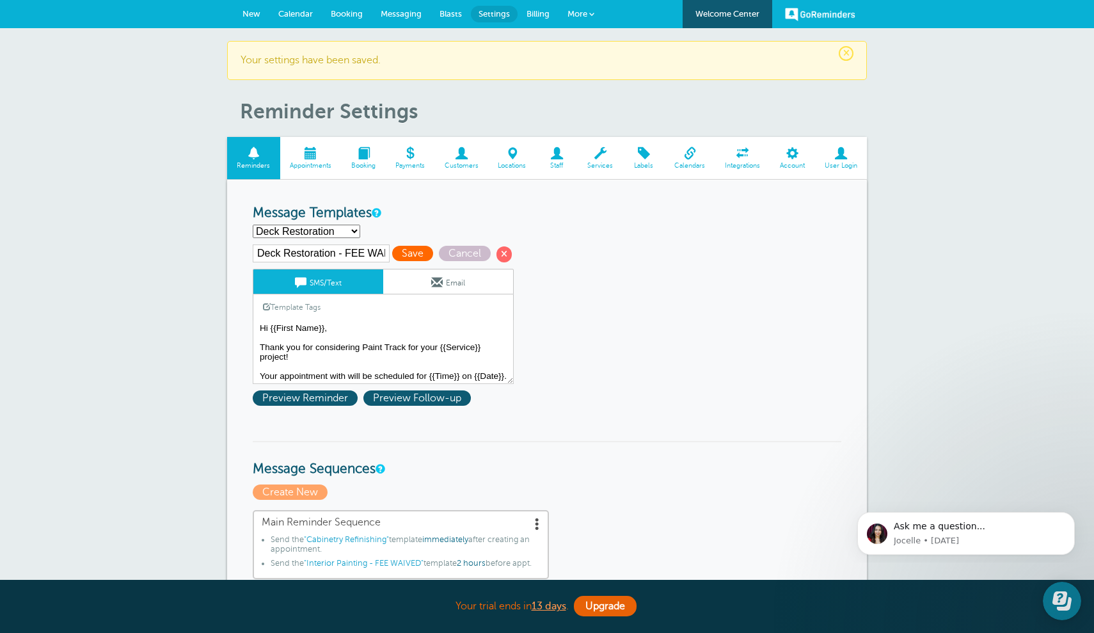
type input "Deck Restoration - FEE WAIVED"
click at [392, 253] on span "Save" at bounding box center [412, 253] width 41 height 15
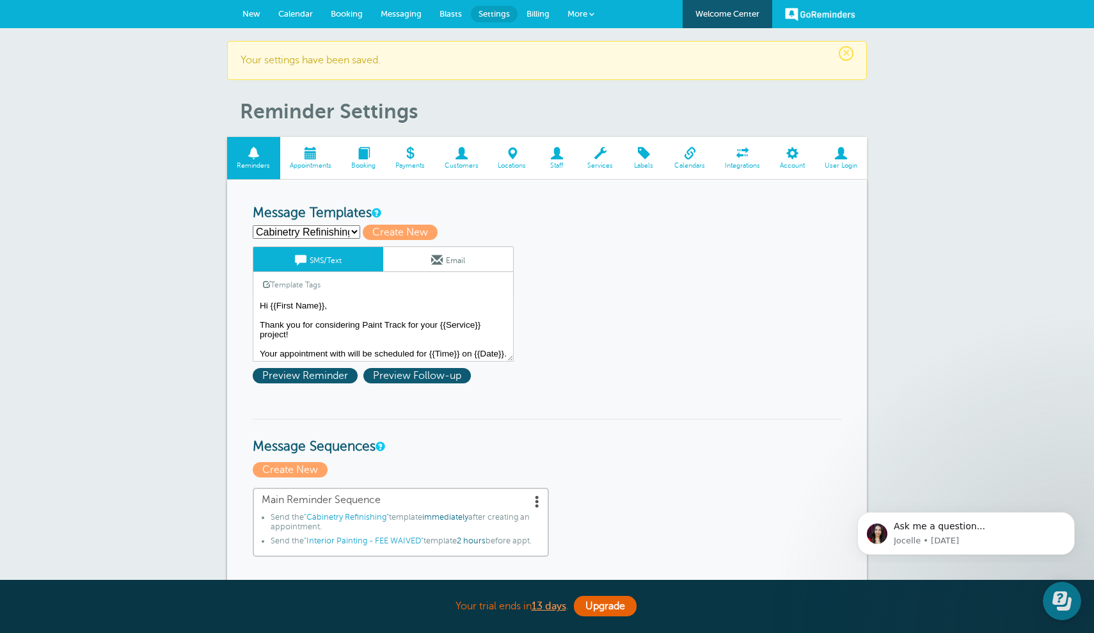
click at [449, 263] on link "Email" at bounding box center [448, 259] width 130 height 24
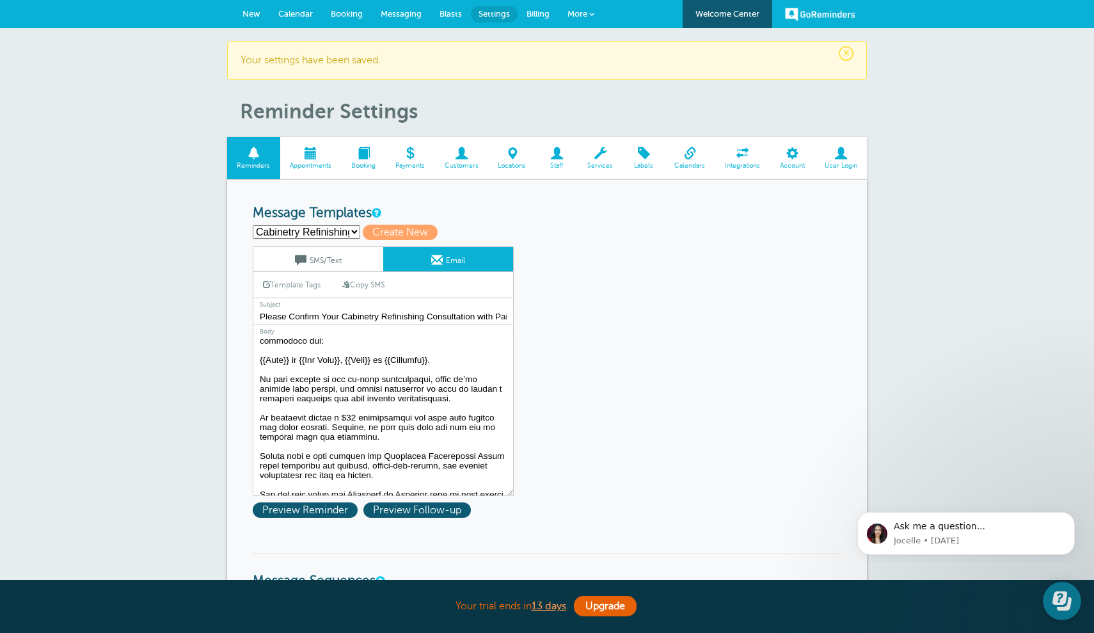
scroll to position [42, 0]
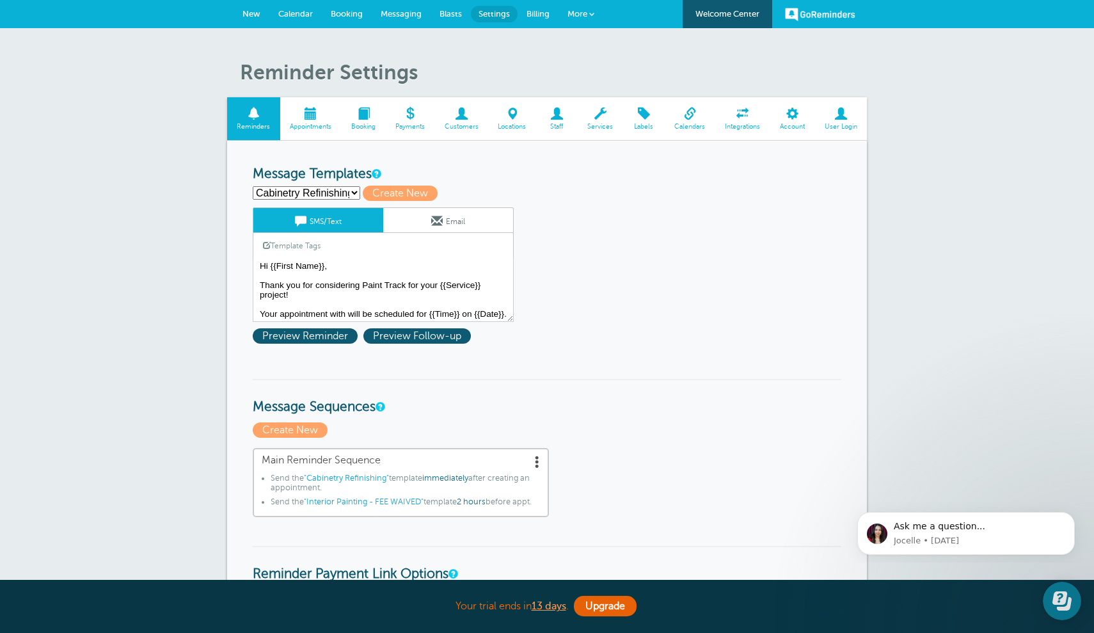
click at [299, 117] on span at bounding box center [310, 114] width 61 height 12
